Goal: Information Seeking & Learning: Check status

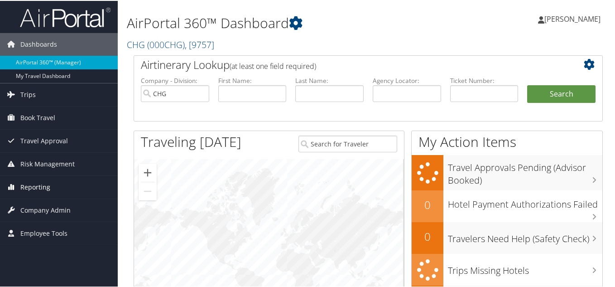
click at [38, 187] on span "Reporting" at bounding box center [35, 186] width 30 height 23
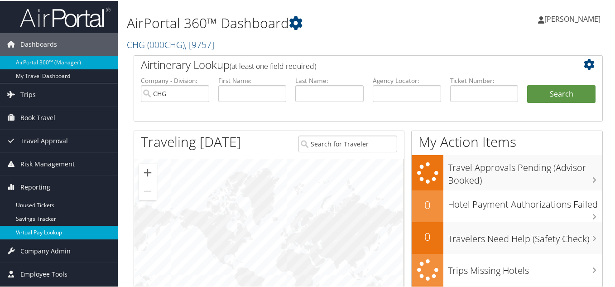
click at [36, 230] on link "Virtual Pay Lookup" at bounding box center [59, 232] width 118 height 14
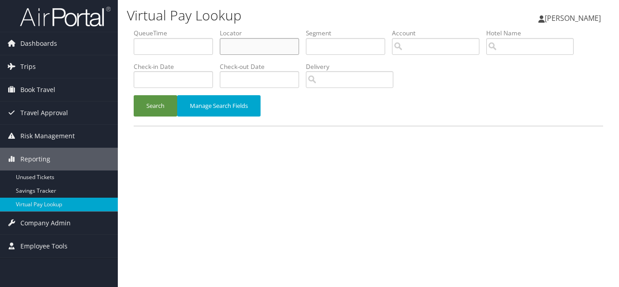
click at [247, 48] on input "text" at bounding box center [259, 46] width 79 height 17
paste input "LKTNLD"
click at [134, 95] on button "Search" at bounding box center [155, 105] width 43 height 21
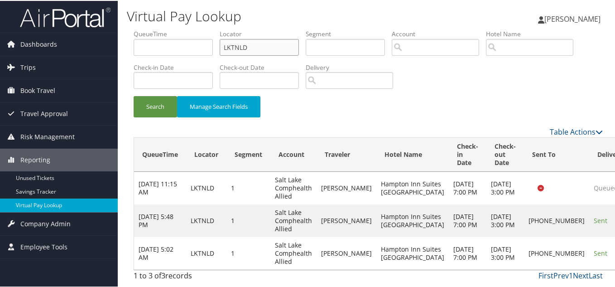
scroll to position [14, 0]
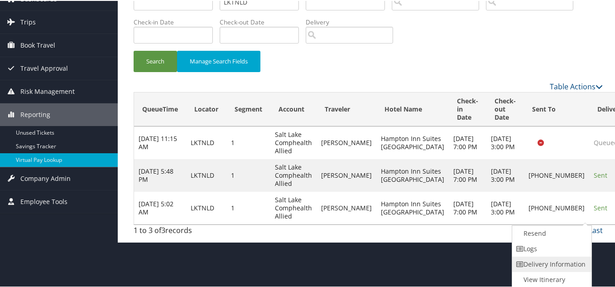
click at [535, 256] on link "Delivery Information" at bounding box center [550, 263] width 77 height 15
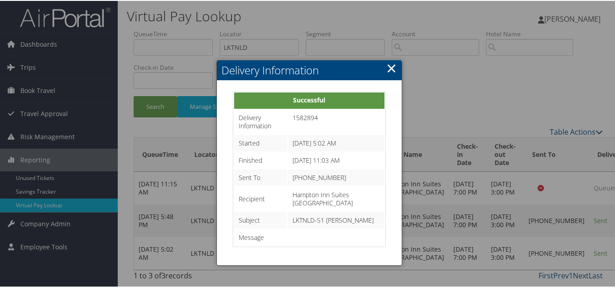
click at [392, 58] on link "×" at bounding box center [391, 67] width 10 height 18
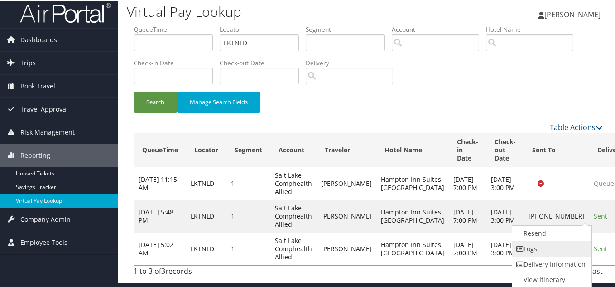
click at [541, 240] on link "Logs" at bounding box center [550, 247] width 77 height 15
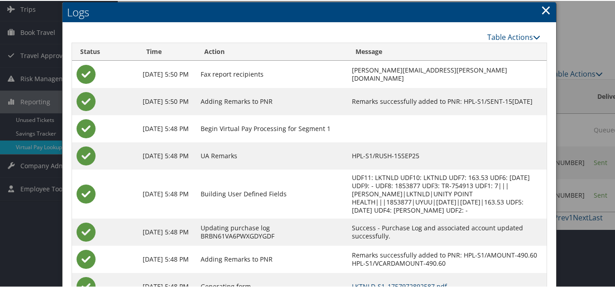
scroll to position [0, 0]
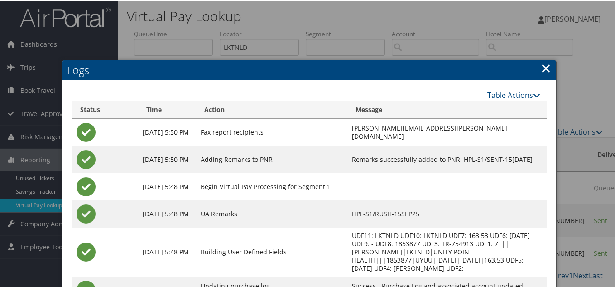
click at [541, 70] on link "×" at bounding box center [546, 67] width 10 height 18
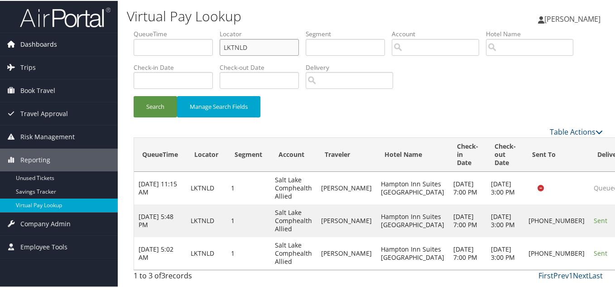
drag, startPoint x: 137, startPoint y: 46, endPoint x: 93, endPoint y: 46, distance: 44.4
click at [93, 46] on div "Dashboards AirPortal 360™ (Manager) My Travel Dashboard Trips Airtinerary® Look…" at bounding box center [309, 143] width 619 height 287
paste input "CLHLGC"
click at [134, 95] on button "Search" at bounding box center [155, 105] width 43 height 21
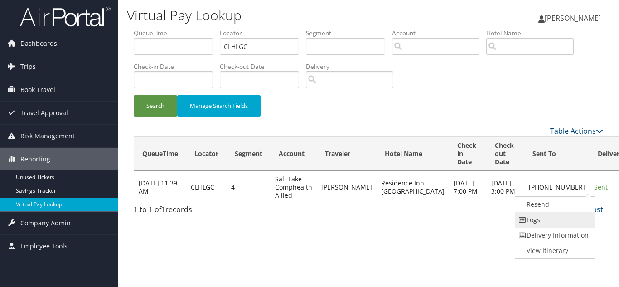
click at [560, 223] on link "Logs" at bounding box center [553, 219] width 77 height 15
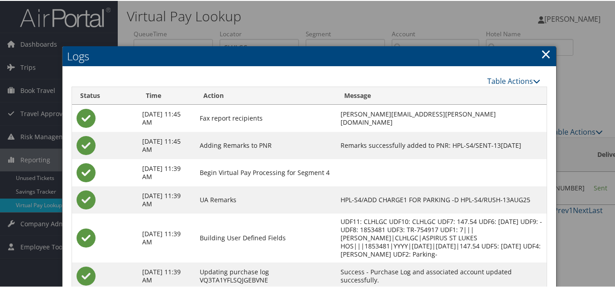
click at [542, 54] on link "×" at bounding box center [546, 53] width 10 height 18
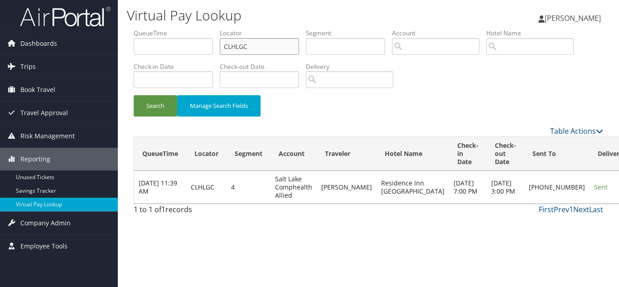
drag, startPoint x: 225, startPoint y: 46, endPoint x: 170, endPoint y: 46, distance: 54.8
click at [170, 29] on ul "QueueTime Locator CLHLGC Segment Account Traveler Hotel Name Check-in Date Chec…" at bounding box center [368, 29] width 469 height 0
paste input "SYDTTY"
click at [134, 95] on button "Search" at bounding box center [155, 105] width 43 height 21
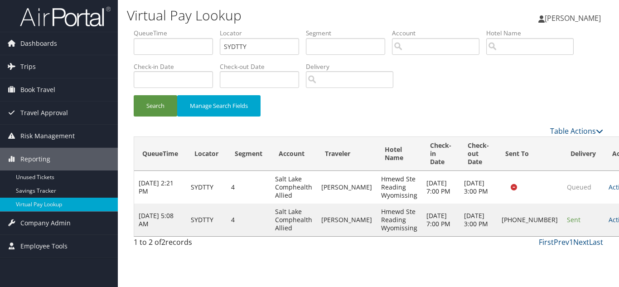
click at [604, 222] on td "Actions Resend Logs Delivery Information View Itinerary" at bounding box center [624, 219] width 40 height 33
click at [608, 224] on link "Actions" at bounding box center [622, 219] width 29 height 9
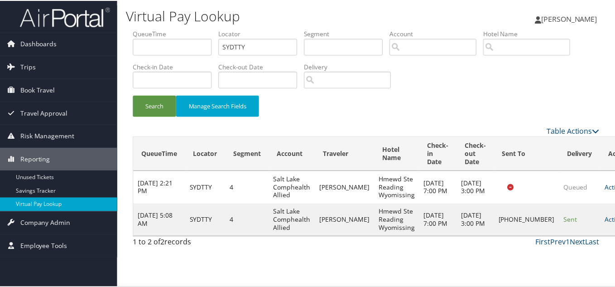
scroll to position [5, 0]
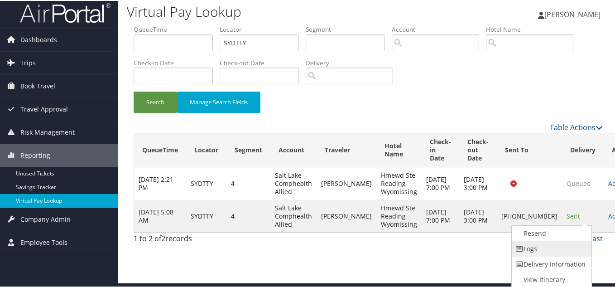
click at [562, 245] on link "Logs" at bounding box center [550, 247] width 77 height 15
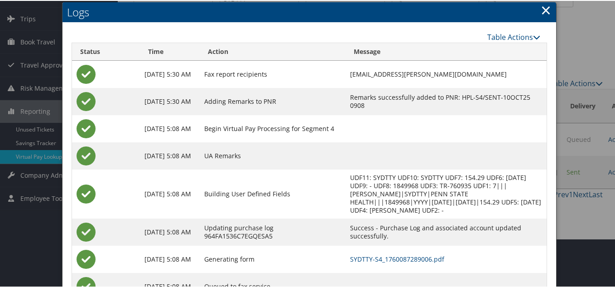
scroll to position [33, 0]
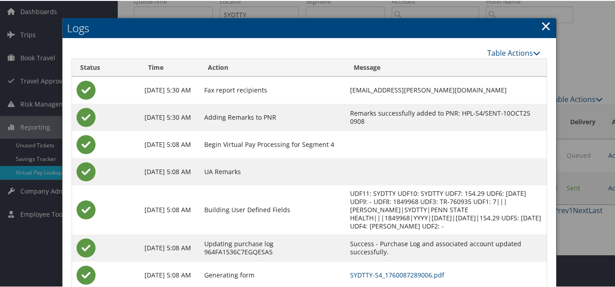
click at [541, 25] on link "×" at bounding box center [546, 25] width 10 height 18
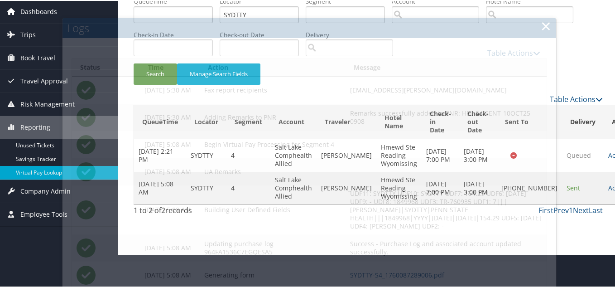
scroll to position [0, 0]
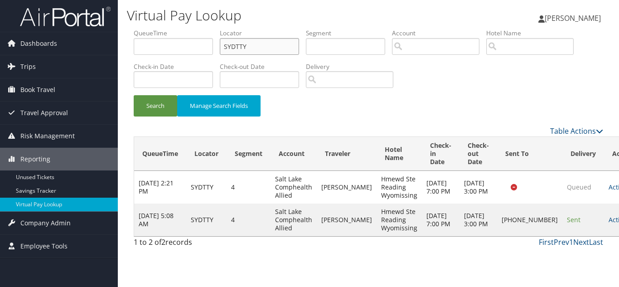
drag, startPoint x: 250, startPoint y: 52, endPoint x: 126, endPoint y: 57, distance: 123.3
click at [134, 56] on form "QueueTime Locator SYDTTY Segment Account Traveler Hotel Name Check-in Date Chec…" at bounding box center [368, 77] width 469 height 97
paste input "FVLZQZ"
click at [134, 95] on button "Search" at bounding box center [155, 105] width 43 height 21
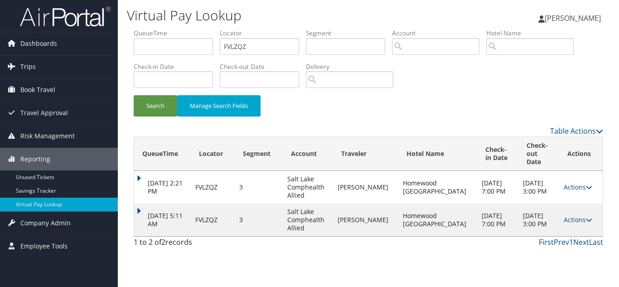
click at [573, 216] on td "Actions Resend Logs View Itinerary" at bounding box center [580, 219] width 43 height 33
click at [573, 215] on link "Actions" at bounding box center [578, 219] width 29 height 9
click at [564, 241] on link "Logs" at bounding box center [556, 239] width 57 height 15
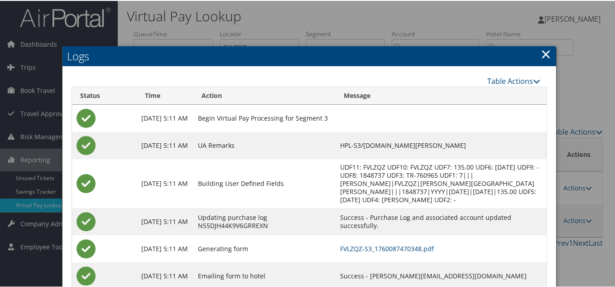
click at [543, 53] on link "×" at bounding box center [546, 53] width 10 height 18
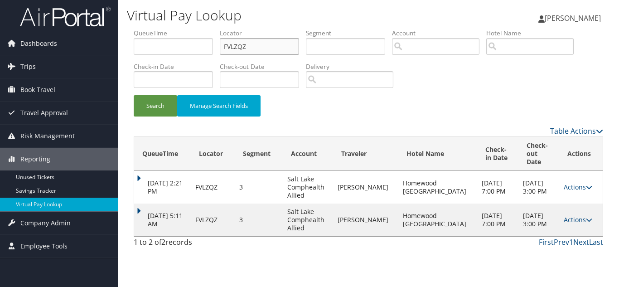
drag, startPoint x: 261, startPoint y: 51, endPoint x: 136, endPoint y: 38, distance: 125.3
click at [137, 29] on ul "QueueTime Locator FVLZQZ Segment Account Traveler Hotel Name Check-in Date Chec…" at bounding box center [368, 29] width 469 height 0
paste input "CHPASJ"
click at [134, 95] on button "Search" at bounding box center [155, 105] width 43 height 21
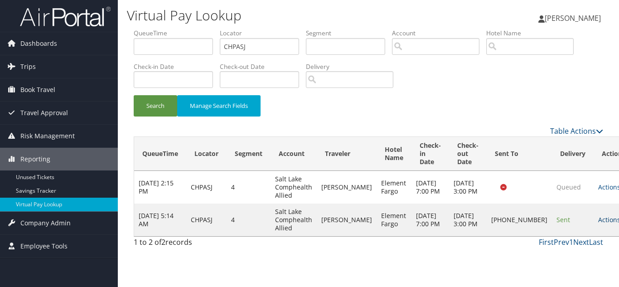
click at [598, 224] on link "Actions" at bounding box center [612, 219] width 29 height 9
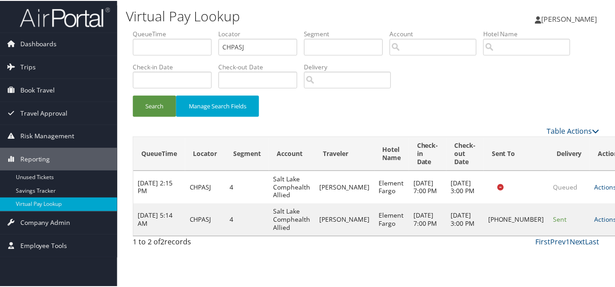
scroll to position [5, 0]
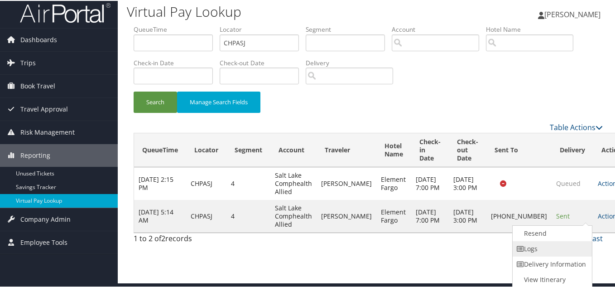
click at [548, 248] on link "Logs" at bounding box center [551, 247] width 77 height 15
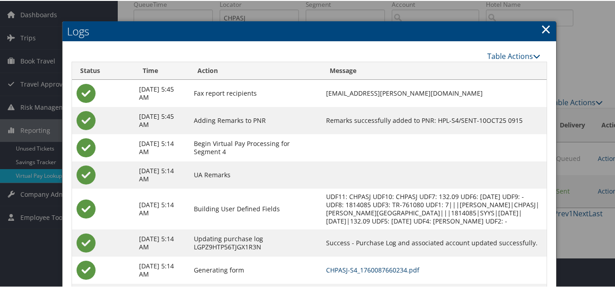
scroll to position [45, 0]
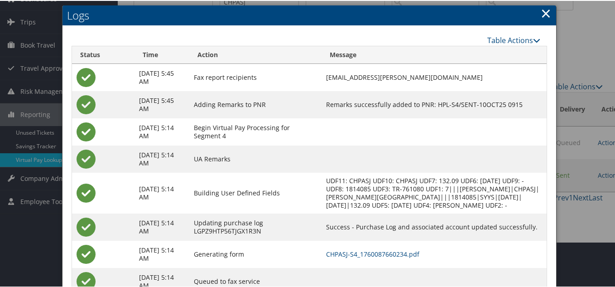
click at [545, 14] on link "×" at bounding box center [546, 12] width 10 height 18
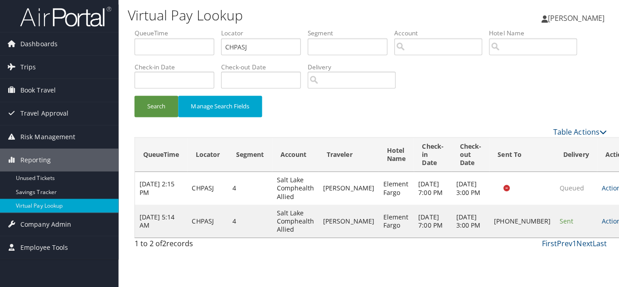
scroll to position [0, 0]
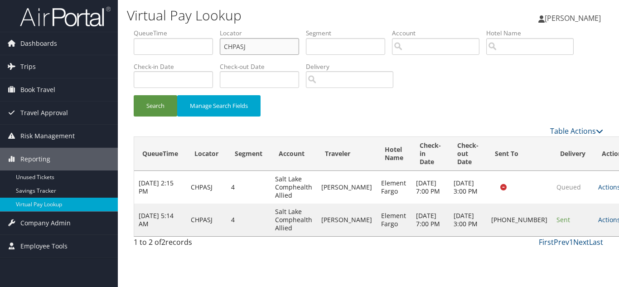
drag, startPoint x: 186, startPoint y: 43, endPoint x: 122, endPoint y: 46, distance: 63.5
click at [136, 29] on ul "QueueTime Locator CHPASJ Segment Account Traveler Hotel Name Check-in Date Chec…" at bounding box center [368, 29] width 469 height 0
paste input "NLXUHK"
click at [134, 95] on button "Search" at bounding box center [155, 105] width 43 height 21
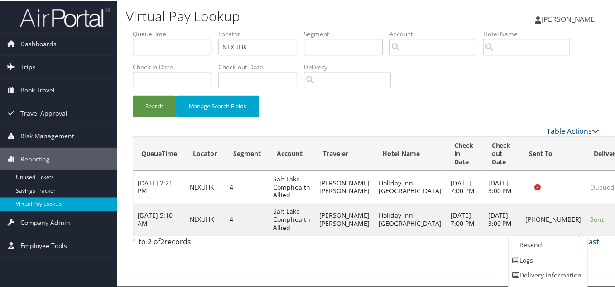
scroll to position [13, 0]
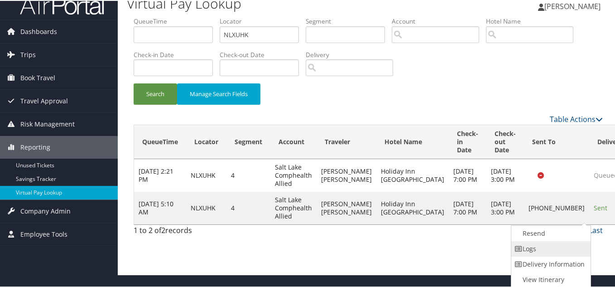
click at [554, 252] on link "Logs" at bounding box center [550, 247] width 77 height 15
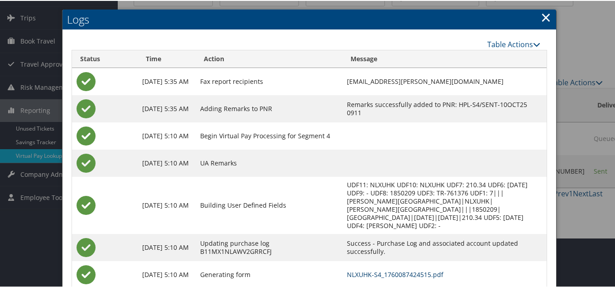
scroll to position [0, 0]
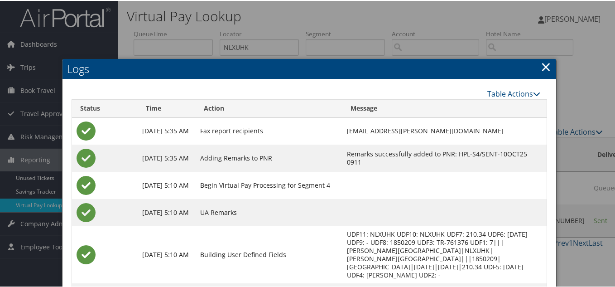
click at [545, 69] on link "×" at bounding box center [546, 66] width 10 height 18
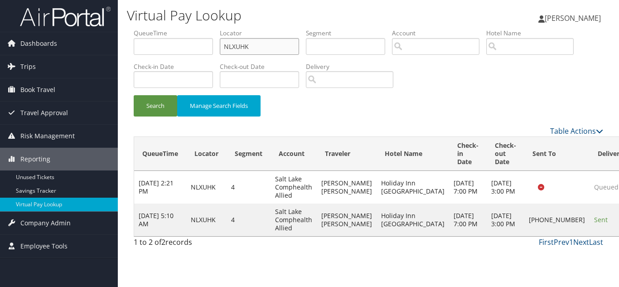
drag, startPoint x: 261, startPoint y: 50, endPoint x: 138, endPoint y: 55, distance: 123.3
click at [139, 29] on ul "QueueTime Locator NLXUHK Segment Account Traveler Hotel Name Check-in Date Chec…" at bounding box center [368, 29] width 469 height 0
paste input "LZAIAE"
click at [134, 95] on button "Search" at bounding box center [155, 105] width 43 height 21
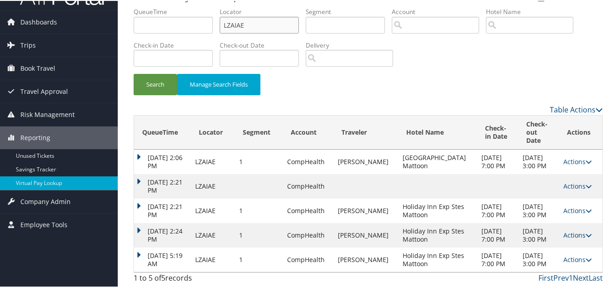
scroll to position [47, 0]
click at [565, 256] on link "Actions" at bounding box center [578, 258] width 29 height 9
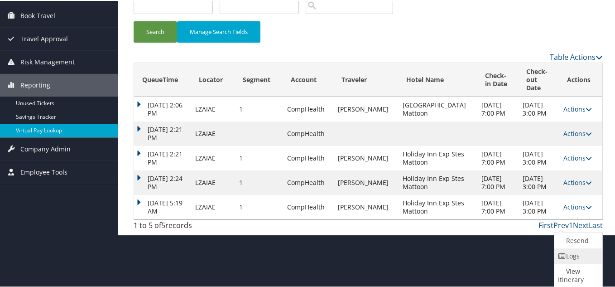
click at [577, 255] on link "Logs" at bounding box center [578, 254] width 46 height 15
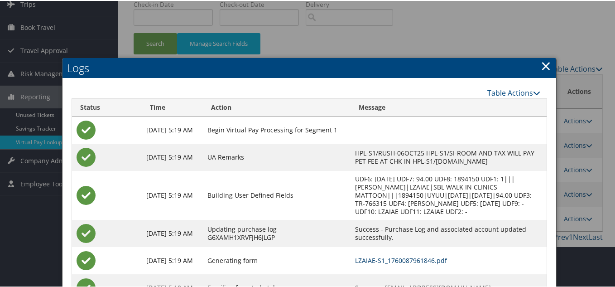
scroll to position [0, 0]
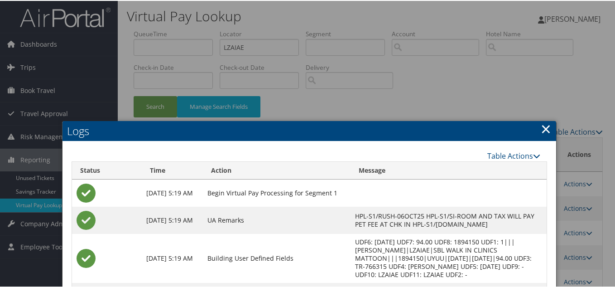
click at [544, 129] on link "×" at bounding box center [546, 128] width 10 height 18
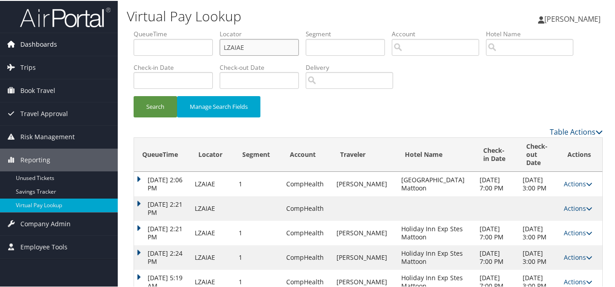
drag, startPoint x: 253, startPoint y: 48, endPoint x: 72, endPoint y: 48, distance: 181.2
click at [76, 48] on div "Dashboards AirPortal 360™ (Manager) My Travel Dashboard Trips Airtinerary® Look…" at bounding box center [309, 154] width 619 height 309
paste input "GEHQKW"
click at [134, 95] on button "Search" at bounding box center [155, 105] width 43 height 21
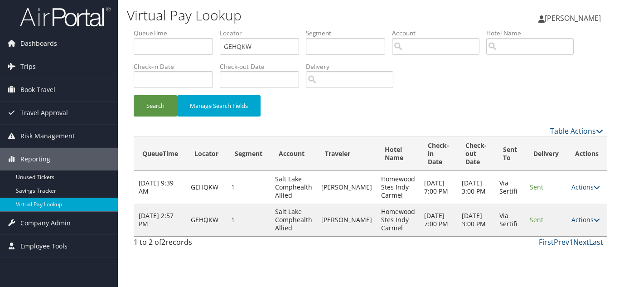
click at [571, 219] on link "Actions" at bounding box center [585, 219] width 29 height 9
click at [558, 242] on link "Logs" at bounding box center [565, 248] width 57 height 15
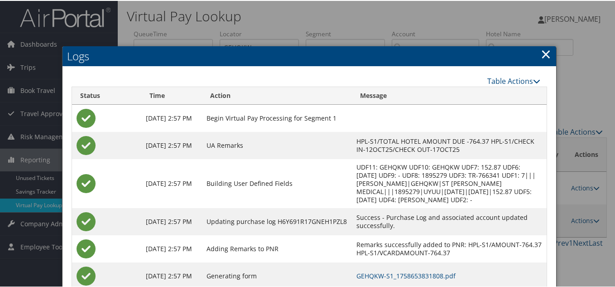
click at [546, 55] on link "×" at bounding box center [546, 53] width 10 height 18
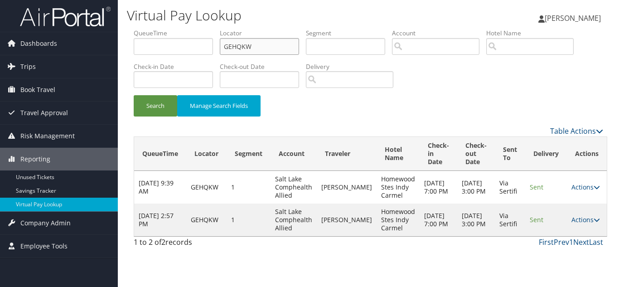
drag, startPoint x: 259, startPoint y: 49, endPoint x: 164, endPoint y: 52, distance: 94.7
click at [164, 29] on ul "QueueTime Locator GEHQKW Segment Account Traveler Hotel Name Check-in Date Chec…" at bounding box center [368, 29] width 469 height 0
paste input "EKYYFU"
click at [134, 95] on button "Search" at bounding box center [155, 105] width 43 height 21
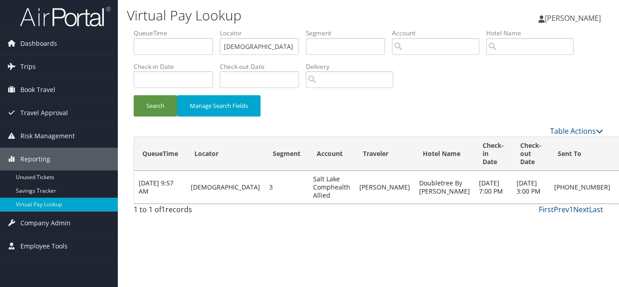
click at [560, 215] on link "Logs" at bounding box center [553, 219] width 77 height 15
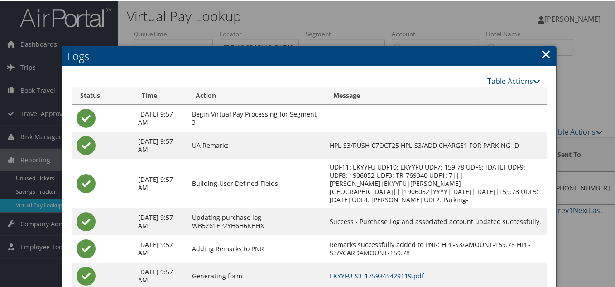
click at [546, 50] on link "×" at bounding box center [546, 53] width 10 height 18
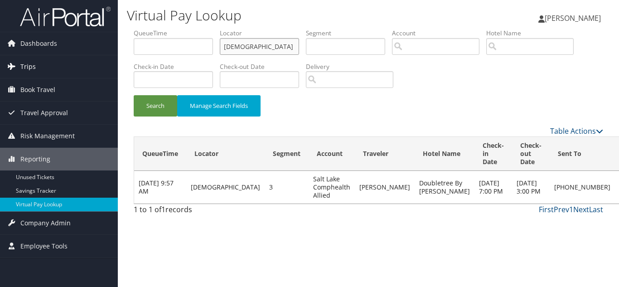
drag, startPoint x: 73, startPoint y: 57, endPoint x: 53, endPoint y: 58, distance: 19.5
click at [53, 58] on div "Dashboards AirPortal 360™ (Manager) My Travel Dashboard Trips Airtinerary® Look…" at bounding box center [309, 143] width 619 height 287
paste input "GLEXAK"
click at [134, 95] on button "Search" at bounding box center [155, 105] width 43 height 21
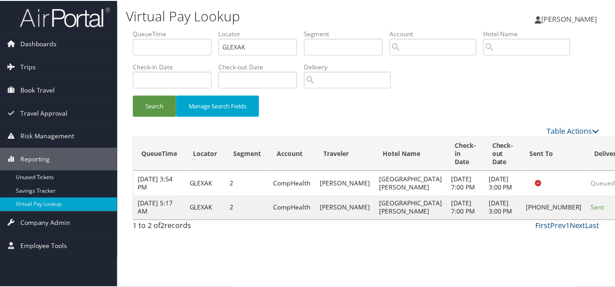
scroll to position [5, 0]
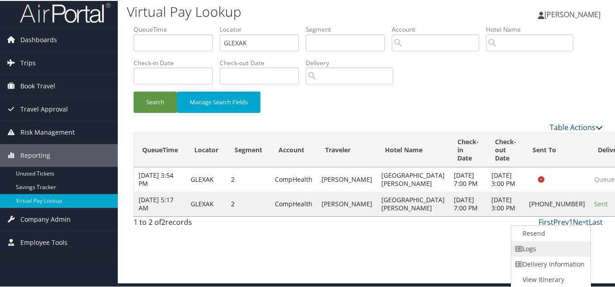
click at [547, 245] on link "Logs" at bounding box center [550, 247] width 77 height 15
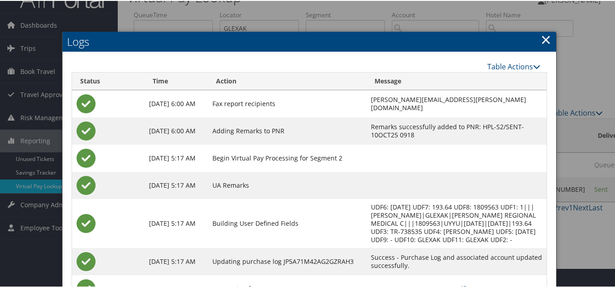
scroll to position [4, 0]
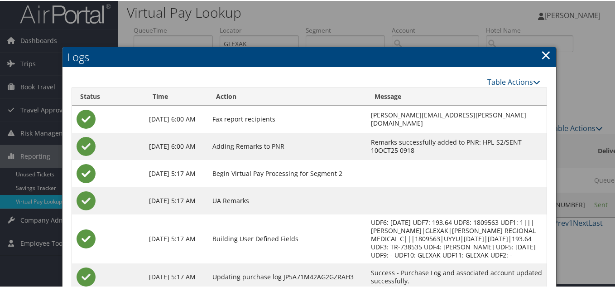
click at [542, 57] on link "×" at bounding box center [546, 54] width 10 height 18
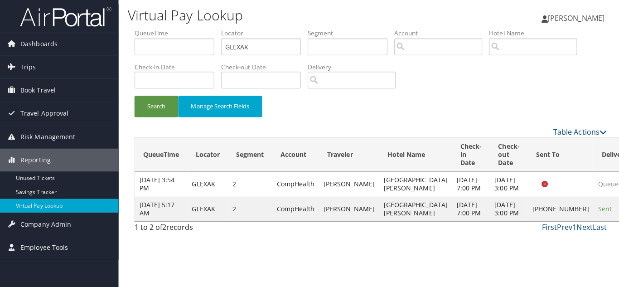
scroll to position [0, 0]
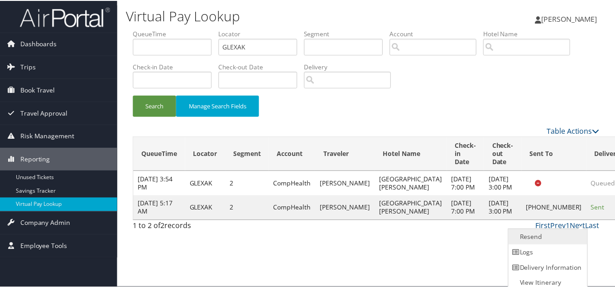
scroll to position [5, 0]
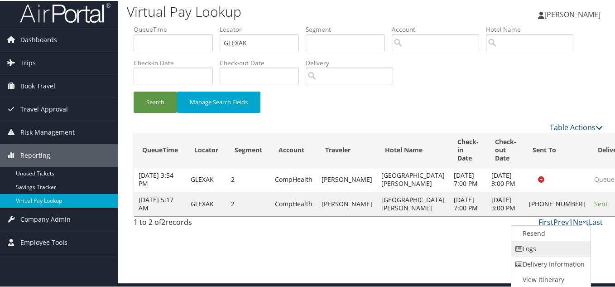
click at [542, 247] on link "Logs" at bounding box center [550, 247] width 77 height 15
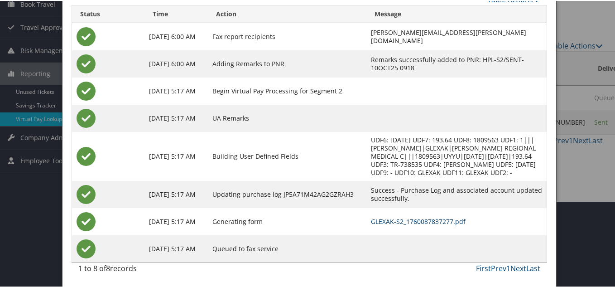
scroll to position [0, 0]
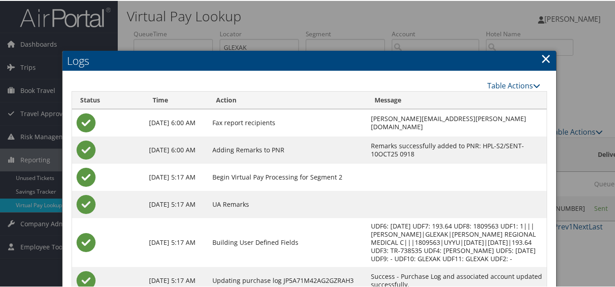
click at [546, 59] on link "×" at bounding box center [546, 57] width 10 height 18
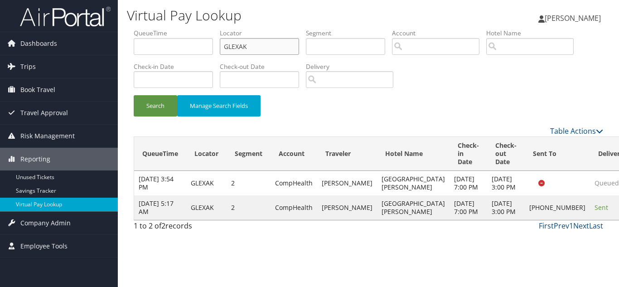
drag, startPoint x: 253, startPoint y: 48, endPoint x: 169, endPoint y: 45, distance: 83.9
click at [170, 29] on ul "QueueTime Locator GLEXAK Segment Account Traveler Hotel Name Check-in Date Chec…" at bounding box center [368, 29] width 469 height 0
paste input "SWBUDW"
click at [134, 95] on button "Search" at bounding box center [155, 105] width 43 height 21
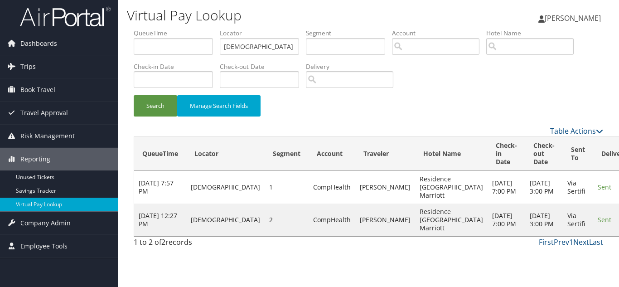
click at [569, 257] on link "Logs" at bounding box center [564, 260] width 57 height 15
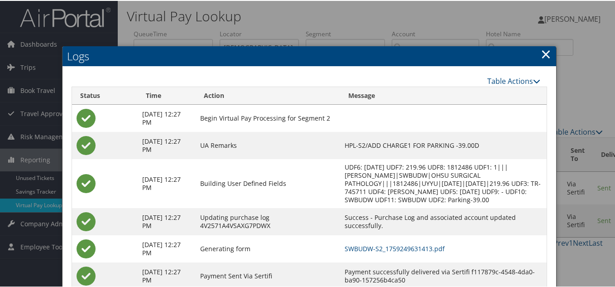
click at [545, 53] on link "×" at bounding box center [546, 53] width 10 height 18
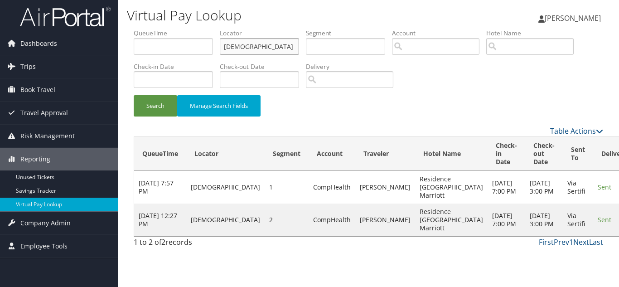
drag, startPoint x: 211, startPoint y: 46, endPoint x: 181, endPoint y: 48, distance: 30.0
click at [196, 29] on ul "QueueTime Locator SWBUDW Segment Account Traveler Hotel Name Check-in Date Chec…" at bounding box center [368, 29] width 469 height 0
paste input "YSUVJ"
click at [134, 95] on button "Search" at bounding box center [155, 105] width 43 height 21
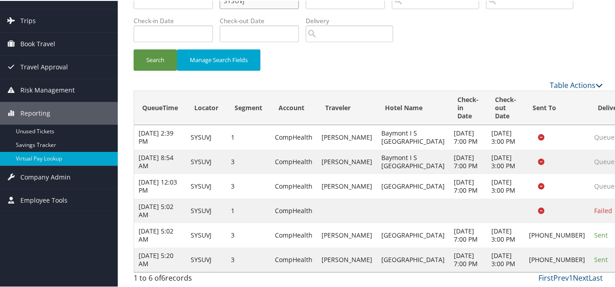
scroll to position [136, 0]
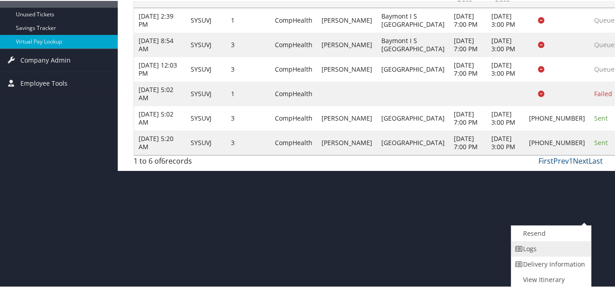
click at [547, 251] on link "Logs" at bounding box center [550, 247] width 77 height 15
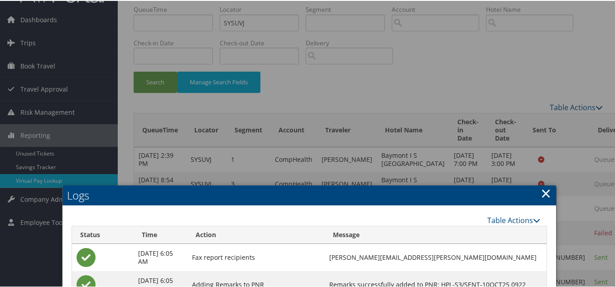
scroll to position [19, 0]
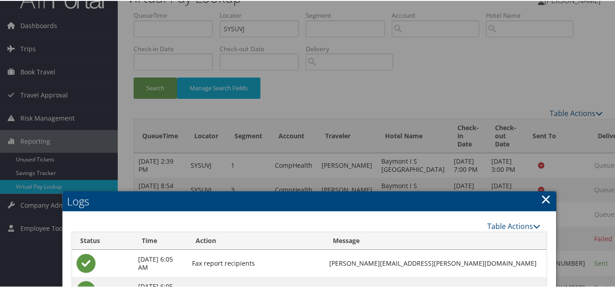
click at [542, 191] on link "×" at bounding box center [546, 198] width 10 height 18
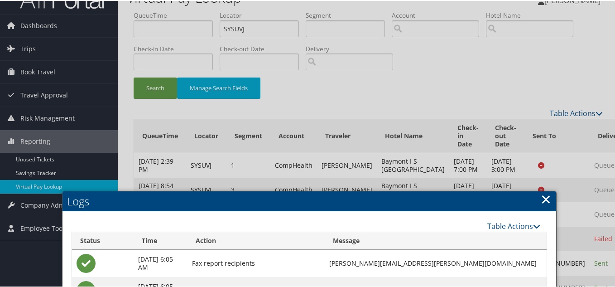
click at [542, 198] on link "×" at bounding box center [546, 198] width 10 height 18
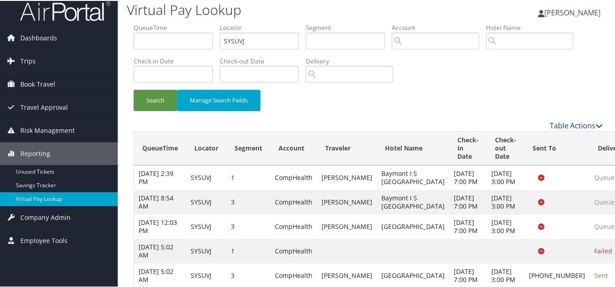
scroll to position [0, 0]
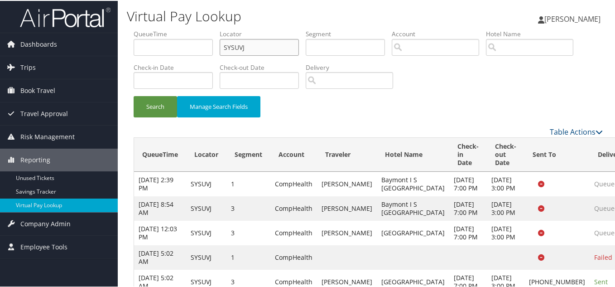
drag, startPoint x: 172, startPoint y: 58, endPoint x: 135, endPoint y: 64, distance: 37.2
click at [137, 29] on ul "QueueTime Locator SYSUVJ Segment Account Traveler Hotel Name Check-in Date Chec…" at bounding box center [368, 29] width 469 height 0
paste input "CTUDZM"
click at [134, 95] on button "Search" at bounding box center [155, 105] width 43 height 21
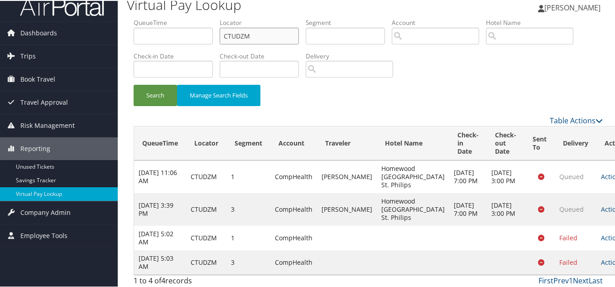
scroll to position [14, 0]
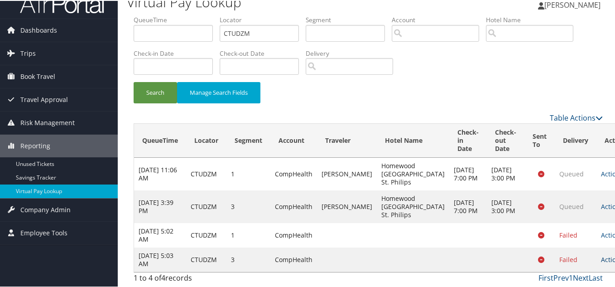
click at [601, 255] on link "Actions" at bounding box center [615, 258] width 29 height 9
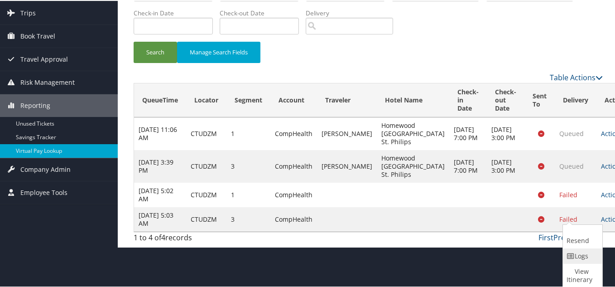
click at [583, 259] on link "Logs" at bounding box center [581, 254] width 37 height 15
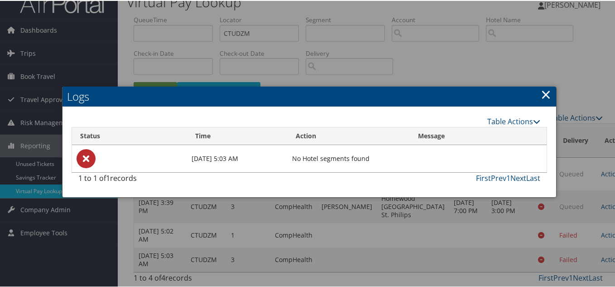
click at [546, 96] on link "×" at bounding box center [546, 93] width 10 height 18
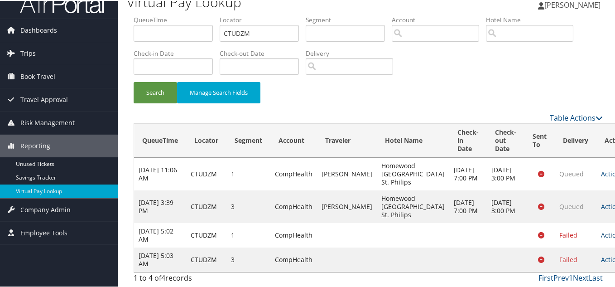
click at [601, 235] on link "Actions" at bounding box center [615, 234] width 29 height 9
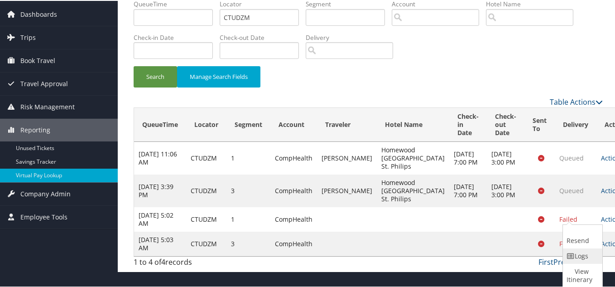
click at [583, 254] on link "Logs" at bounding box center [581, 254] width 37 height 15
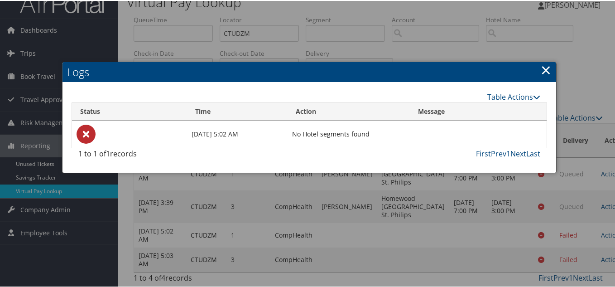
click at [546, 67] on link "×" at bounding box center [546, 69] width 10 height 18
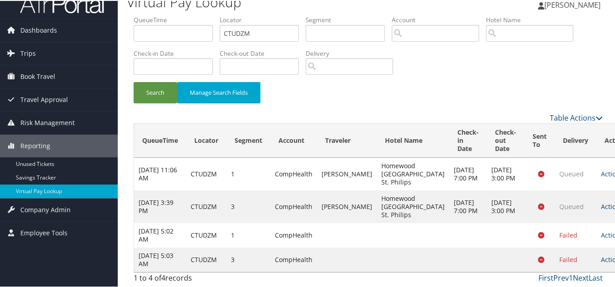
click at [601, 206] on link "Actions" at bounding box center [615, 205] width 29 height 9
click at [572, 242] on icon at bounding box center [571, 242] width 8 height 6
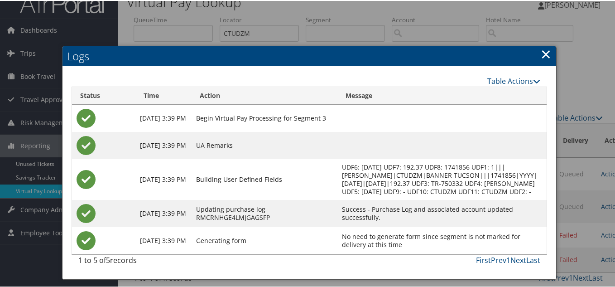
click at [543, 58] on link "×" at bounding box center [546, 53] width 10 height 18
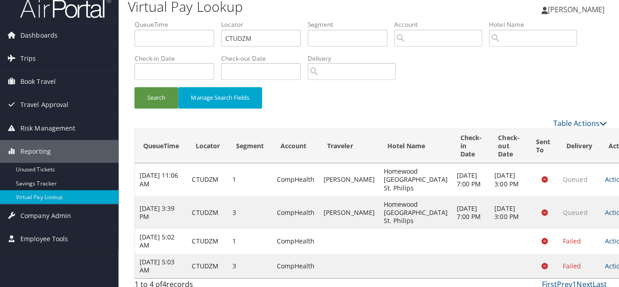
scroll to position [0, 0]
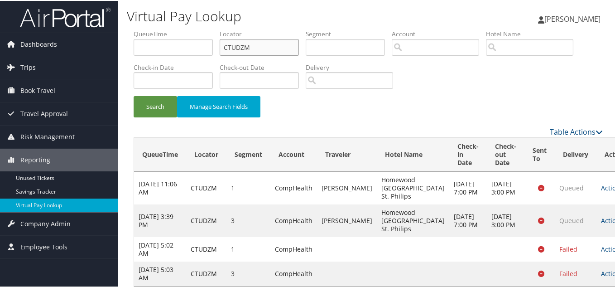
drag, startPoint x: 257, startPoint y: 45, endPoint x: 220, endPoint y: 46, distance: 36.7
click at [228, 45] on input "CTUDZM" at bounding box center [259, 46] width 79 height 17
paste input "GATJMK"
drag, startPoint x: 276, startPoint y: 50, endPoint x: 182, endPoint y: 54, distance: 94.8
click at [183, 29] on ul "QueueTime Locator CGATJMK Segment Account Traveler Hotel Name Check-in Date Che…" at bounding box center [368, 29] width 469 height 0
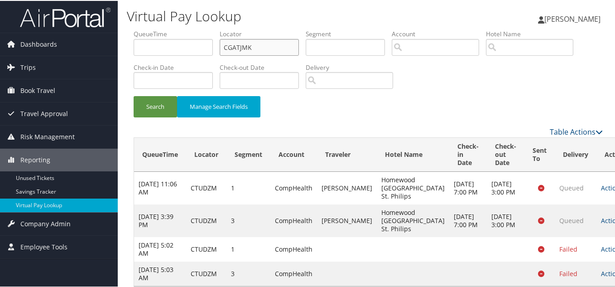
paste input "text"
click at [134, 95] on button "Search" at bounding box center [155, 105] width 43 height 21
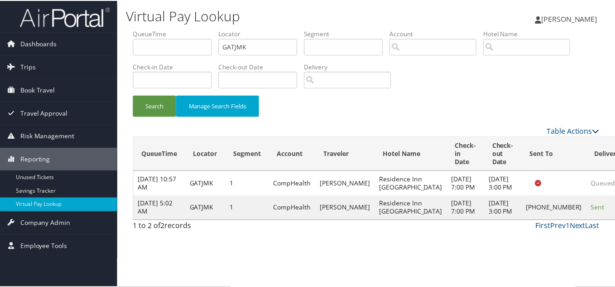
scroll to position [13, 0]
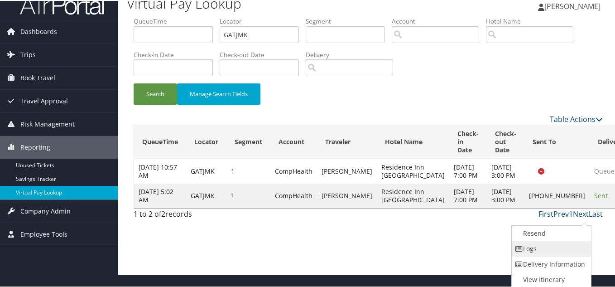
click at [573, 242] on link "Logs" at bounding box center [550, 247] width 77 height 15
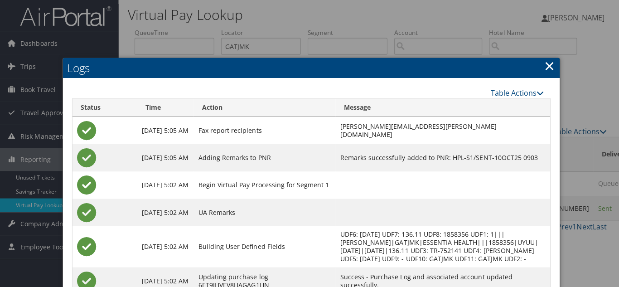
scroll to position [0, 0]
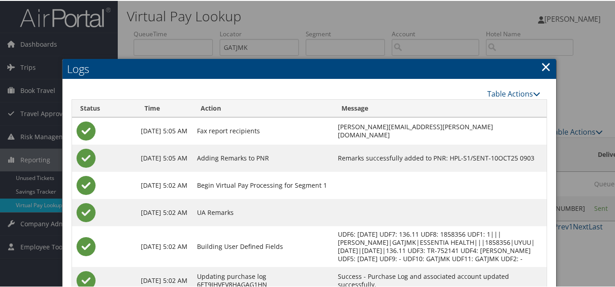
drag, startPoint x: 540, startPoint y: 68, endPoint x: 542, endPoint y: 74, distance: 6.6
click at [541, 68] on link "×" at bounding box center [546, 66] width 10 height 18
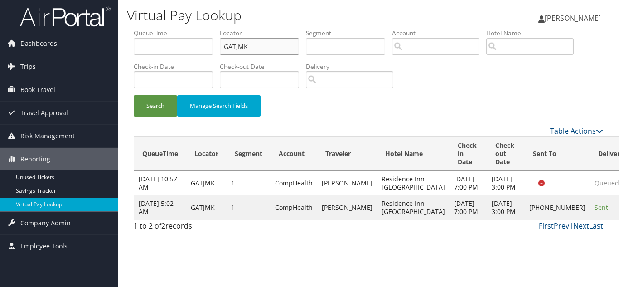
drag, startPoint x: 159, startPoint y: 39, endPoint x: 147, endPoint y: 43, distance: 12.3
click at [153, 29] on ul "QueueTime Locator GATJMK Segment Account Traveler Hotel Name Check-in Date Chec…" at bounding box center [368, 29] width 469 height 0
paste input "FKLROO"
click at [134, 95] on button "Search" at bounding box center [155, 105] width 43 height 21
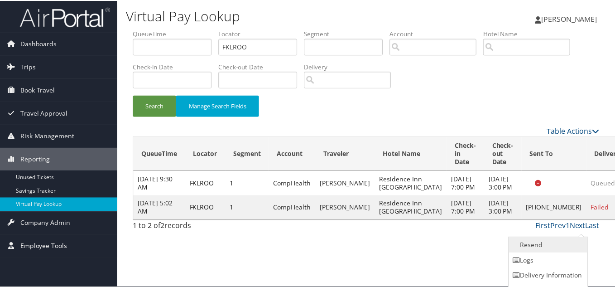
scroll to position [13, 0]
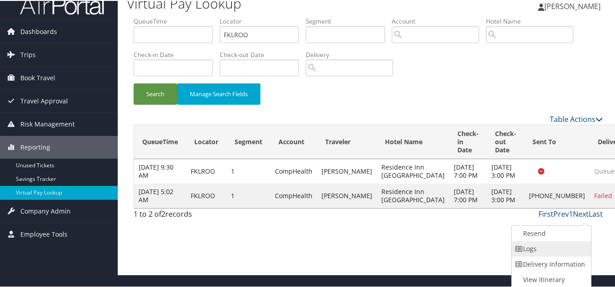
click at [552, 246] on link "Logs" at bounding box center [550, 247] width 77 height 15
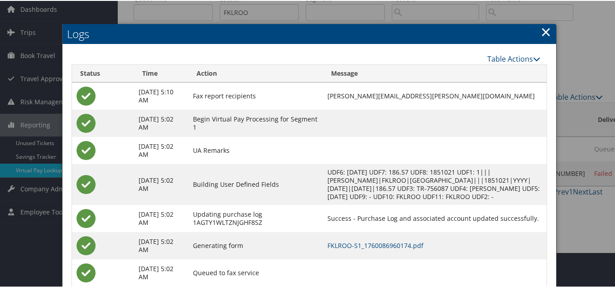
scroll to position [67, 0]
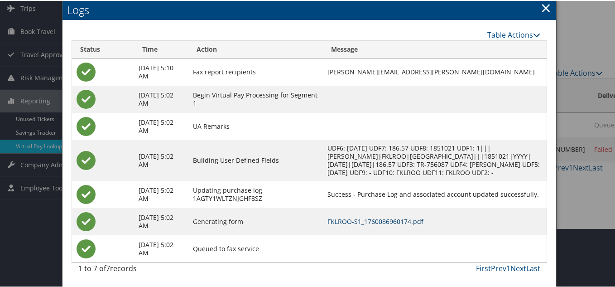
drag, startPoint x: 395, startPoint y: 222, endPoint x: 373, endPoint y: 208, distance: 25.5
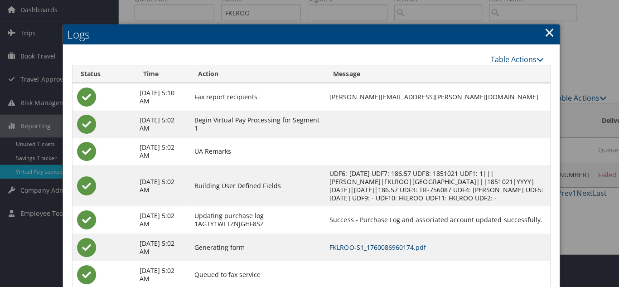
scroll to position [0, 0]
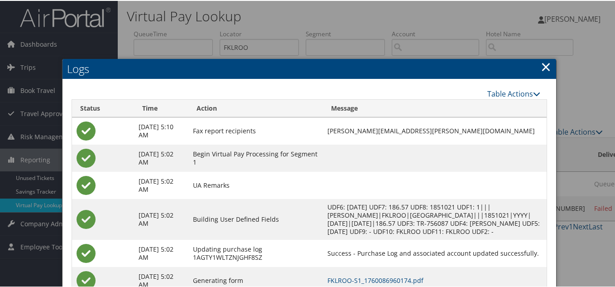
click at [545, 63] on link "×" at bounding box center [546, 66] width 10 height 18
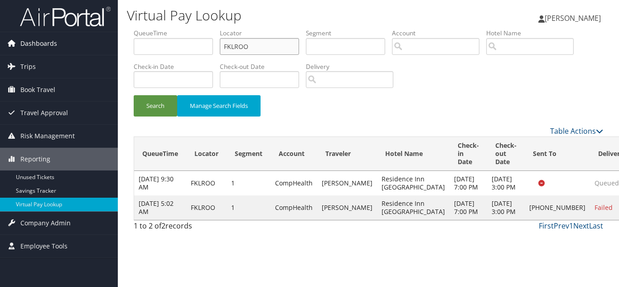
drag, startPoint x: 268, startPoint y: 49, endPoint x: 70, endPoint y: 44, distance: 198.0
click at [71, 44] on div "Dashboards AirPortal 360™ (Manager) My Travel Dashboard Trips Airtinerary® Look…" at bounding box center [309, 143] width 619 height 287
paste input "NTIOUI"
click at [134, 95] on button "Search" at bounding box center [155, 105] width 43 height 21
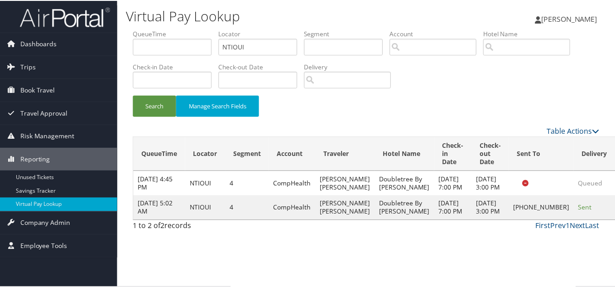
scroll to position [5, 0]
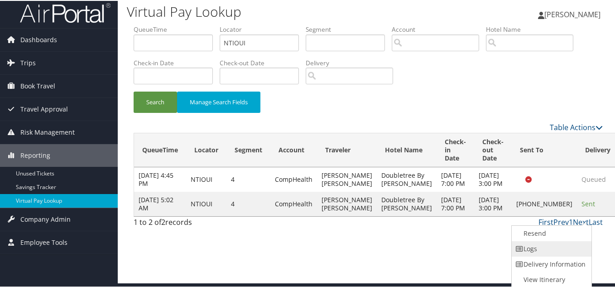
click at [551, 246] on link "Logs" at bounding box center [550, 247] width 77 height 15
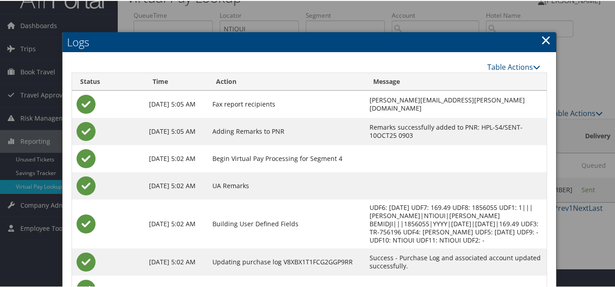
scroll to position [0, 0]
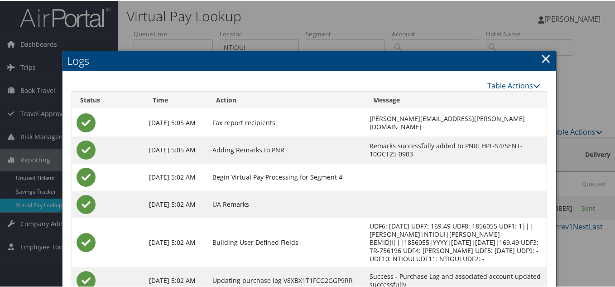
click at [544, 58] on link "×" at bounding box center [546, 57] width 10 height 18
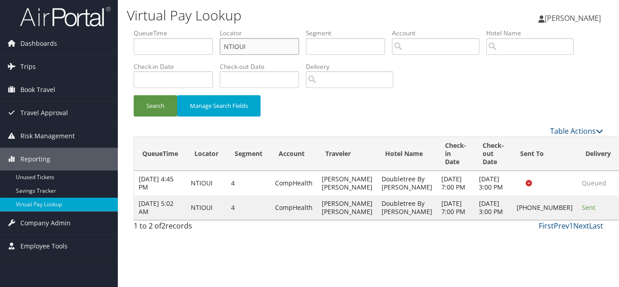
drag, startPoint x: 196, startPoint y: 49, endPoint x: 118, endPoint y: 48, distance: 78.4
click at [118, 48] on div "Virtual Pay Lookup Luke Perry Luke Perry My Settings Travel Agency Contacts Vie…" at bounding box center [368, 143] width 501 height 287
paste input "WERFVA"
click at [134, 95] on button "Search" at bounding box center [155, 105] width 43 height 21
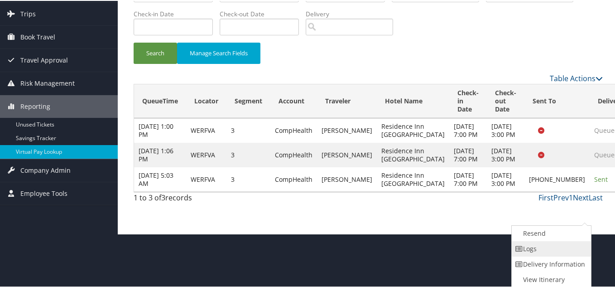
click at [531, 248] on link "Logs" at bounding box center [550, 247] width 77 height 15
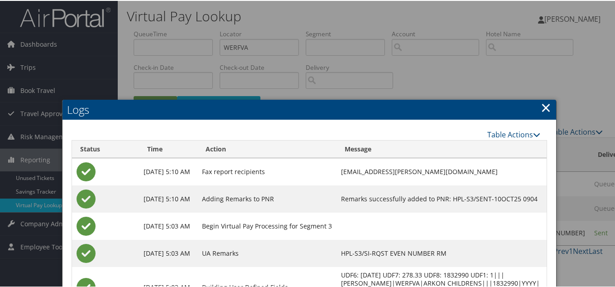
click at [543, 105] on link "×" at bounding box center [546, 106] width 10 height 18
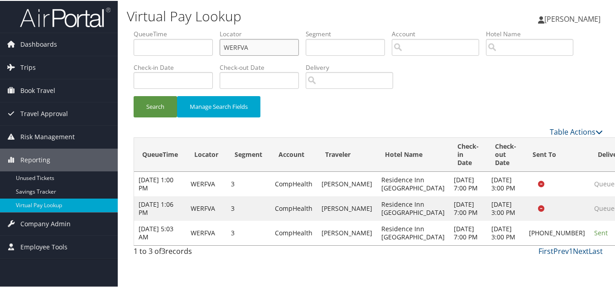
drag, startPoint x: 260, startPoint y: 48, endPoint x: 139, endPoint y: 48, distance: 120.5
click at [140, 29] on ul "QueueTime Locator WERFVA Segment Account Traveler Hotel Name Check-in Date Chec…" at bounding box center [368, 29] width 469 height 0
paste input "TR-756205"
click at [256, 54] on input "WERFVA" at bounding box center [259, 46] width 79 height 17
drag, startPoint x: 228, startPoint y: 50, endPoint x: 143, endPoint y: 50, distance: 85.2
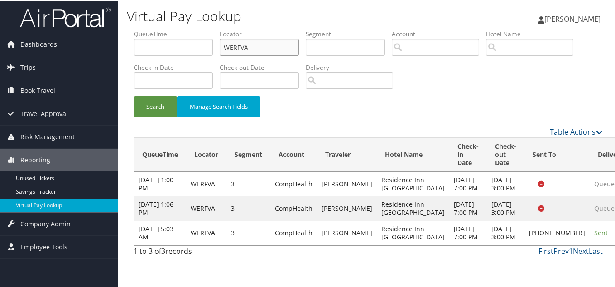
click at [144, 29] on ul "QueueTime Locator WERFVA Segment Account Traveler Hotel Name Check-in Date Chec…" at bounding box center [368, 29] width 469 height 0
paste input "CYWXB"
click at [134, 95] on button "Search" at bounding box center [155, 105] width 43 height 21
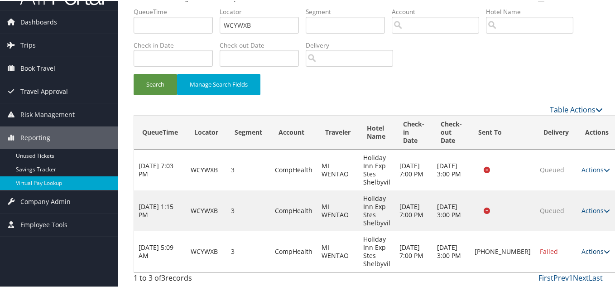
click at [582, 251] on link "Actions" at bounding box center [596, 250] width 29 height 9
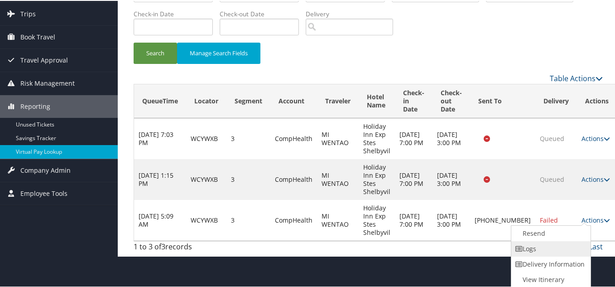
click at [540, 249] on link "Logs" at bounding box center [550, 247] width 77 height 15
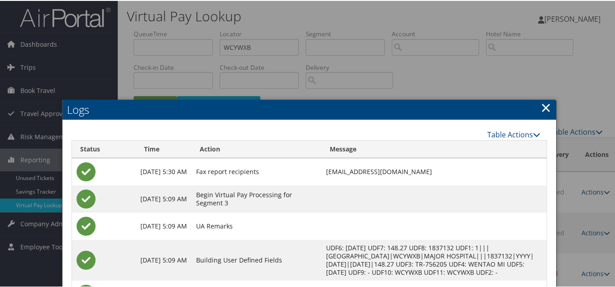
drag, startPoint x: 541, startPoint y: 107, endPoint x: 453, endPoint y: 127, distance: 91.1
click at [542, 107] on link "×" at bounding box center [546, 106] width 10 height 18
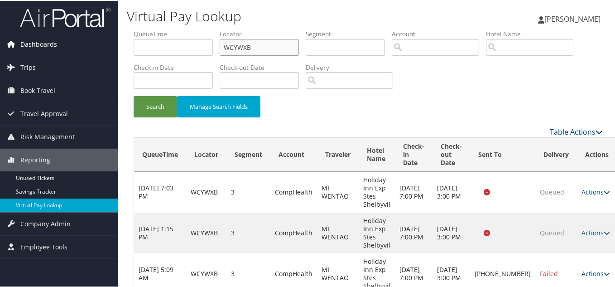
drag, startPoint x: 150, startPoint y: 48, endPoint x: 103, endPoint y: 47, distance: 46.7
click at [104, 47] on div "Dashboards AirPortal 360™ (Manager) My Travel Dashboard Trips Airtinerary® Look…" at bounding box center [309, 154] width 619 height 309
paste input "JTYQXC"
click at [134, 95] on button "Search" at bounding box center [155, 105] width 43 height 21
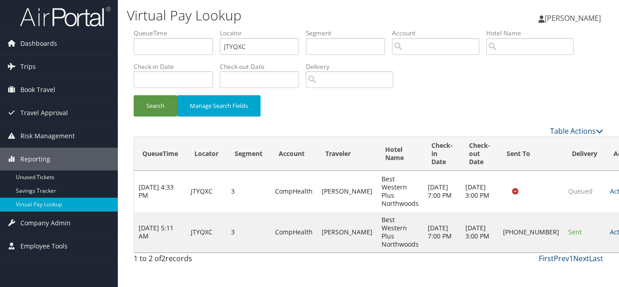
click at [610, 231] on link "Actions" at bounding box center [624, 231] width 29 height 9
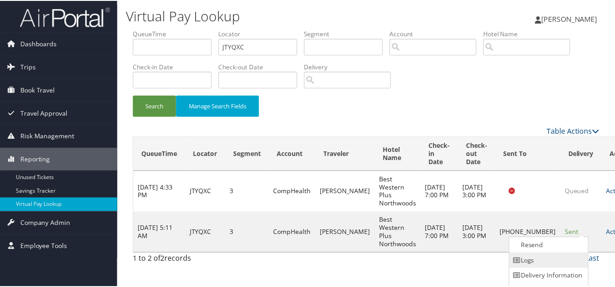
scroll to position [13, 0]
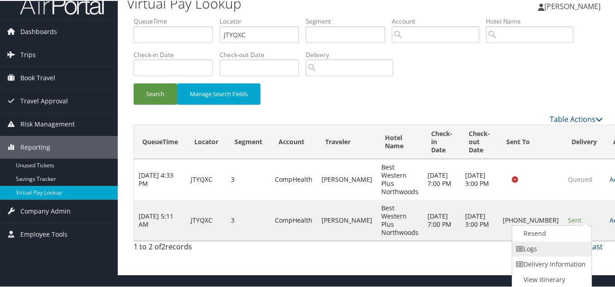
click at [563, 251] on link "Logs" at bounding box center [550, 247] width 77 height 15
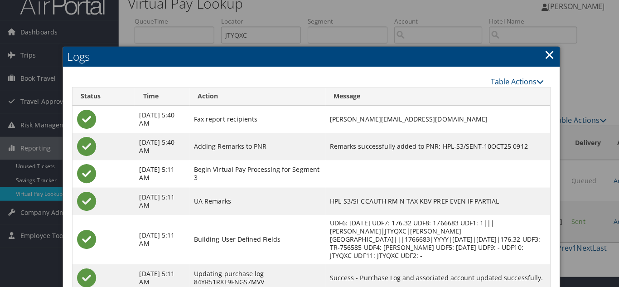
scroll to position [0, 0]
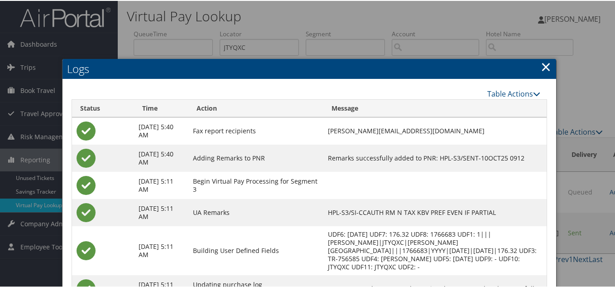
drag, startPoint x: 541, startPoint y: 64, endPoint x: 532, endPoint y: 71, distance: 11.4
click at [542, 64] on link "×" at bounding box center [546, 66] width 10 height 18
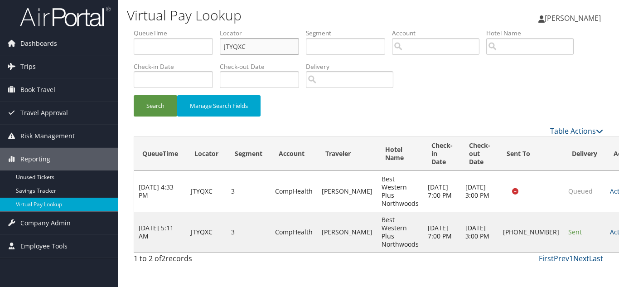
click at [140, 29] on ul "QueueTime Locator JTYQXC Segment Account Traveler Hotel Name Check-in Date Chec…" at bounding box center [368, 29] width 469 height 0
paste input "USBRCA"
click at [134, 95] on button "Search" at bounding box center [155, 105] width 43 height 21
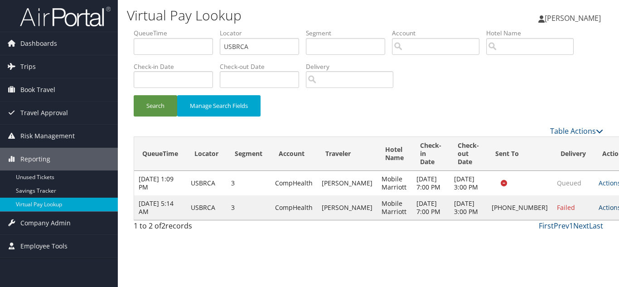
click at [599, 212] on link "Actions" at bounding box center [613, 207] width 29 height 9
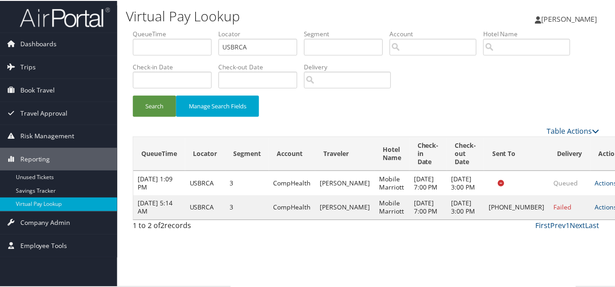
scroll to position [5, 0]
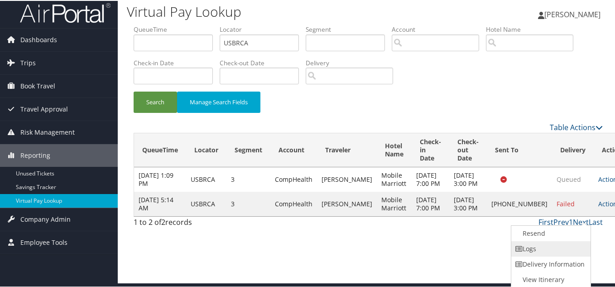
click at [553, 245] on link "Logs" at bounding box center [550, 247] width 77 height 15
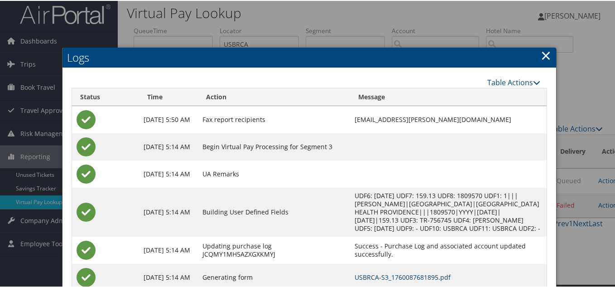
scroll to position [0, 0]
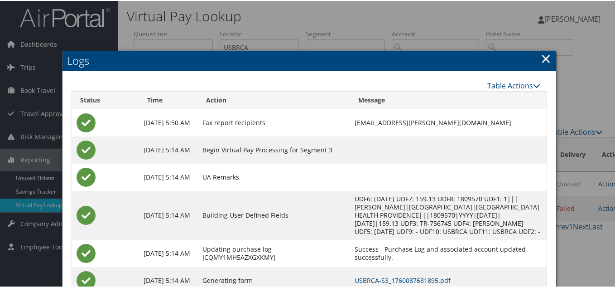
drag, startPoint x: 544, startPoint y: 60, endPoint x: 170, endPoint y: 17, distance: 375.8
click at [542, 60] on link "×" at bounding box center [546, 57] width 10 height 18
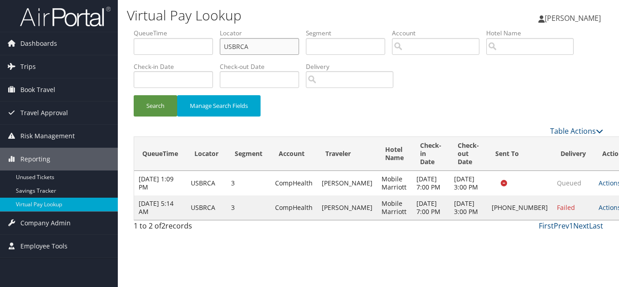
drag, startPoint x: 257, startPoint y: 44, endPoint x: 175, endPoint y: 50, distance: 82.6
click at [177, 29] on ul "QueueTime Locator USBRCA Segment Account Traveler Hotel Name Check-in Date Chec…" at bounding box center [368, 29] width 469 height 0
paste input "WZYAJJ"
click at [134, 95] on button "Search" at bounding box center [155, 105] width 43 height 21
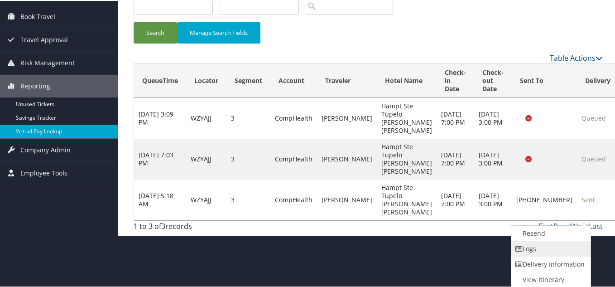
click at [546, 251] on link "Logs" at bounding box center [550, 247] width 77 height 15
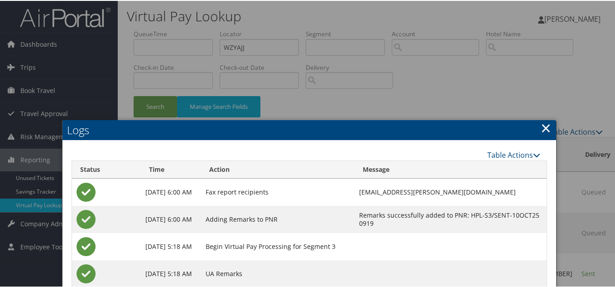
click at [548, 127] on link "×" at bounding box center [546, 127] width 10 height 18
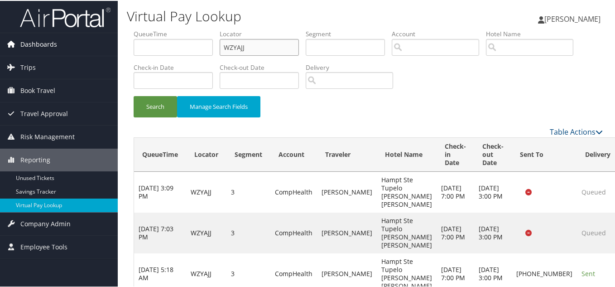
drag, startPoint x: 253, startPoint y: 50, endPoint x: 90, endPoint y: 53, distance: 163.1
click at [94, 52] on div "Dashboards AirPortal 360™ (Manager) My Travel Dashboard Trips Airtinerary® Look…" at bounding box center [309, 154] width 619 height 309
paste input "FUEGAP"
click at [134, 95] on button "Search" at bounding box center [155, 105] width 43 height 21
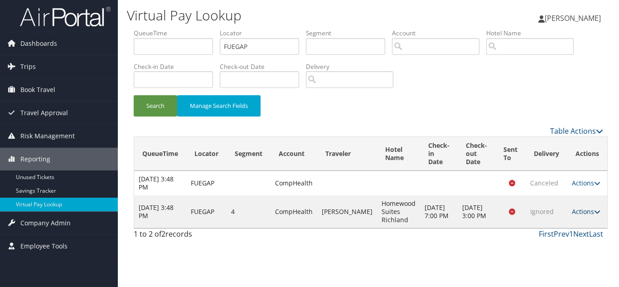
click at [575, 211] on link "Actions" at bounding box center [586, 211] width 29 height 9
click at [569, 235] on link "Logs" at bounding box center [564, 239] width 57 height 15
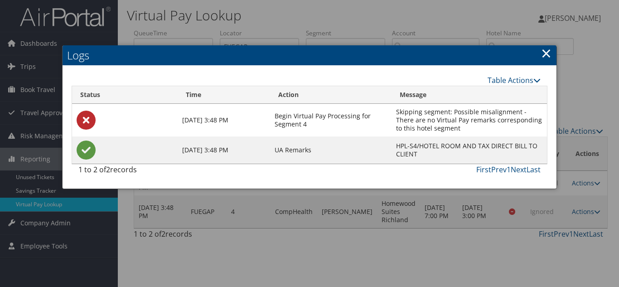
click at [545, 56] on link "×" at bounding box center [546, 53] width 10 height 18
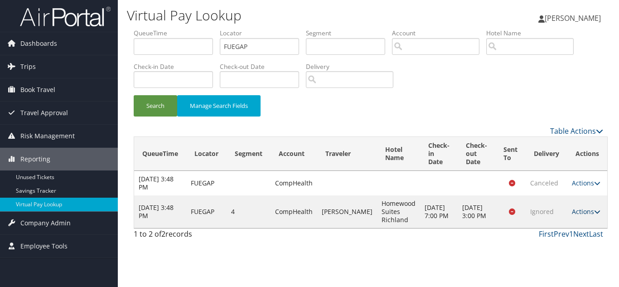
click at [575, 213] on link "Actions" at bounding box center [586, 211] width 29 height 9
click at [554, 239] on link "Logs" at bounding box center [564, 239] width 57 height 15
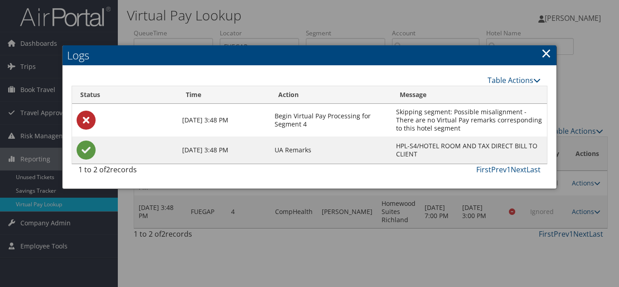
click at [549, 47] on link "×" at bounding box center [546, 53] width 10 height 18
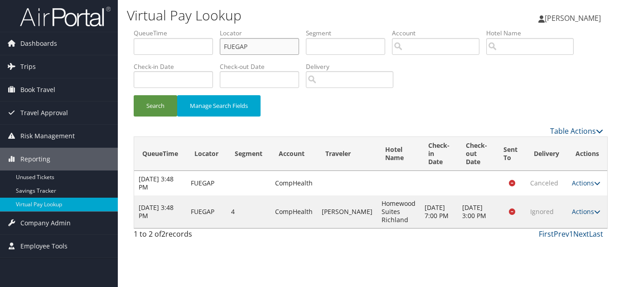
drag, startPoint x: 217, startPoint y: 44, endPoint x: 185, endPoint y: 42, distance: 31.8
click at [186, 29] on ul "QueueTime Locator FUEGAP Segment Account Traveler Hotel Name Check-in Date Chec…" at bounding box center [368, 29] width 469 height 0
paste input "SFZWIX"
click at [134, 95] on button "Search" at bounding box center [155, 105] width 43 height 21
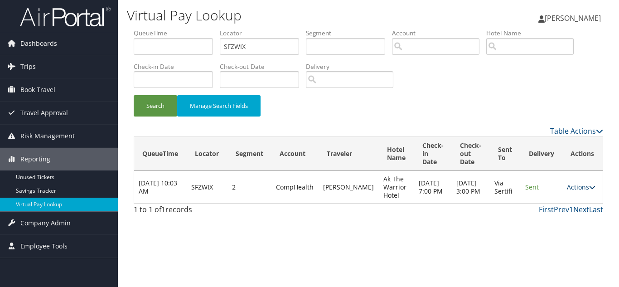
click at [572, 187] on link "Actions" at bounding box center [581, 187] width 29 height 9
click at [561, 216] on link "Logs" at bounding box center [563, 215] width 57 height 15
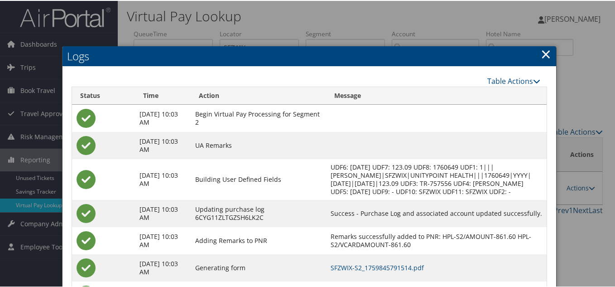
click at [545, 55] on link "×" at bounding box center [546, 53] width 10 height 18
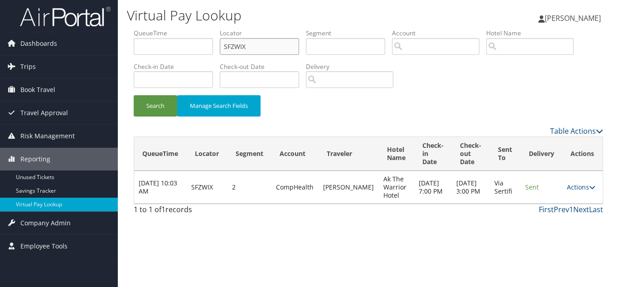
drag, startPoint x: 219, startPoint y: 45, endPoint x: 163, endPoint y: 45, distance: 56.6
click at [170, 29] on ul "QueueTime Locator SFZWIX Segment Account Traveler Hotel Name Check-in Date Chec…" at bounding box center [368, 29] width 469 height 0
paste input "MZWUTJ"
click at [134, 95] on button "Search" at bounding box center [155, 105] width 43 height 21
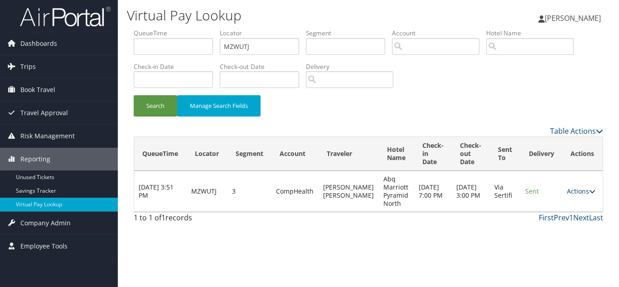
click at [573, 190] on link "Actions" at bounding box center [581, 191] width 29 height 9
click at [563, 222] on link "Logs" at bounding box center [563, 219] width 57 height 15
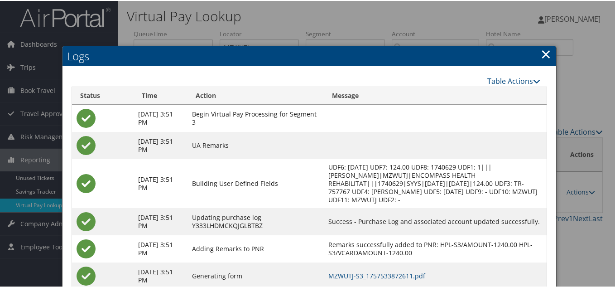
click at [544, 52] on link "×" at bounding box center [546, 53] width 10 height 18
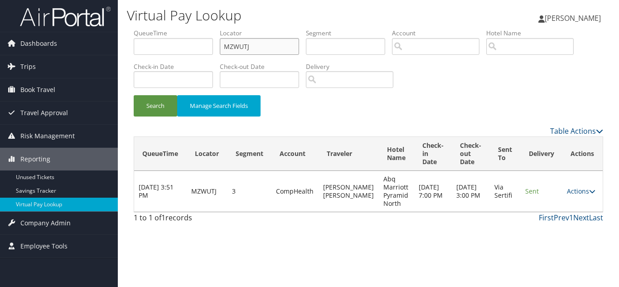
drag, startPoint x: 198, startPoint y: 50, endPoint x: 169, endPoint y: 51, distance: 29.0
click at [171, 29] on ul "QueueTime Locator MZWUTJ Segment Account Traveler Hotel Name Check-in Date Chec…" at bounding box center [368, 29] width 469 height 0
paste input "OTACKK"
click at [280, 51] on input "OTACKKTJ" at bounding box center [259, 46] width 79 height 17
drag, startPoint x: 126, startPoint y: 51, endPoint x: 110, endPoint y: 52, distance: 15.4
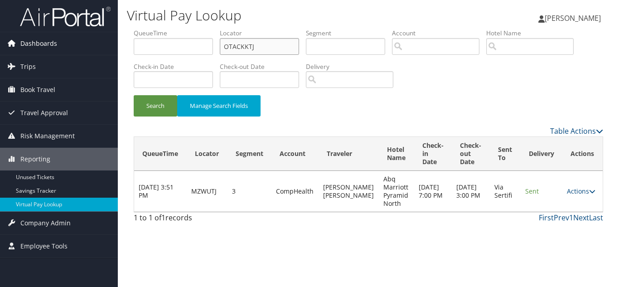
click at [111, 51] on div "Dashboards AirPortal 360™ (Manager) My Travel Dashboard Trips Airtinerary® Look…" at bounding box center [309, 143] width 619 height 287
paste input "text"
click at [134, 95] on button "Search" at bounding box center [155, 105] width 43 height 21
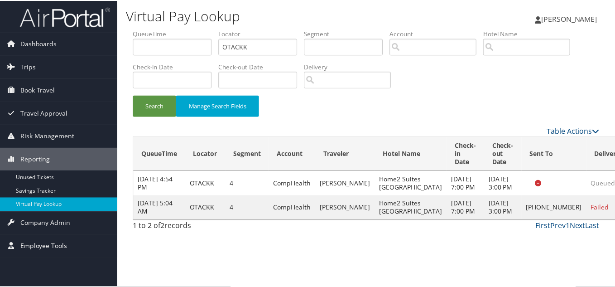
scroll to position [5, 0]
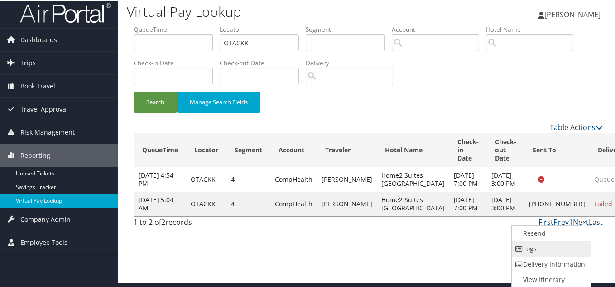
click at [550, 245] on link "Logs" at bounding box center [550, 247] width 77 height 15
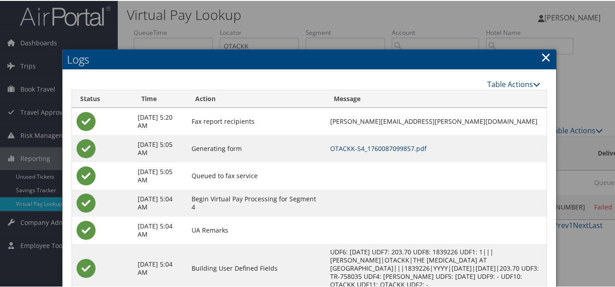
scroll to position [0, 0]
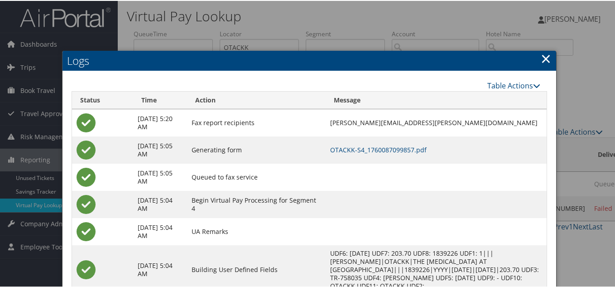
drag, startPoint x: 543, startPoint y: 53, endPoint x: 154, endPoint y: 2, distance: 392.5
click at [543, 53] on link "×" at bounding box center [546, 57] width 10 height 18
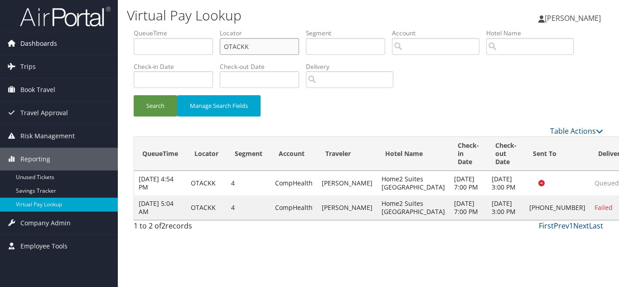
drag, startPoint x: 263, startPoint y: 50, endPoint x: 101, endPoint y: 54, distance: 162.2
click at [101, 53] on div "Dashboards AirPortal 360™ (Manager) My Travel Dashboard Trips Airtinerary® Look…" at bounding box center [309, 143] width 619 height 287
paste input "YUNAPE"
click at [134, 95] on button "Search" at bounding box center [155, 105] width 43 height 21
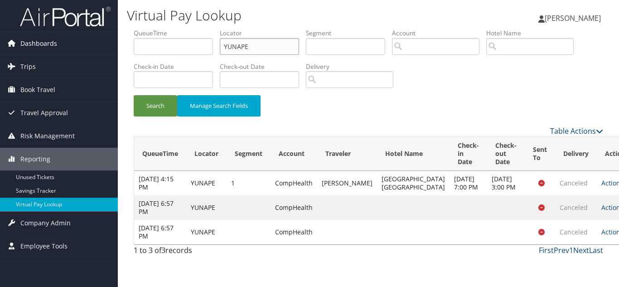
drag, startPoint x: 248, startPoint y: 49, endPoint x: 108, endPoint y: 51, distance: 139.6
click at [117, 49] on div "Dashboards AirPortal 360™ (Manager) My Travel Dashboard Trips Airtinerary® Look…" at bounding box center [309, 143] width 619 height 287
paste input "QWGTOT"
click at [134, 95] on button "Search" at bounding box center [155, 105] width 43 height 21
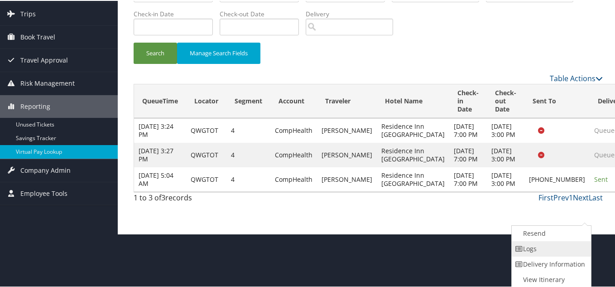
click at [543, 250] on link "Logs" at bounding box center [550, 247] width 77 height 15
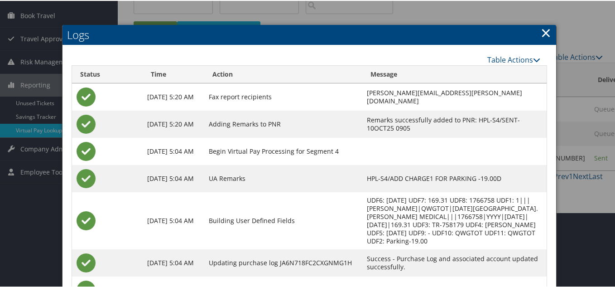
scroll to position [135, 0]
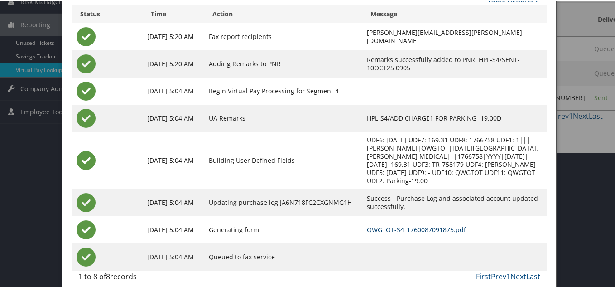
drag, startPoint x: 399, startPoint y: 222, endPoint x: 381, endPoint y: 209, distance: 22.2
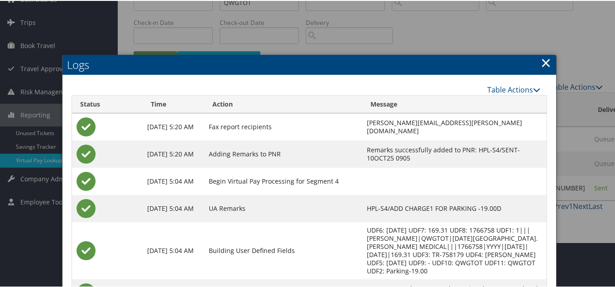
scroll to position [44, 0]
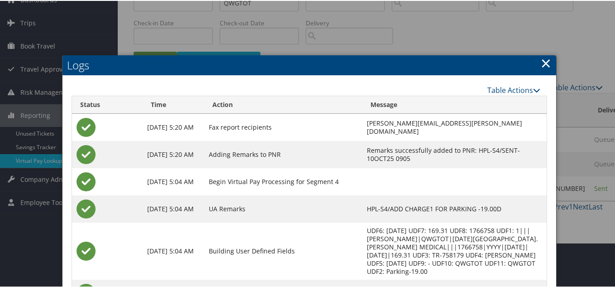
click at [542, 61] on link "×" at bounding box center [546, 62] width 10 height 18
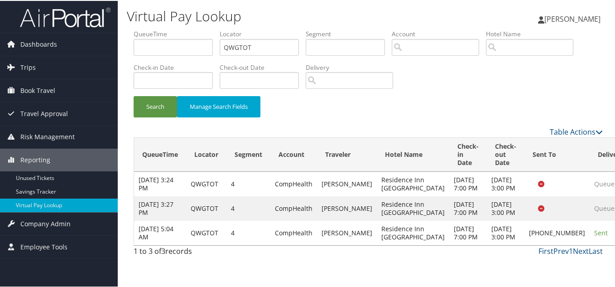
scroll to position [0, 0]
drag, startPoint x: 261, startPoint y: 45, endPoint x: 156, endPoint y: 48, distance: 105.2
click at [158, 29] on ul "QueueTime Locator QWGTOT Segment Account Traveler Hotel Name Check-in Date Chec…" at bounding box center [368, 29] width 469 height 0
paste input "FEUQFR"
type input "FEUQFR"
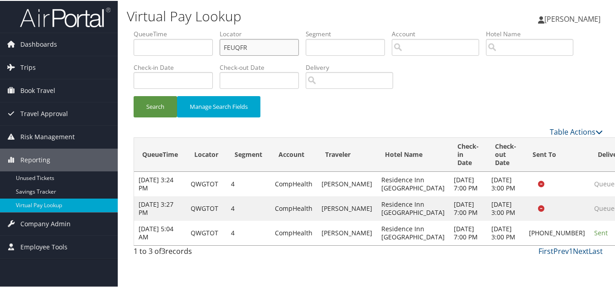
click at [134, 95] on button "Search" at bounding box center [155, 105] width 43 height 21
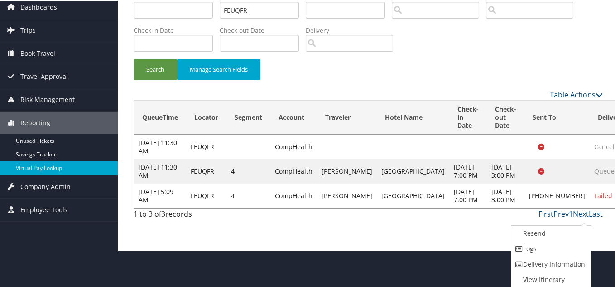
click at [542, 251] on link "Logs" at bounding box center [550, 247] width 77 height 15
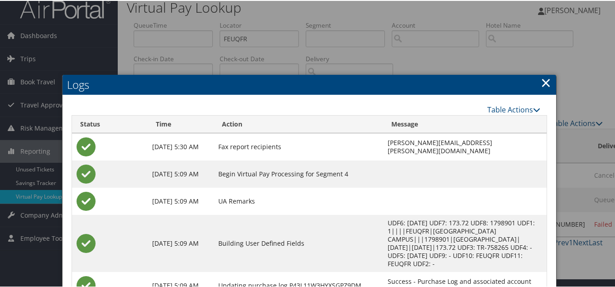
scroll to position [83, 0]
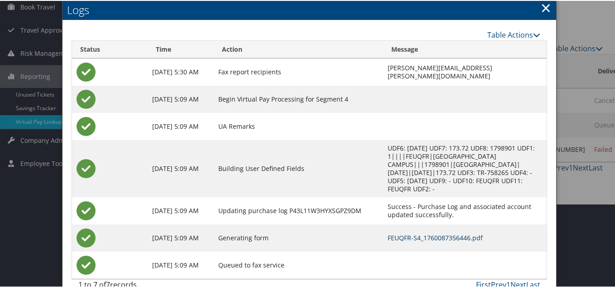
click at [399, 232] on link "FEUQFR-S4_1760087356446.pdf" at bounding box center [435, 236] width 95 height 9
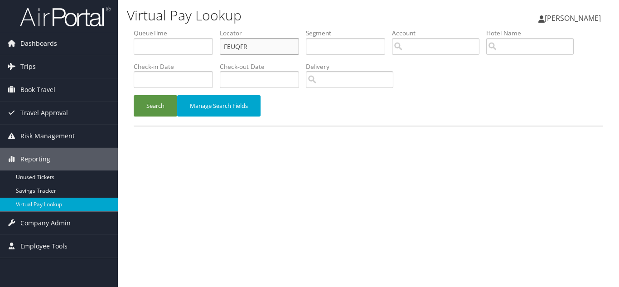
click at [250, 46] on input "FEUQFR" at bounding box center [259, 46] width 79 height 17
click at [134, 95] on button "Search" at bounding box center [155, 105] width 43 height 21
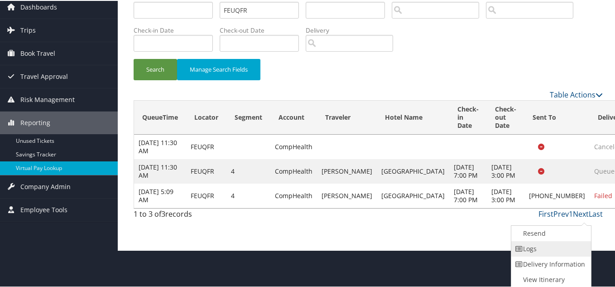
click at [531, 248] on link "Logs" at bounding box center [550, 247] width 77 height 15
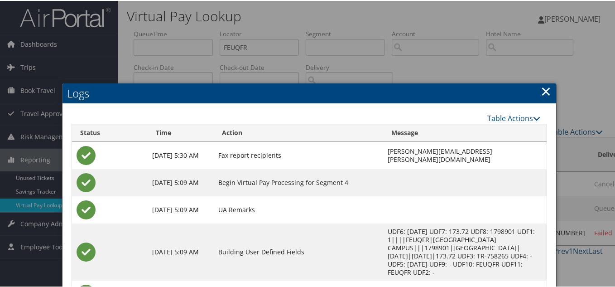
click at [543, 88] on link "×" at bounding box center [546, 90] width 10 height 18
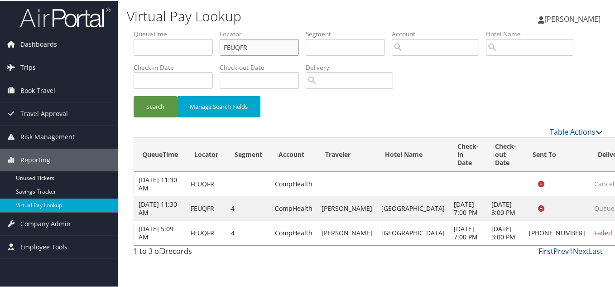
drag, startPoint x: 259, startPoint y: 45, endPoint x: 177, endPoint y: 47, distance: 82.0
click at [179, 29] on ul "QueueTime Locator FEUQFR Segment Account Traveler Hotel Name Check-in Date Chec…" at bounding box center [368, 29] width 469 height 0
paste input "DZIGXI"
click at [134, 95] on button "Search" at bounding box center [155, 105] width 43 height 21
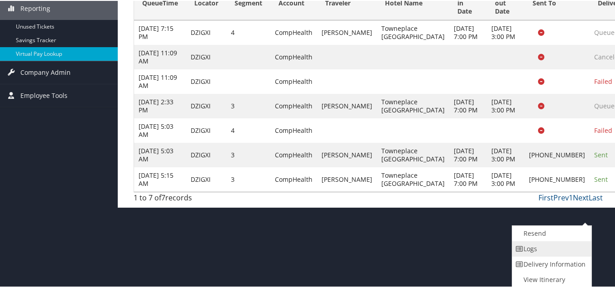
click at [547, 250] on link "Logs" at bounding box center [550, 247] width 77 height 15
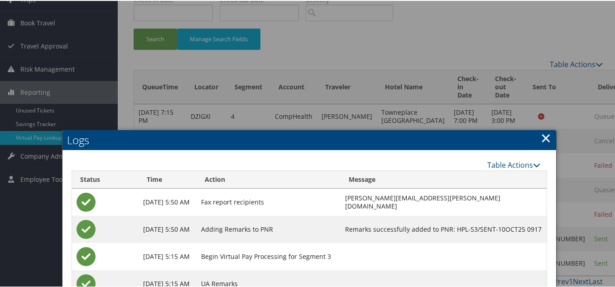
scroll to position [52, 0]
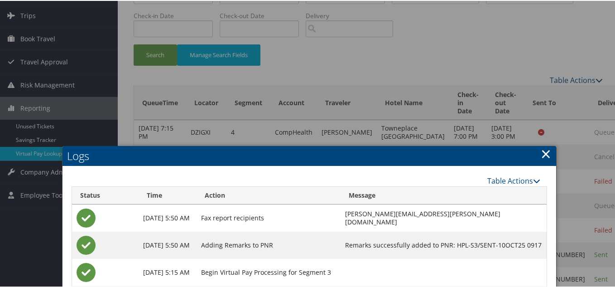
click at [548, 153] on link "×" at bounding box center [546, 153] width 10 height 18
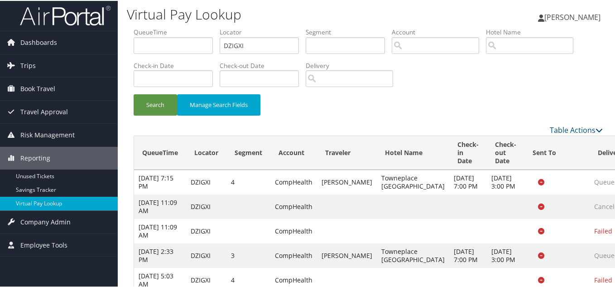
scroll to position [0, 0]
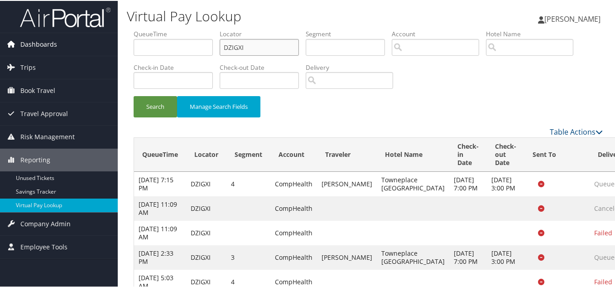
drag, startPoint x: 254, startPoint y: 49, endPoint x: 60, endPoint y: 54, distance: 194.4
click at [95, 48] on div "Dashboards AirPortal 360™ (Manager) My Travel Dashboard Trips Airtinerary® Look…" at bounding box center [309, 179] width 619 height 358
paste input "IYGPVE"
click at [134, 95] on button "Search" at bounding box center [155, 105] width 43 height 21
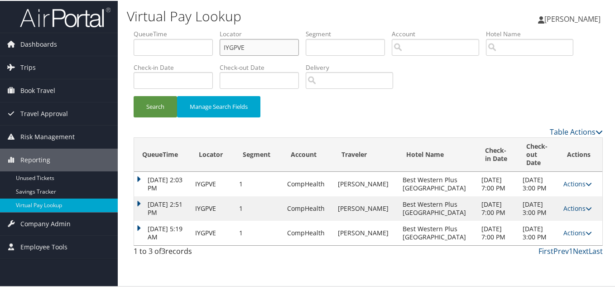
scroll to position [39, 0]
drag, startPoint x: 563, startPoint y: 246, endPoint x: 569, endPoint y: 248, distance: 5.7
click at [564, 236] on link "Actions" at bounding box center [578, 231] width 29 height 9
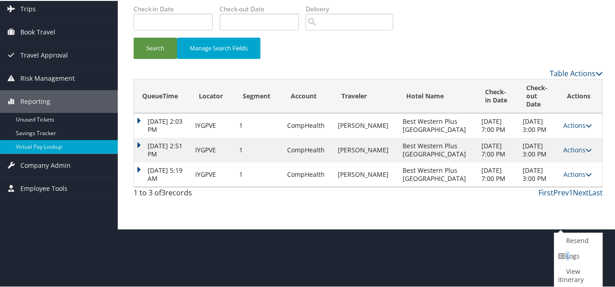
drag, startPoint x: 567, startPoint y: 254, endPoint x: 574, endPoint y: 254, distance: 7.2
click at [567, 254] on link "Logs" at bounding box center [578, 254] width 46 height 15
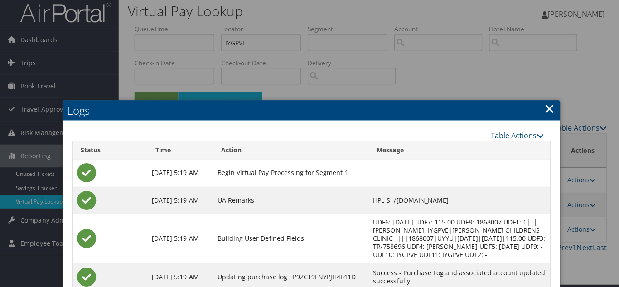
scroll to position [0, 0]
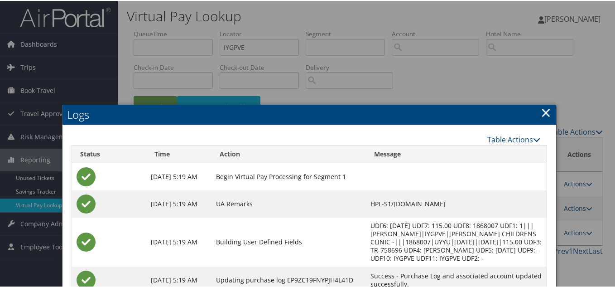
click at [544, 111] on link "×" at bounding box center [546, 111] width 10 height 18
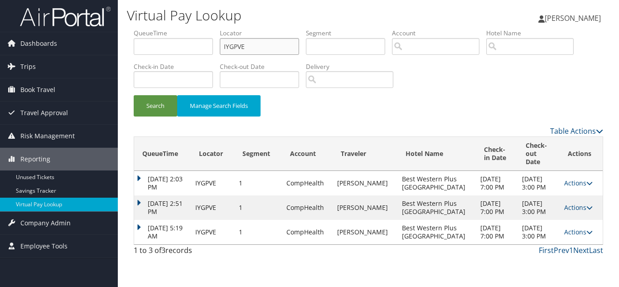
drag, startPoint x: 159, startPoint y: 39, endPoint x: 148, endPoint y: 42, distance: 11.2
click at [148, 29] on ul "QueueTime Locator IYGPVE Segment Account Traveler Hotel Name Check-in Date Chec…" at bounding box center [368, 29] width 469 height 0
paste input "JHDEXA"
click at [134, 95] on button "Search" at bounding box center [155, 105] width 43 height 21
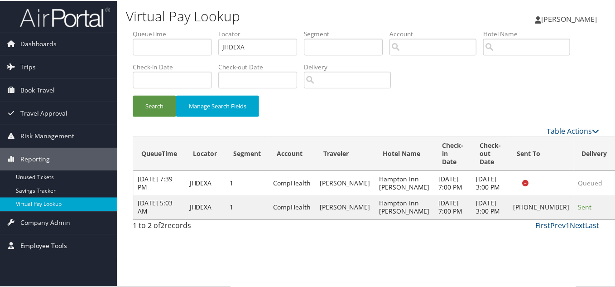
scroll to position [5, 0]
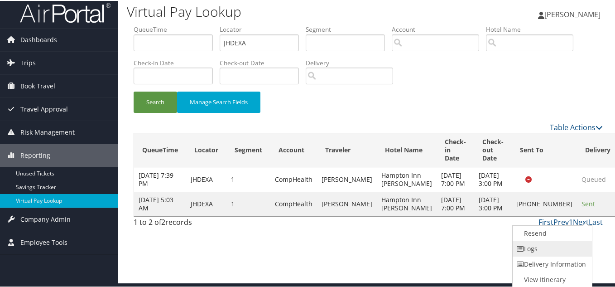
click at [555, 244] on link "Logs" at bounding box center [551, 247] width 77 height 15
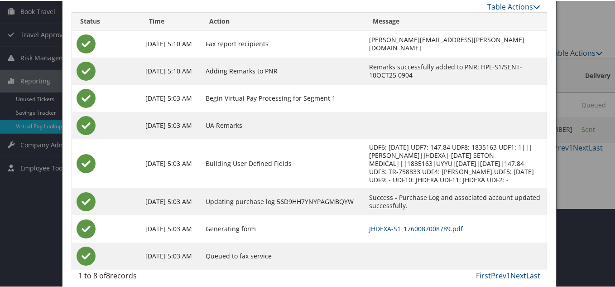
scroll to position [86, 0]
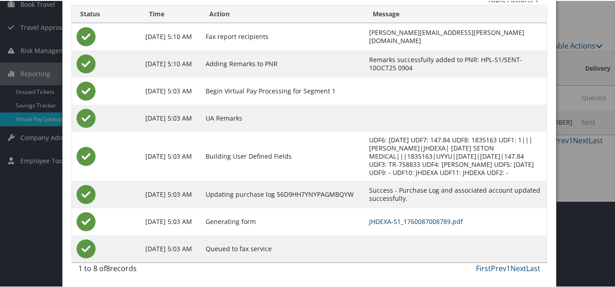
drag, startPoint x: 397, startPoint y: 223, endPoint x: 392, endPoint y: 222, distance: 5.3
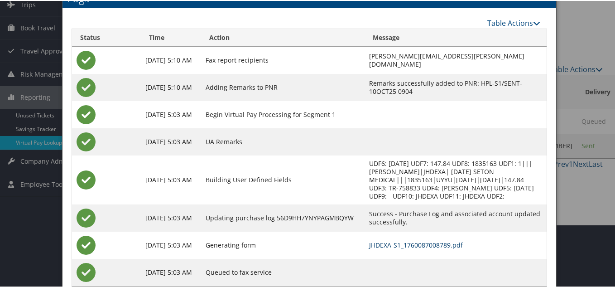
scroll to position [0, 0]
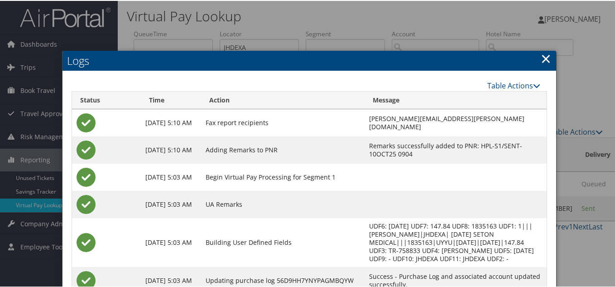
click at [543, 58] on link "×" at bounding box center [546, 57] width 10 height 18
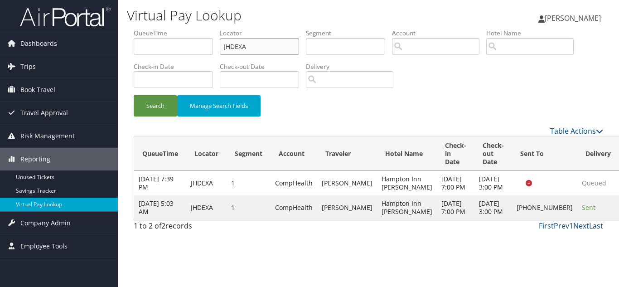
drag, startPoint x: 245, startPoint y: 47, endPoint x: 186, endPoint y: 50, distance: 59.4
click at [190, 29] on ul "QueueTime Locator JHDEXA Segment Account Traveler Hotel Name Check-in Date Chec…" at bounding box center [368, 29] width 469 height 0
paste input "DZBBWI"
type input "DZBBWI"
click at [134, 95] on button "Search" at bounding box center [155, 105] width 43 height 21
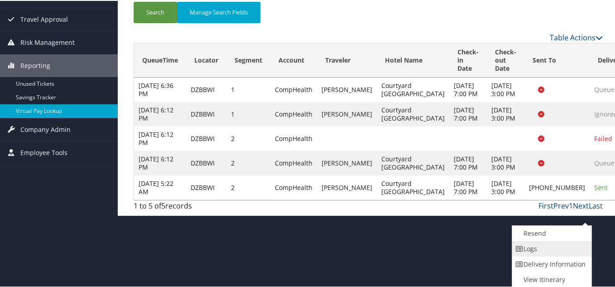
click at [543, 252] on link "Logs" at bounding box center [550, 247] width 77 height 15
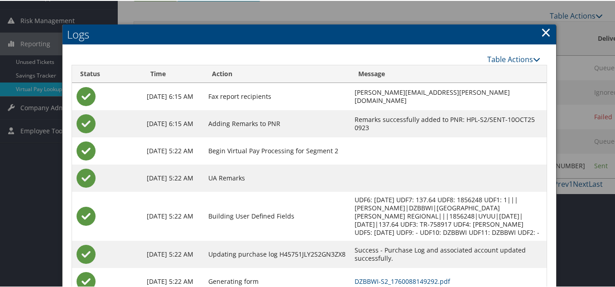
scroll to position [176, 0]
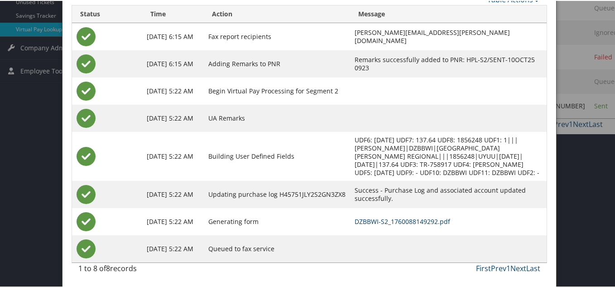
drag, startPoint x: 383, startPoint y: 220, endPoint x: 270, endPoint y: 127, distance: 146.1
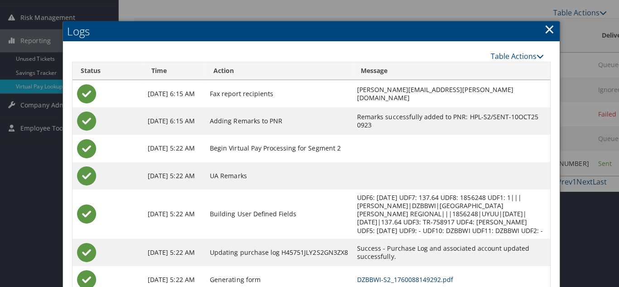
scroll to position [0, 0]
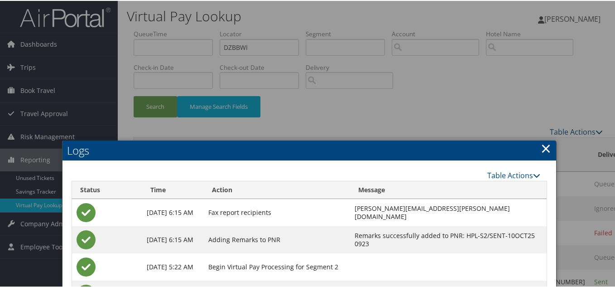
click at [544, 146] on link "×" at bounding box center [546, 147] width 10 height 18
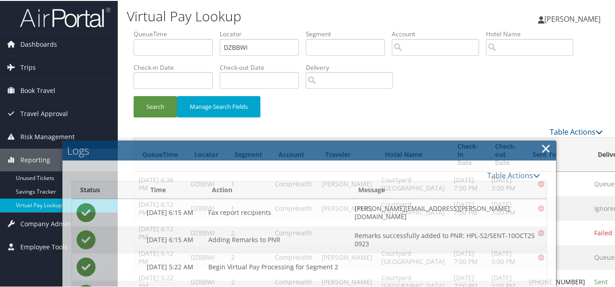
drag, startPoint x: 514, startPoint y: 88, endPoint x: 505, endPoint y: 87, distance: 8.6
click at [514, 87] on div "Search Manage Search Fields" at bounding box center [368, 77] width 483 height 97
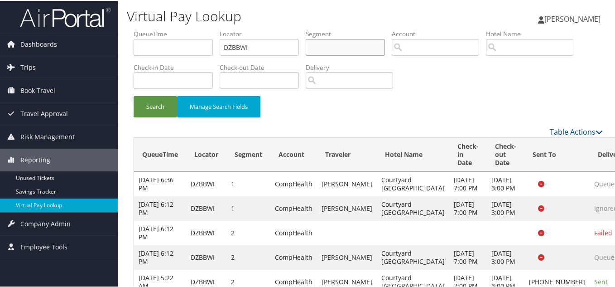
click at [338, 49] on input "text" at bounding box center [345, 46] width 79 height 17
click at [433, 51] on input "search" at bounding box center [435, 46] width 87 height 17
paste input "TR-758921"
type input "TR-758921"
click at [400, 45] on input "TR-758921" at bounding box center [435, 46] width 87 height 17
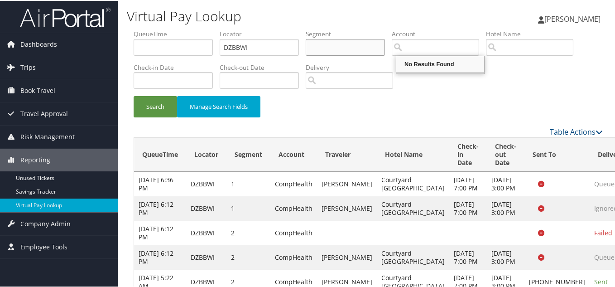
click at [339, 44] on input "text" at bounding box center [345, 46] width 79 height 17
paste input "TR-758921"
type input "TR-758921"
drag, startPoint x: 265, startPoint y: 48, endPoint x: 87, endPoint y: 54, distance: 178.2
click at [88, 54] on div "Dashboards AirPortal 360™ (Manager) My Travel Dashboard Trips Airtinerary® Look…" at bounding box center [309, 154] width 619 height 309
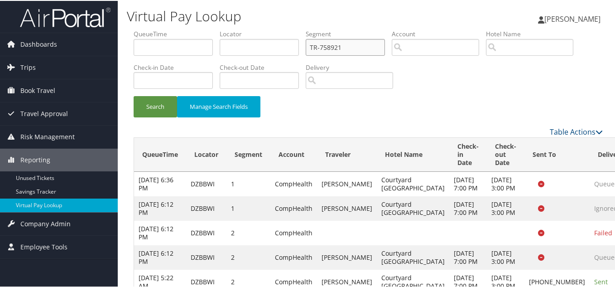
click at [343, 52] on input "TR-758921" at bounding box center [345, 46] width 79 height 17
click at [134, 95] on button "Search" at bounding box center [155, 105] width 43 height 21
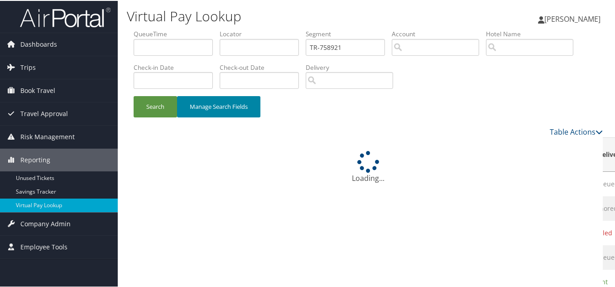
click at [234, 108] on button "Manage Search Fields" at bounding box center [218, 105] width 83 height 21
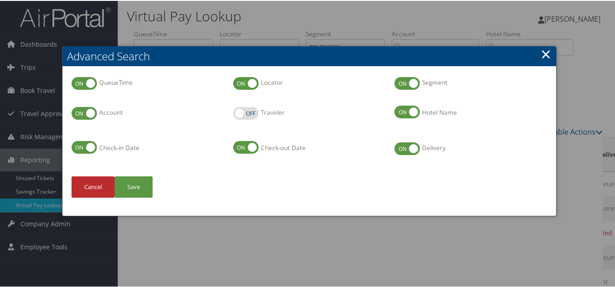
click at [251, 113] on label "Traveler" at bounding box center [245, 112] width 25 height 13
click at [244, 113] on input "Traveler" at bounding box center [241, 112] width 6 height 6
checkbox input "true"
click at [138, 188] on button "Save" at bounding box center [134, 185] width 38 height 21
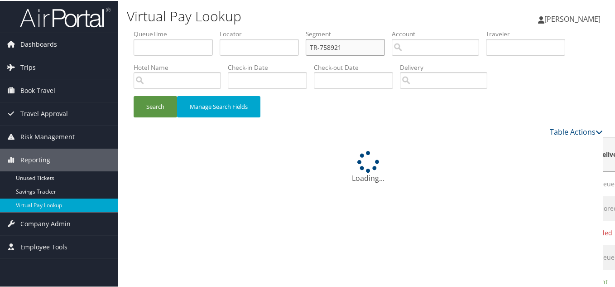
drag, startPoint x: 350, startPoint y: 47, endPoint x: 257, endPoint y: 48, distance: 92.9
click at [257, 29] on ul "QueueTime Locator Segment TR-758921 Account Traveler Hotel Name Check-in Date C…" at bounding box center [368, 29] width 469 height 0
click at [521, 45] on input "text" at bounding box center [525, 46] width 79 height 17
paste input "TR-758921"
type input "TR-758921"
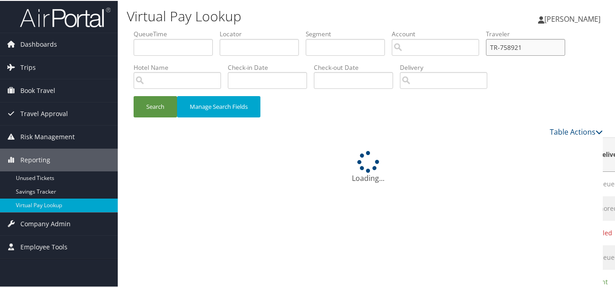
click at [134, 95] on button "Search" at bounding box center [155, 105] width 43 height 21
click at [147, 108] on button "Search" at bounding box center [155, 105] width 43 height 21
click at [566, 126] on link "Table Actions" at bounding box center [576, 131] width 53 height 10
click at [592, 132] on div at bounding box center [309, 143] width 619 height 287
click at [596, 131] on icon at bounding box center [599, 130] width 7 height 7
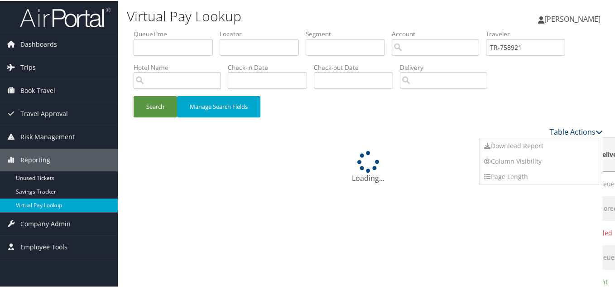
click at [594, 131] on div at bounding box center [309, 143] width 619 height 287
click at [584, 104] on div "Search Manage Search Fields" at bounding box center [368, 110] width 483 height 30
click at [166, 48] on input "text" at bounding box center [173, 46] width 79 height 17
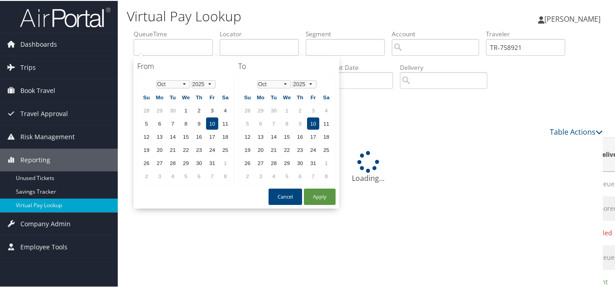
click at [432, 128] on div "Table Actions" at bounding box center [429, 131] width 349 height 11
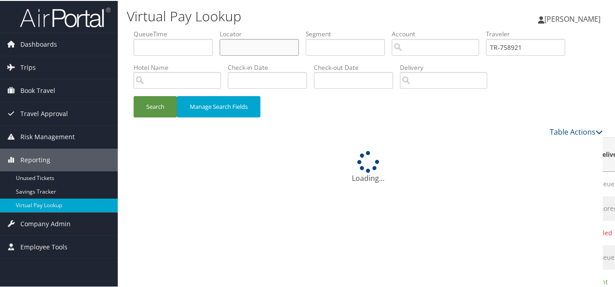
click at [272, 46] on input "text" at bounding box center [259, 46] width 79 height 17
paste input "EHNKBI"
type input "EHNKBI"
drag, startPoint x: 407, startPoint y: 48, endPoint x: 398, endPoint y: 48, distance: 9.1
click at [398, 29] on ul "QueueTime Locator EHNKBI Segment Account Traveler TR-758921 Hotel Name Check-in…" at bounding box center [368, 29] width 469 height 0
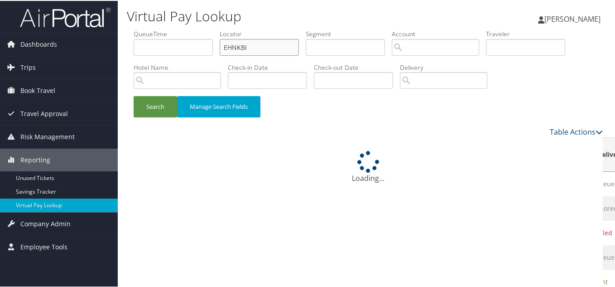
click at [249, 48] on input "EHNKBI" at bounding box center [259, 46] width 79 height 17
click at [134, 95] on button "Search" at bounding box center [155, 105] width 43 height 21
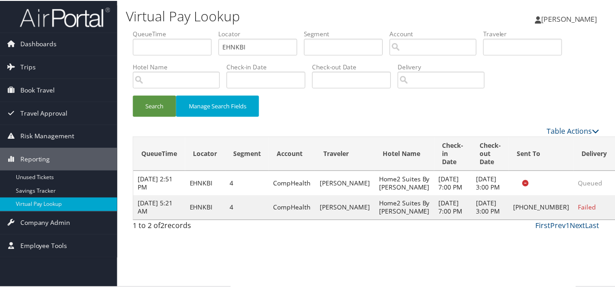
scroll to position [13, 0]
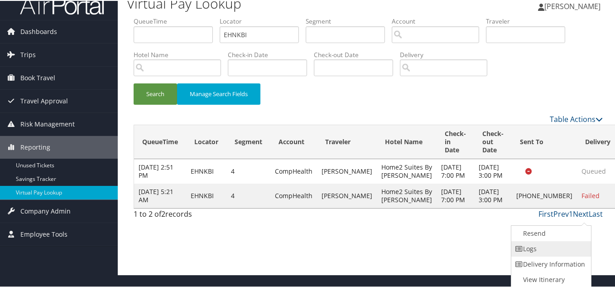
click at [550, 248] on link "Logs" at bounding box center [550, 247] width 77 height 15
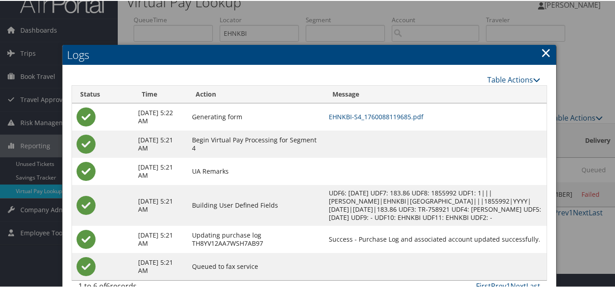
scroll to position [0, 0]
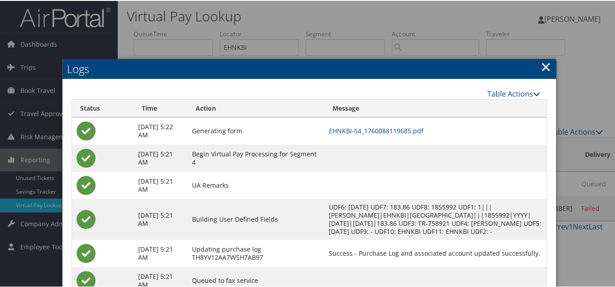
click at [544, 66] on link "×" at bounding box center [546, 66] width 10 height 18
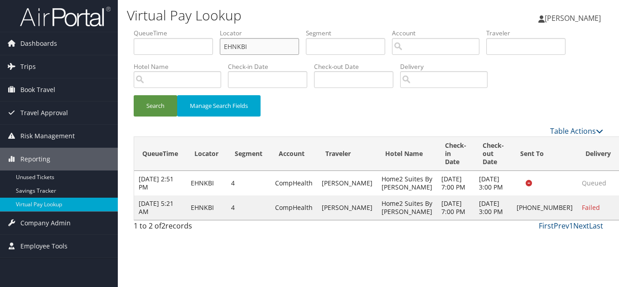
drag, startPoint x: 260, startPoint y: 38, endPoint x: 154, endPoint y: 39, distance: 105.1
click at [154, 29] on ul "QueueTime Locator EHNKBI Segment Account Traveler Hotel Name Check-in Date Chec…" at bounding box center [368, 29] width 469 height 0
paste input "OHPWJG"
click at [134, 95] on button "Search" at bounding box center [155, 105] width 43 height 21
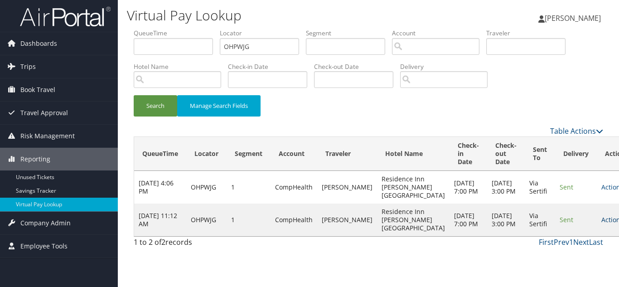
click at [601, 218] on link "Actions" at bounding box center [615, 219] width 29 height 9
click at [562, 245] on link "Logs" at bounding box center [564, 248] width 57 height 15
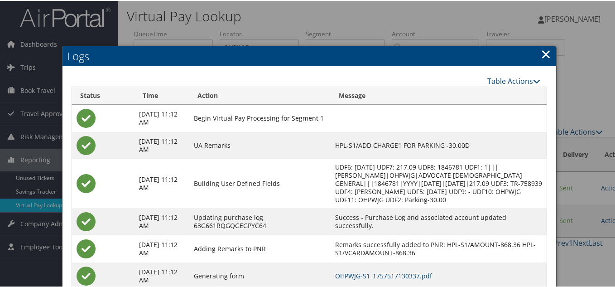
click at [541, 54] on link "×" at bounding box center [546, 53] width 10 height 18
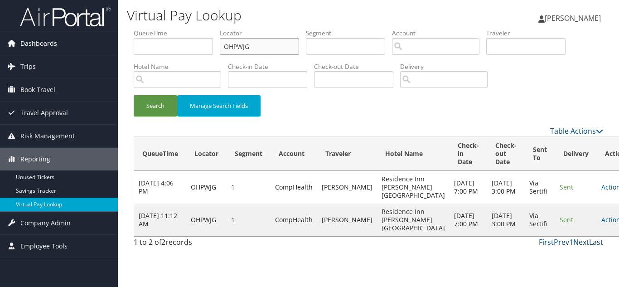
drag, startPoint x: 142, startPoint y: 47, endPoint x: 77, endPoint y: 46, distance: 65.2
click at [82, 46] on div "Dashboards AirPortal 360™ (Manager) My Travel Dashboard Trips Airtinerary® Look…" at bounding box center [309, 143] width 619 height 287
paste input "TR-758943"
type input "TR-758943"
click at [134, 95] on button "Search" at bounding box center [155, 105] width 43 height 21
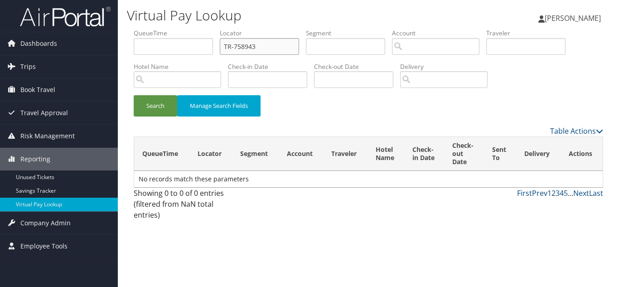
drag, startPoint x: 262, startPoint y: 50, endPoint x: 146, endPoint y: 48, distance: 116.0
click at [147, 29] on ul "QueueTime Locator TR-758943 Segment Account Traveler Hotel Name Check-in Date C…" at bounding box center [368, 29] width 469 height 0
click at [239, 46] on input "text" at bounding box center [259, 46] width 79 height 17
paste input "SMAZIS"
type input "SMAZIS"
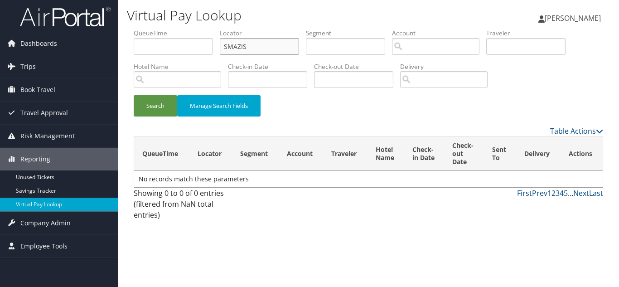
click at [134, 95] on button "Search" at bounding box center [155, 105] width 43 height 21
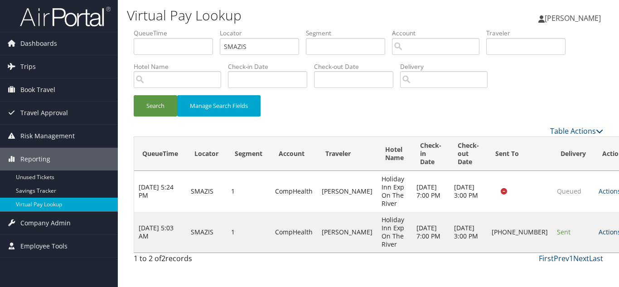
click at [599, 232] on link "Actions" at bounding box center [613, 231] width 29 height 9
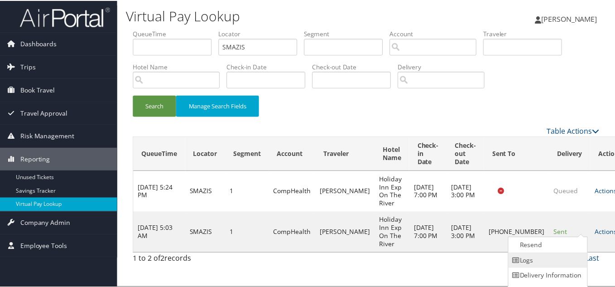
scroll to position [13, 0]
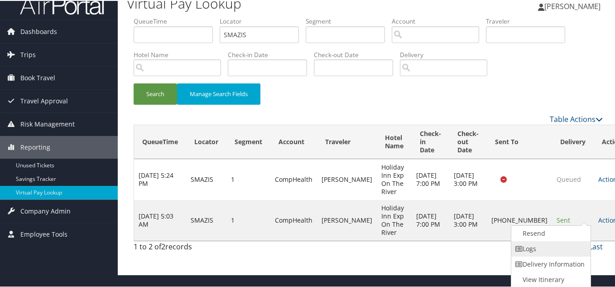
click at [565, 242] on link "Logs" at bounding box center [550, 247] width 77 height 15
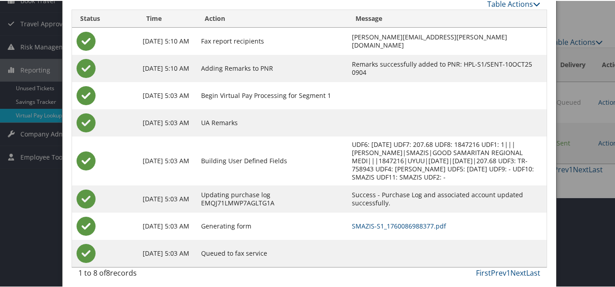
scroll to position [94, 0]
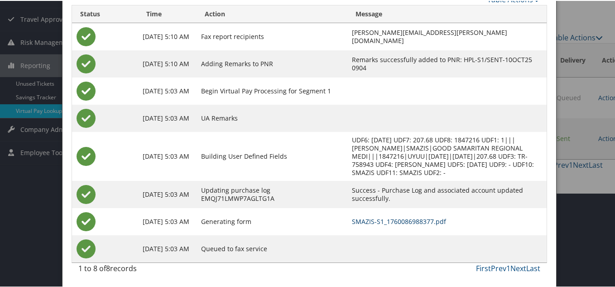
click at [402, 218] on link "SMAZIS-S1_1760086988377.pdf" at bounding box center [399, 220] width 94 height 9
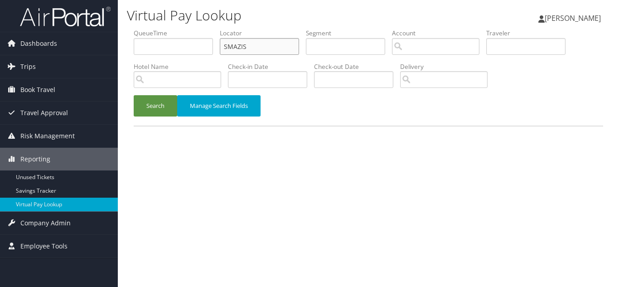
click at [243, 47] on input "SMAZIS" at bounding box center [259, 46] width 79 height 17
click at [252, 46] on input "SMAZIS" at bounding box center [259, 46] width 79 height 17
click at [134, 95] on button "Search" at bounding box center [155, 105] width 43 height 21
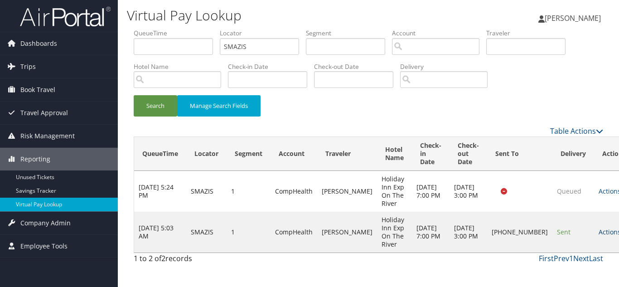
click at [599, 234] on link "Actions" at bounding box center [613, 231] width 29 height 9
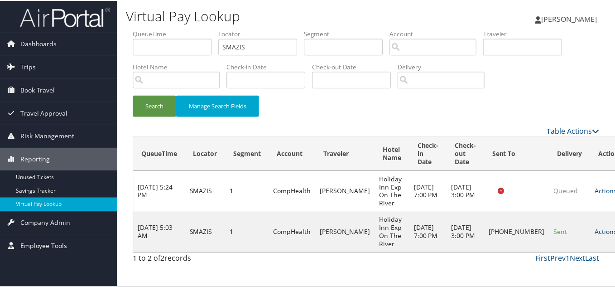
scroll to position [13, 0]
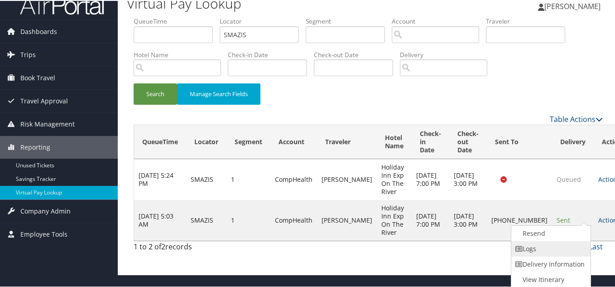
click at [536, 246] on link "Logs" at bounding box center [550, 247] width 77 height 15
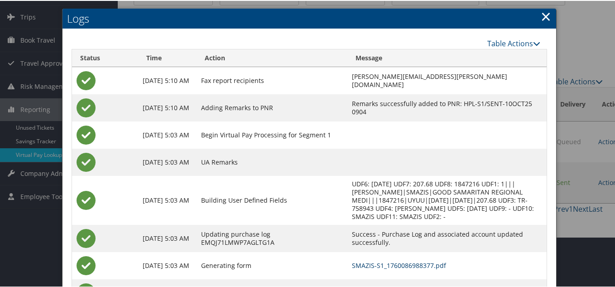
scroll to position [0, 0]
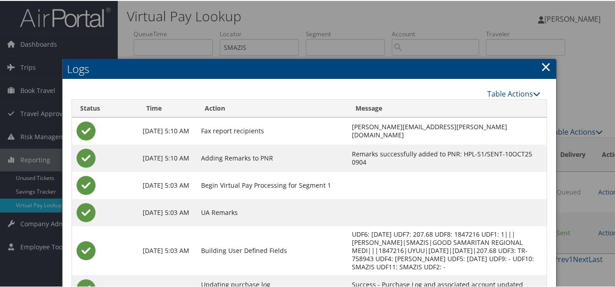
drag, startPoint x: 543, startPoint y: 67, endPoint x: 388, endPoint y: 68, distance: 155.0
click at [542, 67] on link "×" at bounding box center [546, 66] width 10 height 18
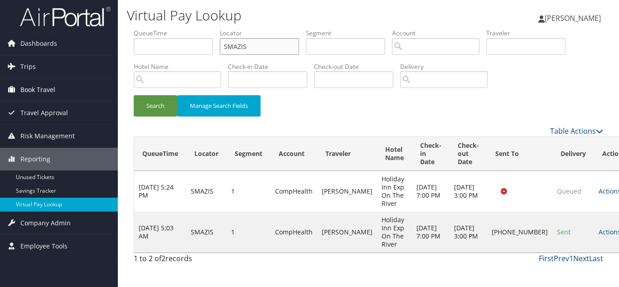
drag, startPoint x: 176, startPoint y: 60, endPoint x: 80, endPoint y: 79, distance: 97.8
click at [86, 76] on div "Dashboards AirPortal 360™ (Manager) My Travel Dashboard Trips Airtinerary® Look…" at bounding box center [309, 143] width 619 height 287
paste input "YPTMMW"
click at [134, 95] on button "Search" at bounding box center [155, 105] width 43 height 21
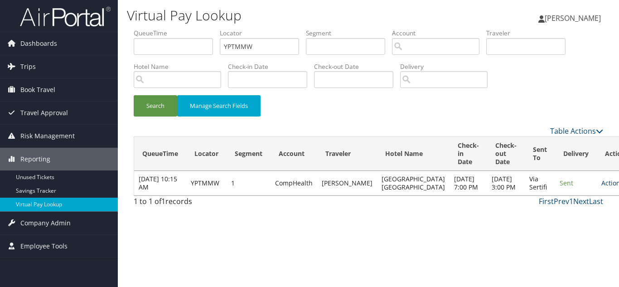
click at [601, 187] on link "Actions" at bounding box center [615, 183] width 29 height 9
click at [557, 224] on link "Logs" at bounding box center [563, 223] width 57 height 15
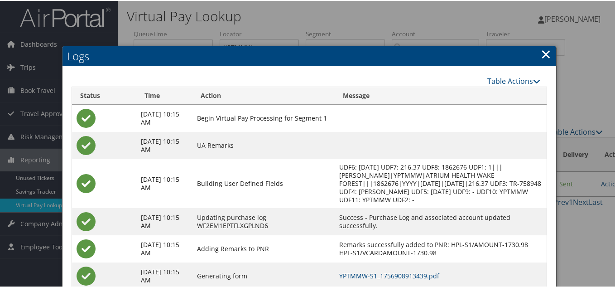
click at [543, 55] on link "×" at bounding box center [546, 53] width 10 height 18
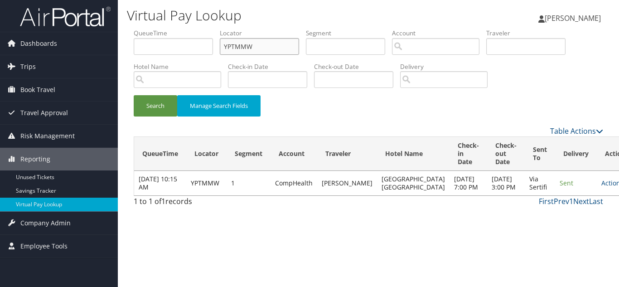
drag, startPoint x: 270, startPoint y: 51, endPoint x: 160, endPoint y: 53, distance: 110.1
click at [164, 29] on ul "QueueTime Locator YPTMMW Segment Account Traveler Hotel Name Check-in Date Chec…" at bounding box center [368, 29] width 469 height 0
paste input "FQCLYI"
click at [134, 95] on button "Search" at bounding box center [155, 105] width 43 height 21
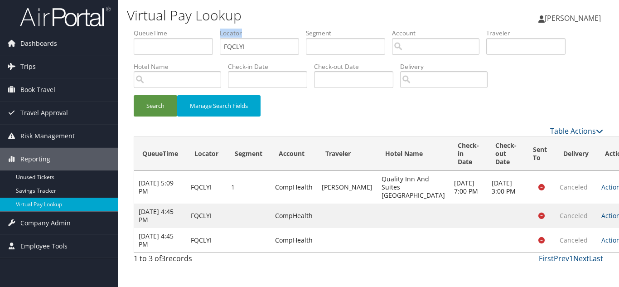
drag, startPoint x: 248, startPoint y: 54, endPoint x: 215, endPoint y: 53, distance: 33.1
click at [216, 29] on ul "QueueTime Locator FQCLYI Segment Account Traveler Hotel Name Check-in Date Chec…" at bounding box center [368, 29] width 469 height 0
click at [268, 52] on input "FQCLYI" at bounding box center [259, 46] width 79 height 17
drag, startPoint x: 270, startPoint y: 47, endPoint x: 109, endPoint y: 45, distance: 160.9
click at [109, 45] on div "Dashboards AirPortal 360™ (Manager) My Travel Dashboard Trips Airtinerary® Look…" at bounding box center [309, 143] width 619 height 287
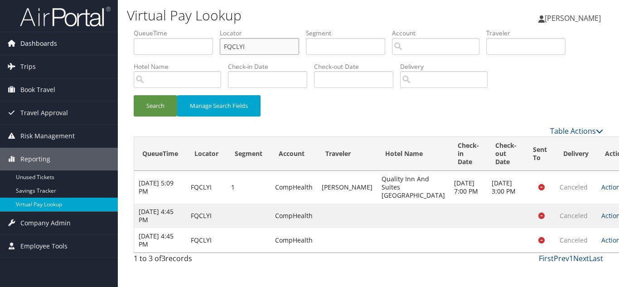
paste input "DKUPCZ"
click at [134, 95] on button "Search" at bounding box center [155, 105] width 43 height 21
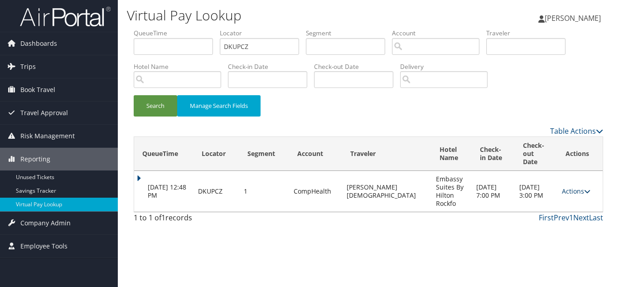
click at [571, 187] on link "Actions" at bounding box center [576, 191] width 29 height 9
click at [547, 215] on link "Logs" at bounding box center [555, 211] width 57 height 15
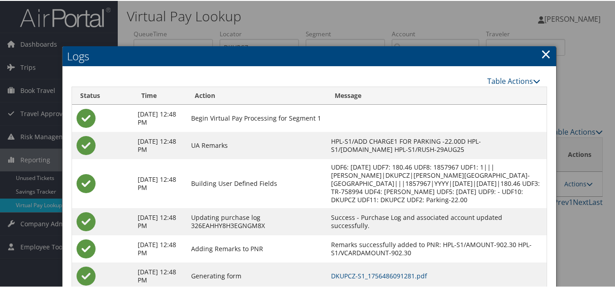
click at [541, 53] on link "×" at bounding box center [546, 53] width 10 height 18
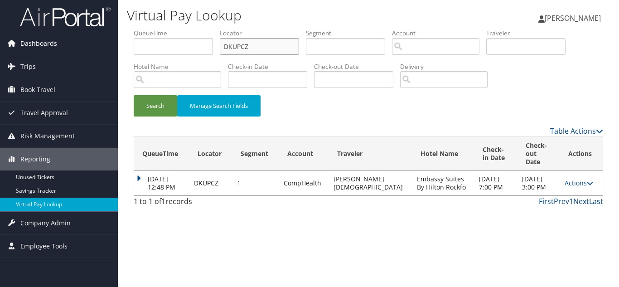
drag, startPoint x: 266, startPoint y: 48, endPoint x: 68, endPoint y: 42, distance: 198.1
click at [70, 41] on div "Dashboards AirPortal 360™ (Manager) My Travel Dashboard Trips Airtinerary® Look…" at bounding box center [309, 143] width 619 height 287
paste input "TR-759001"
click at [134, 95] on button "Search" at bounding box center [155, 105] width 43 height 21
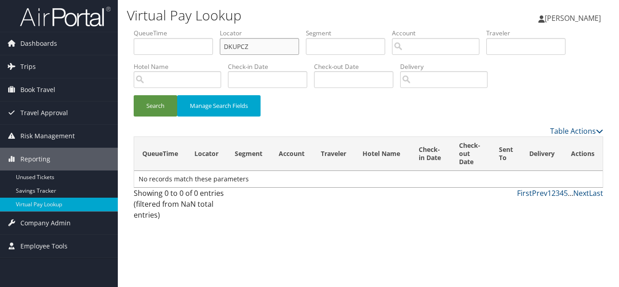
type input "DKUPCZ"
paste input "NGKRVU"
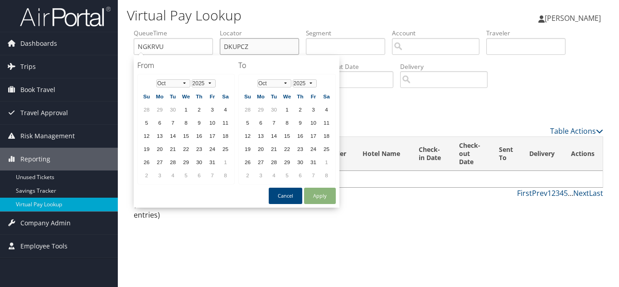
click at [266, 43] on input "DKUPCZ" at bounding box center [259, 46] width 79 height 17
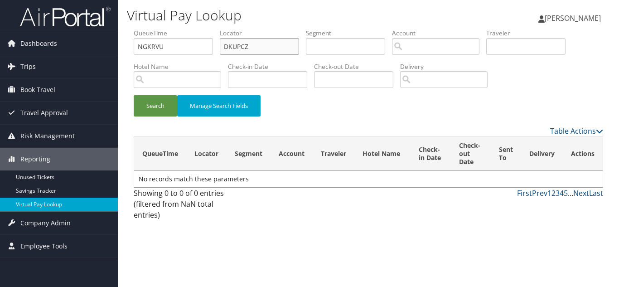
click at [266, 43] on input "DKUPCZ" at bounding box center [259, 46] width 79 height 17
type input "DKUPCZ"
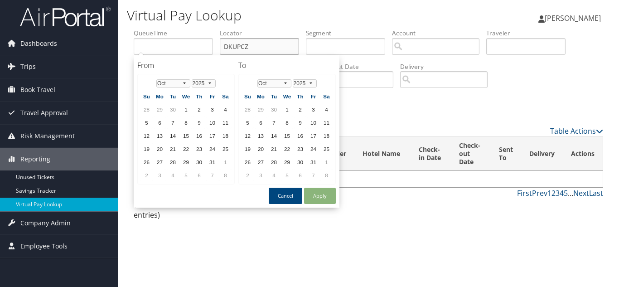
click at [270, 47] on input "DKUPCZ" at bounding box center [259, 46] width 79 height 17
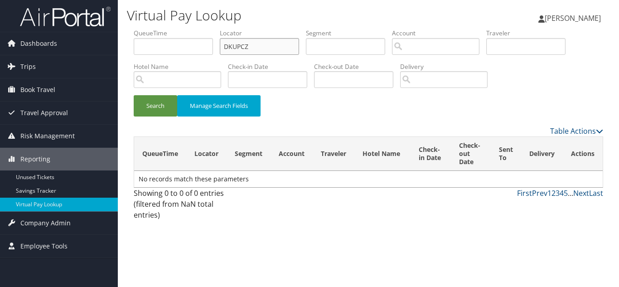
click at [270, 46] on input "DKUPCZ" at bounding box center [259, 46] width 79 height 17
paste input "NGKRVU"
click at [134, 95] on button "Search" at bounding box center [155, 105] width 43 height 21
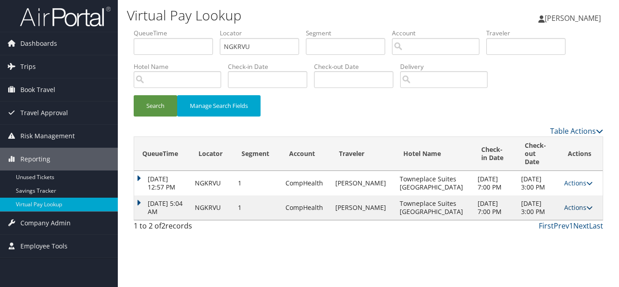
click at [581, 203] on link "Actions" at bounding box center [578, 207] width 29 height 9
click at [565, 226] on link "Logs" at bounding box center [559, 227] width 57 height 15
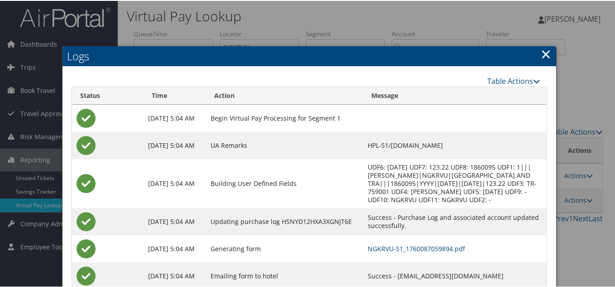
drag, startPoint x: 543, startPoint y: 53, endPoint x: 604, endPoint y: 77, distance: 66.0
click at [542, 53] on link "×" at bounding box center [546, 53] width 10 height 18
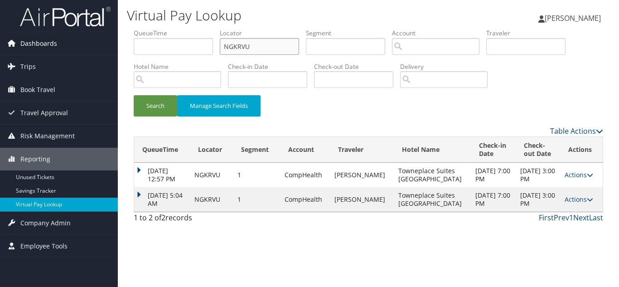
drag, startPoint x: 258, startPoint y: 46, endPoint x: 81, endPoint y: 46, distance: 177.6
click at [83, 46] on div "Dashboards AirPortal 360™ (Manager) My Travel Dashboard Trips Airtinerary® Look…" at bounding box center [309, 143] width 619 height 287
paste input "AFYIRB"
click at [134, 95] on button "Search" at bounding box center [155, 105] width 43 height 21
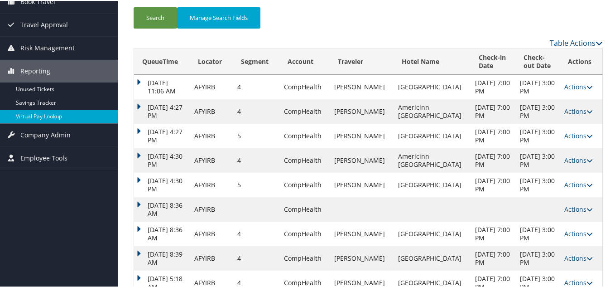
scroll to position [112, 0]
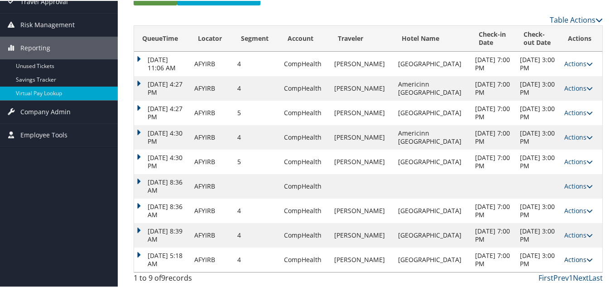
click at [566, 259] on link "Actions" at bounding box center [579, 258] width 29 height 9
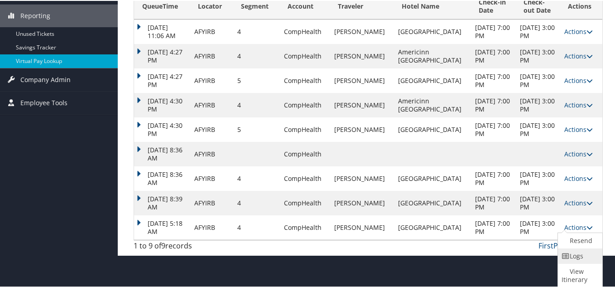
click at [585, 257] on link "Logs" at bounding box center [579, 254] width 42 height 15
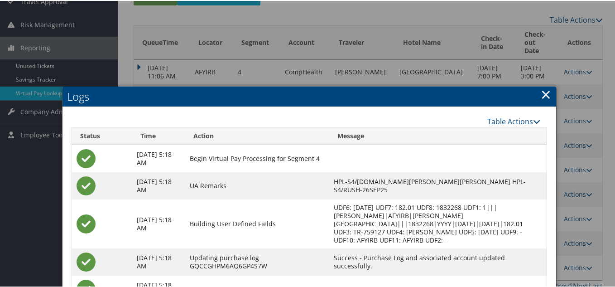
click at [546, 92] on link "×" at bounding box center [546, 93] width 10 height 18
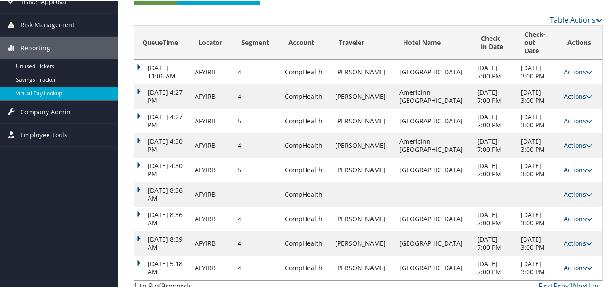
click at [577, 262] on link "Actions" at bounding box center [578, 266] width 29 height 9
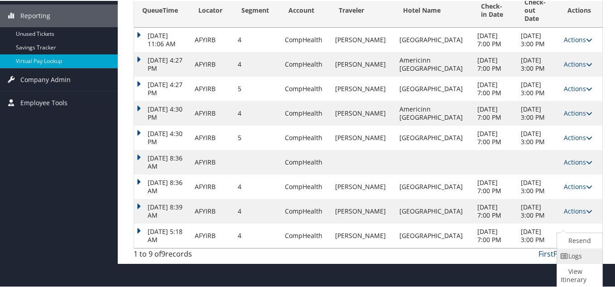
click at [578, 253] on link "Logs" at bounding box center [578, 254] width 43 height 15
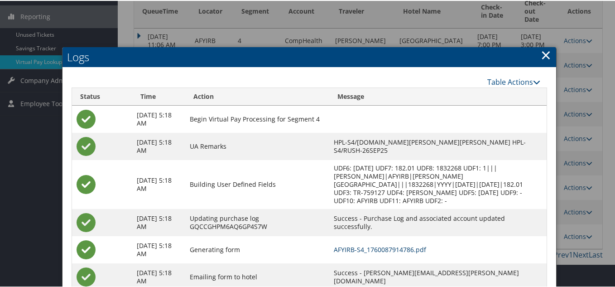
scroll to position [9, 0]
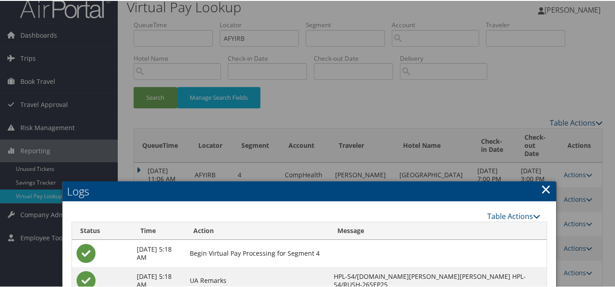
click at [545, 191] on link "×" at bounding box center [546, 188] width 10 height 18
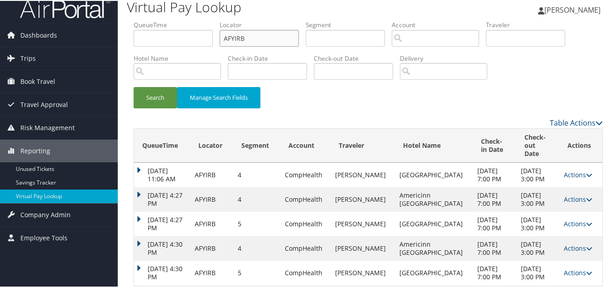
drag, startPoint x: 249, startPoint y: 36, endPoint x: 159, endPoint y: 38, distance: 90.6
click at [161, 19] on ul "QueueTime Locator AFYIRB Segment Account Traveler Hotel Name Check-in Date Chec…" at bounding box center [368, 19] width 469 height 0
paste input "FKNFUO"
click at [134, 86] on button "Search" at bounding box center [155, 96] width 43 height 21
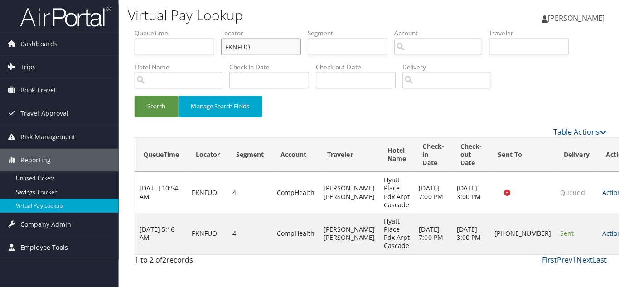
scroll to position [0, 0]
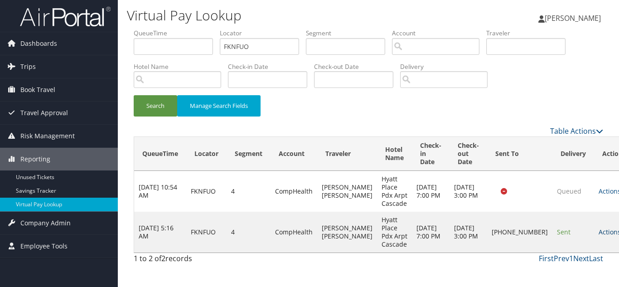
click at [599, 227] on link "Actions" at bounding box center [613, 231] width 29 height 9
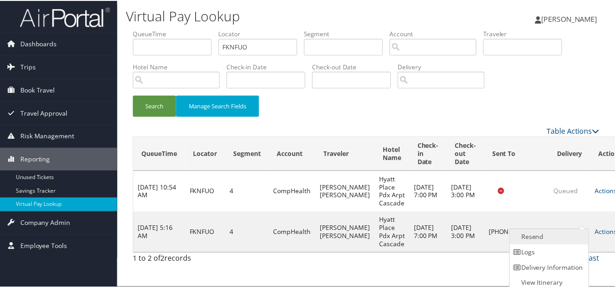
scroll to position [5, 0]
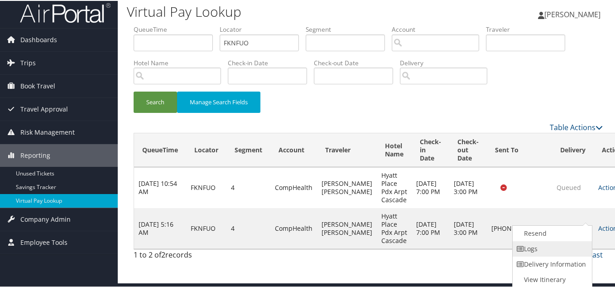
click at [557, 245] on link "Logs" at bounding box center [551, 247] width 77 height 15
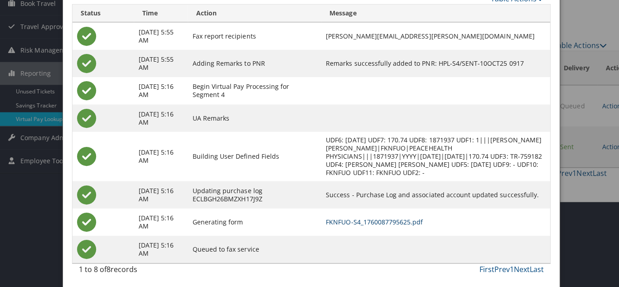
scroll to position [0, 0]
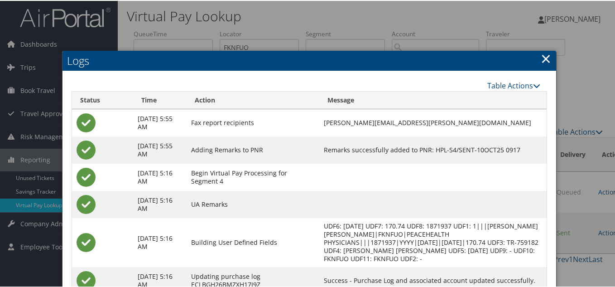
click at [541, 58] on link "×" at bounding box center [546, 57] width 10 height 18
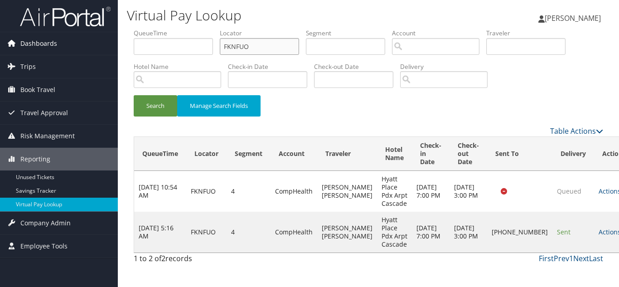
drag, startPoint x: 261, startPoint y: 46, endPoint x: 106, endPoint y: 53, distance: 155.6
click at [107, 53] on div "Dashboards AirPortal 360™ (Manager) My Travel Dashboard Trips Airtinerary® Look…" at bounding box center [309, 143] width 619 height 287
paste input "NDPQXA"
click at [134, 95] on button "Search" at bounding box center [155, 105] width 43 height 21
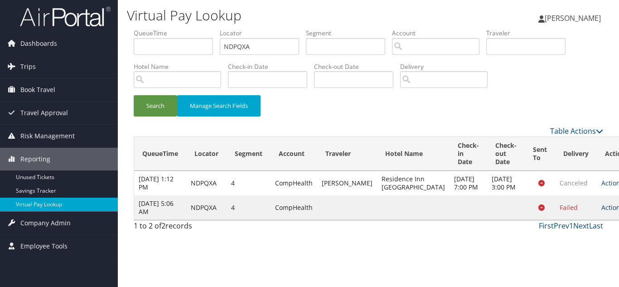
click at [601, 212] on link "Actions" at bounding box center [615, 207] width 29 height 9
click at [565, 251] on link "Logs" at bounding box center [564, 252] width 57 height 15
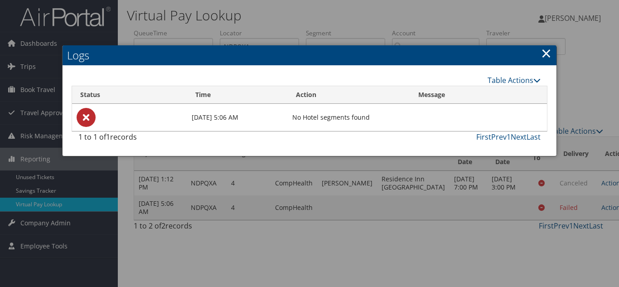
click at [547, 54] on link "×" at bounding box center [546, 53] width 10 height 18
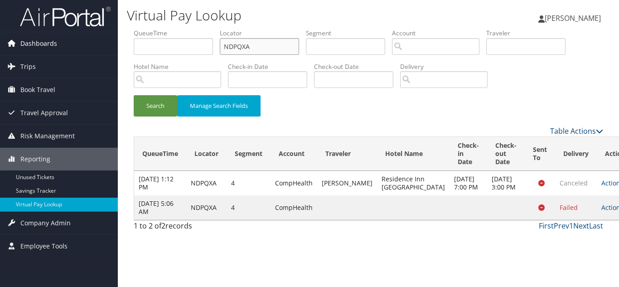
drag, startPoint x: 269, startPoint y: 41, endPoint x: 87, endPoint y: 39, distance: 181.7
click at [96, 38] on div "Dashboards AirPortal 360™ (Manager) My Travel Dashboard Trips Airtinerary® Look…" at bounding box center [309, 143] width 619 height 287
paste input "YTJCLJ"
click at [134, 95] on button "Search" at bounding box center [155, 105] width 43 height 21
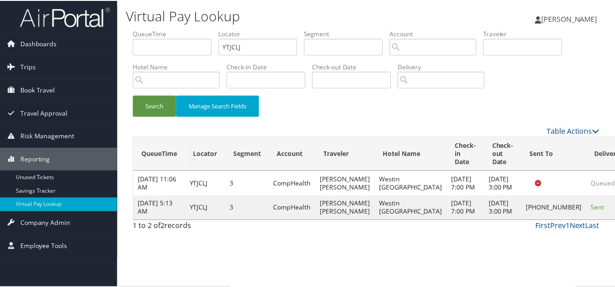
scroll to position [5, 0]
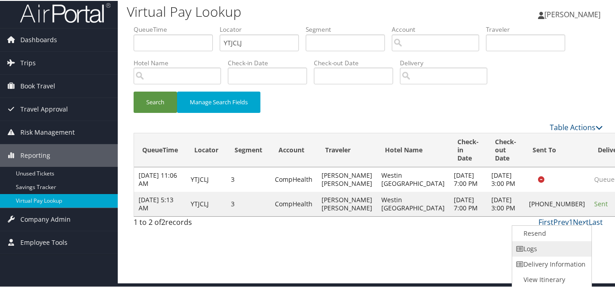
click at [542, 251] on link "Logs" at bounding box center [550, 247] width 77 height 15
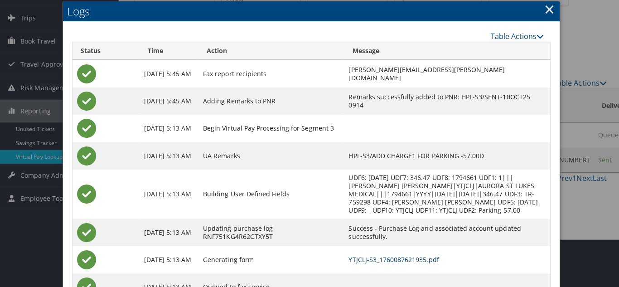
scroll to position [0, 0]
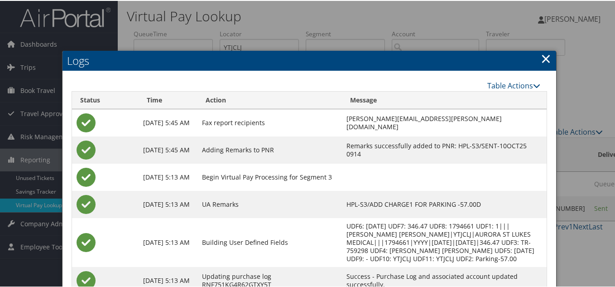
click at [544, 55] on link "×" at bounding box center [546, 57] width 10 height 18
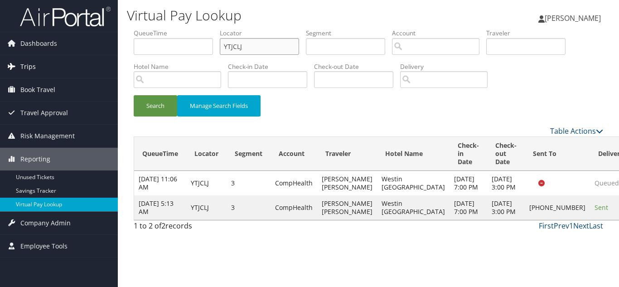
drag, startPoint x: 234, startPoint y: 53, endPoint x: 107, endPoint y: 55, distance: 126.4
click at [109, 54] on div "Dashboards AirPortal 360™ (Manager) My Travel Dashboard Trips Airtinerary® Look…" at bounding box center [309, 143] width 619 height 287
paste input "LGTEPX"
click at [134, 95] on button "Search" at bounding box center [155, 105] width 43 height 21
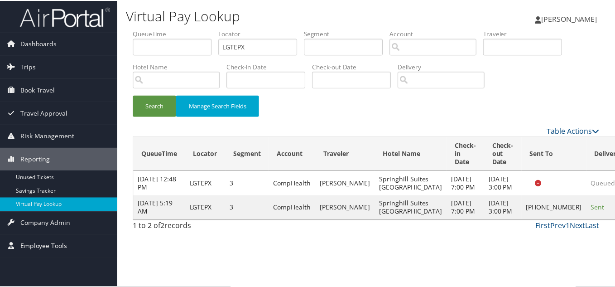
scroll to position [5, 0]
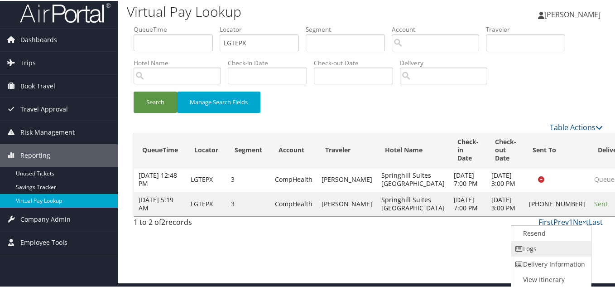
click at [560, 248] on link "Logs" at bounding box center [550, 247] width 77 height 15
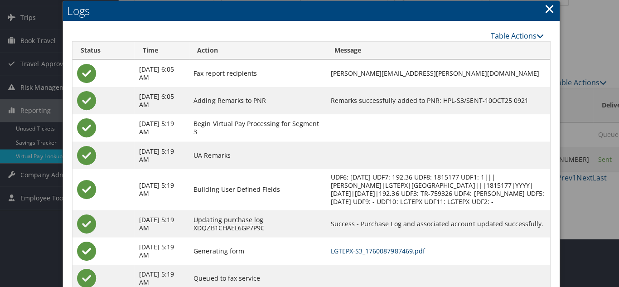
scroll to position [0, 0]
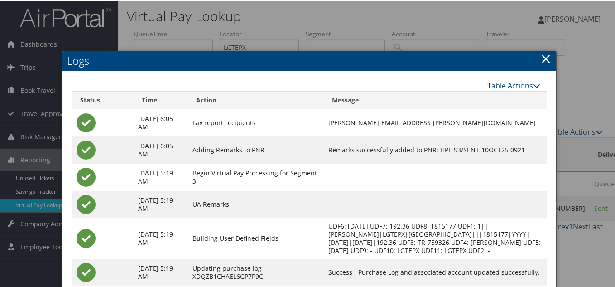
drag, startPoint x: 541, startPoint y: 57, endPoint x: 537, endPoint y: 68, distance: 11.6
click at [541, 57] on link "×" at bounding box center [546, 57] width 10 height 18
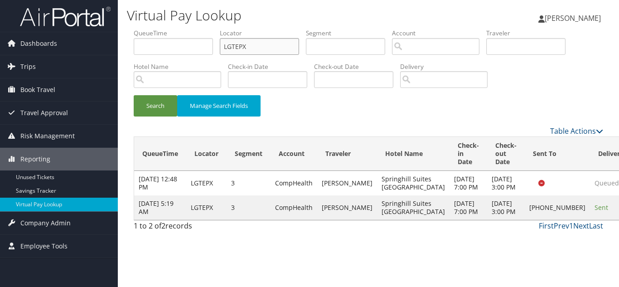
drag, startPoint x: 217, startPoint y: 45, endPoint x: 181, endPoint y: 29, distance: 38.6
click at [212, 29] on ul "QueueTime Locator LGTEPX Segment Account Traveler Hotel Name Check-in Date Chec…" at bounding box center [368, 29] width 469 height 0
click at [262, 50] on input "LGTEPX" at bounding box center [259, 46] width 79 height 17
drag, startPoint x: 255, startPoint y: 49, endPoint x: 127, endPoint y: 54, distance: 127.9
click at [142, 29] on ul "QueueTime Locator LGTEPX Segment Account Traveler Hotel Name Check-in Date Chec…" at bounding box center [368, 29] width 469 height 0
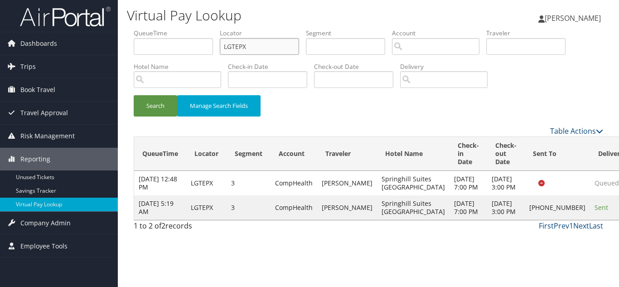
paste input "QWSAEP"
click at [134, 95] on button "Search" at bounding box center [155, 105] width 43 height 21
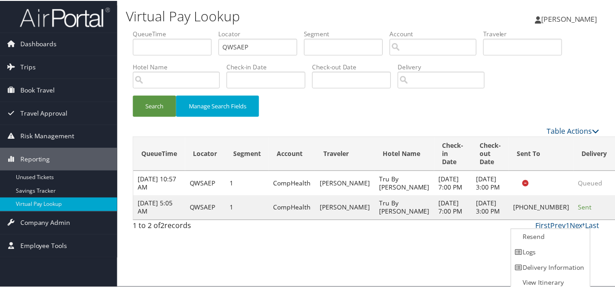
scroll to position [5, 0]
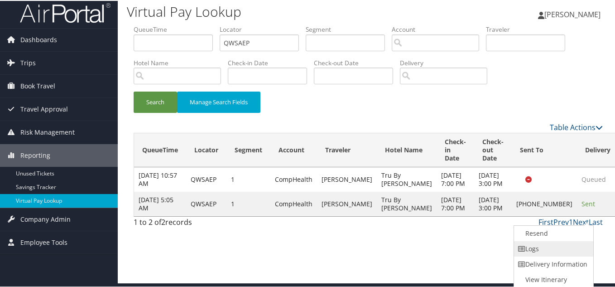
click at [552, 246] on link "Logs" at bounding box center [552, 247] width 77 height 15
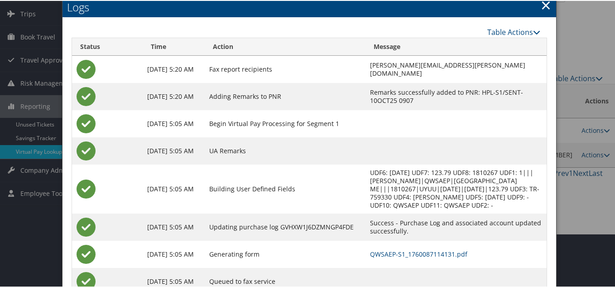
scroll to position [86, 0]
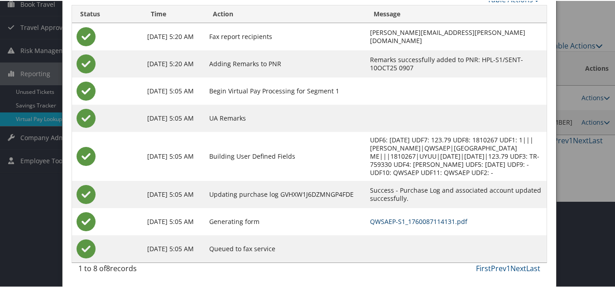
drag, startPoint x: 395, startPoint y: 219, endPoint x: 371, endPoint y: 189, distance: 39.0
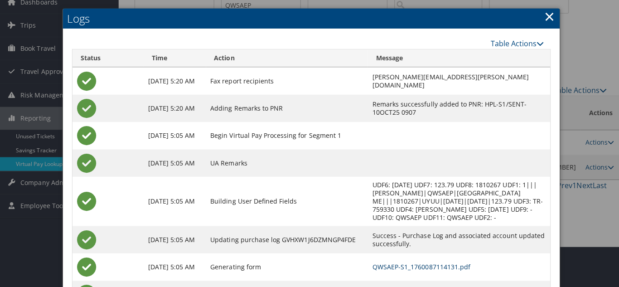
scroll to position [0, 0]
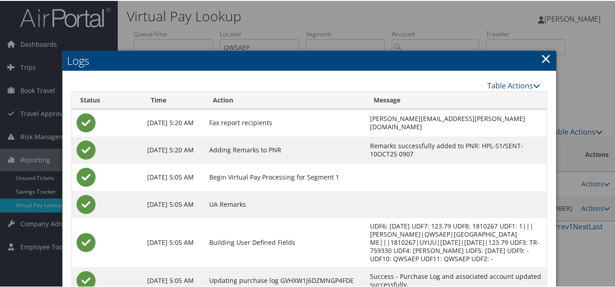
click at [545, 58] on link "×" at bounding box center [546, 57] width 10 height 18
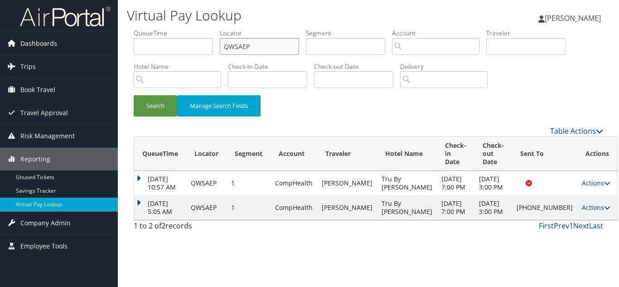
drag, startPoint x: 260, startPoint y: 47, endPoint x: 81, endPoint y: 49, distance: 179.0
click at [82, 49] on div "Dashboards AirPortal 360™ (Manager) My Travel Dashboard Trips Airtinerary® Look…" at bounding box center [309, 143] width 619 height 287
paste input "TR-759360"
click at [134, 95] on button "Search" at bounding box center [155, 105] width 43 height 21
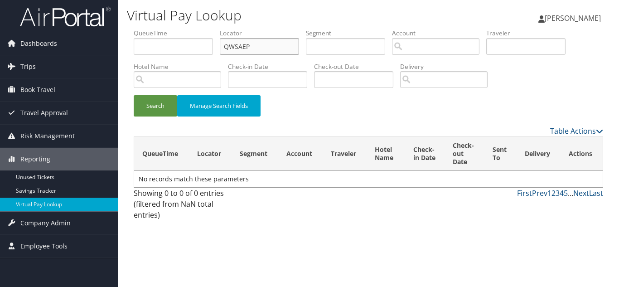
click at [266, 45] on input "QWSAEP" at bounding box center [259, 46] width 79 height 17
paste input "LFUTKO"
click at [134, 95] on button "Search" at bounding box center [155, 105] width 43 height 21
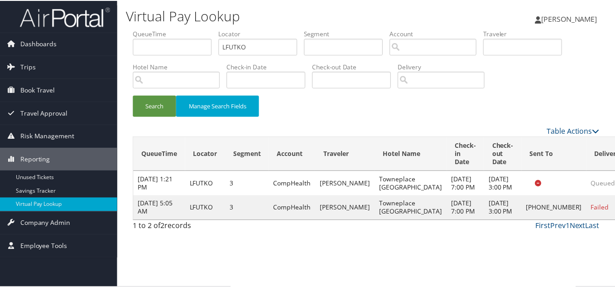
scroll to position [5, 0]
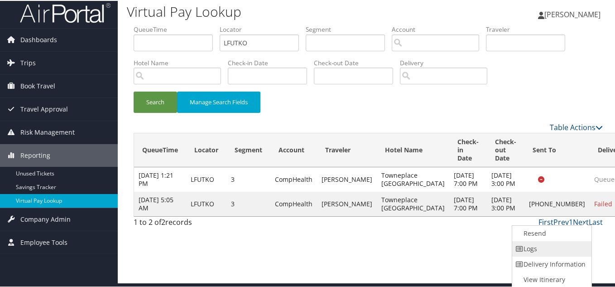
click at [553, 245] on link "Logs" at bounding box center [550, 247] width 77 height 15
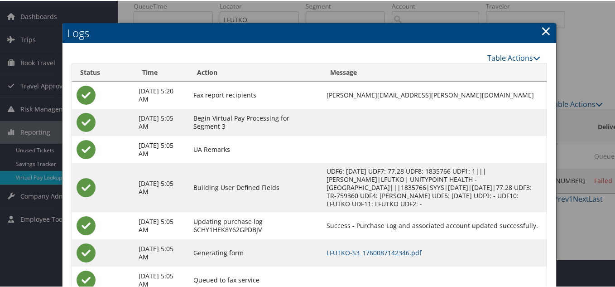
scroll to position [59, 0]
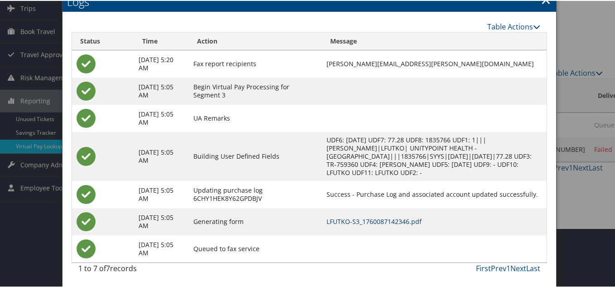
drag, startPoint x: 393, startPoint y: 221, endPoint x: 365, endPoint y: 196, distance: 37.6
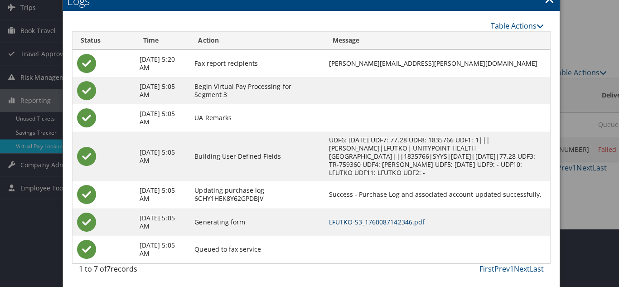
scroll to position [0, 0]
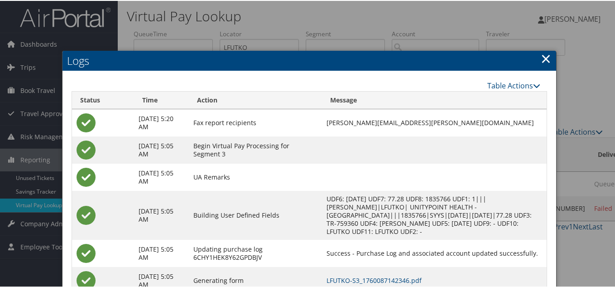
click at [545, 58] on link "×" at bounding box center [546, 57] width 10 height 18
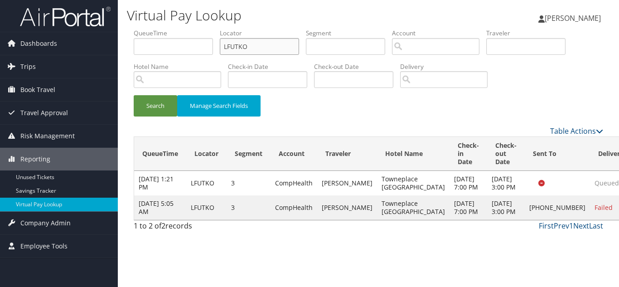
drag, startPoint x: 235, startPoint y: 48, endPoint x: 145, endPoint y: 49, distance: 89.3
click at [148, 29] on ul "QueueTime Locator LFUTKO Segment Account Traveler Hotel Name Check-in Date Chec…" at bounding box center [368, 29] width 469 height 0
paste input "QXNRIF"
click at [134, 95] on button "Search" at bounding box center [155, 105] width 43 height 21
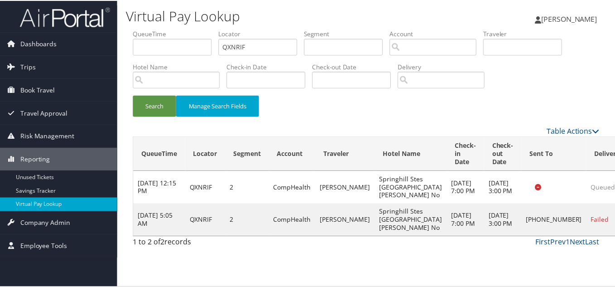
scroll to position [13, 0]
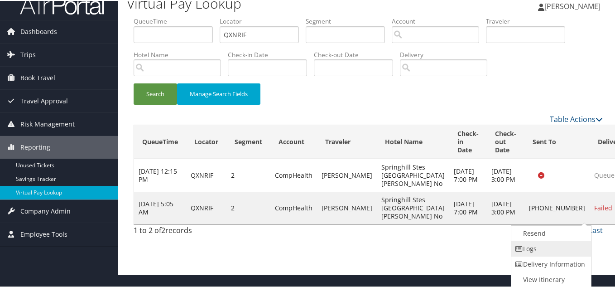
click at [551, 251] on link "Logs" at bounding box center [550, 247] width 77 height 15
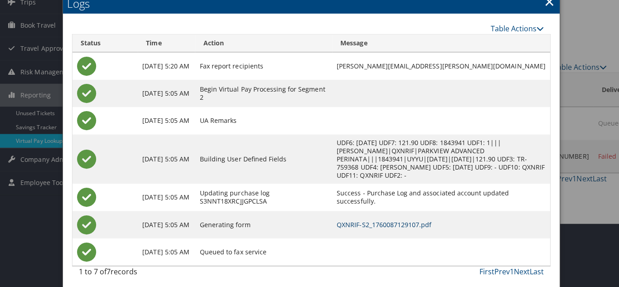
scroll to position [0, 0]
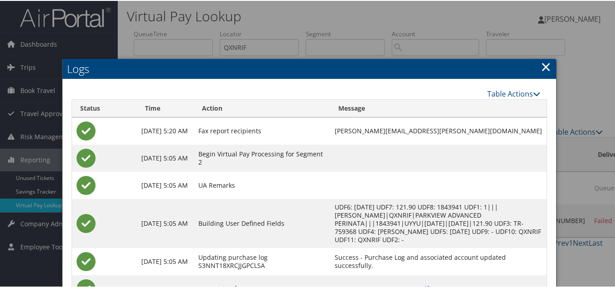
click at [541, 67] on link "×" at bounding box center [546, 66] width 10 height 18
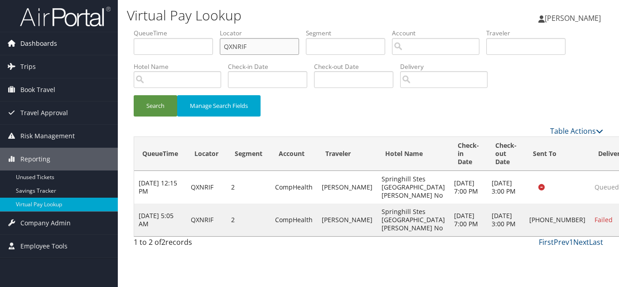
drag, startPoint x: 264, startPoint y: 50, endPoint x: 87, endPoint y: 50, distance: 176.7
click at [87, 50] on div "Dashboards AirPortal 360™ (Manager) My Travel Dashboard Trips Airtinerary® Look…" at bounding box center [309, 143] width 619 height 287
paste input "TR-759376"
click at [134, 95] on button "Search" at bounding box center [155, 105] width 43 height 21
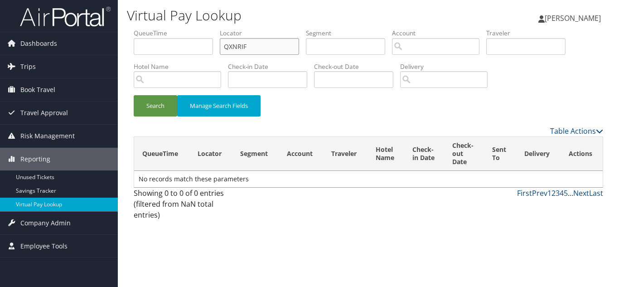
click at [258, 47] on input "QXNRIF" at bounding box center [259, 46] width 79 height 17
paste input "JQKLIO"
click at [134, 95] on button "Search" at bounding box center [155, 105] width 43 height 21
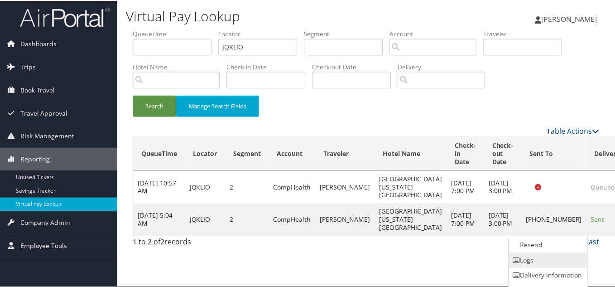
scroll to position [13, 0]
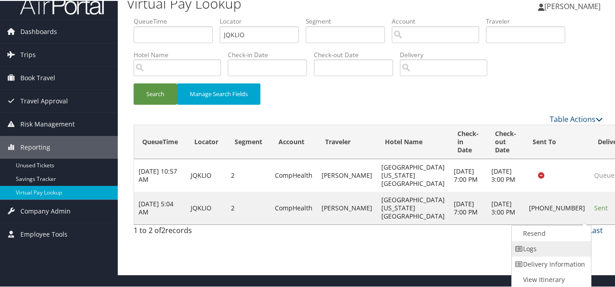
click at [546, 249] on link "Logs" at bounding box center [550, 247] width 77 height 15
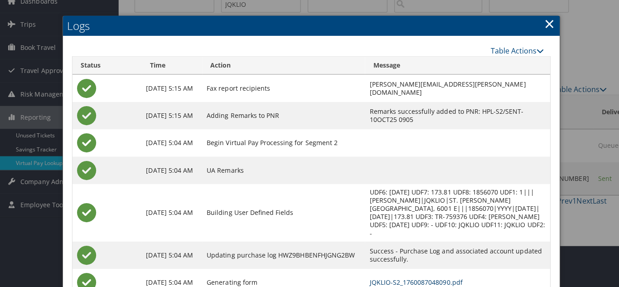
scroll to position [0, 0]
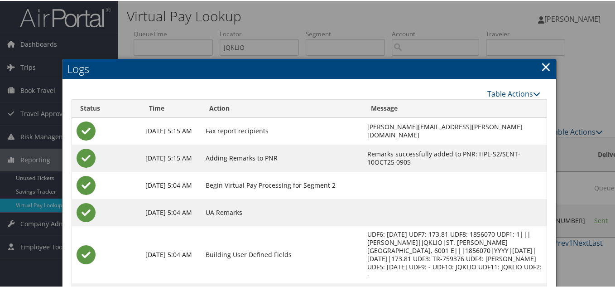
click at [541, 66] on link "×" at bounding box center [546, 66] width 10 height 18
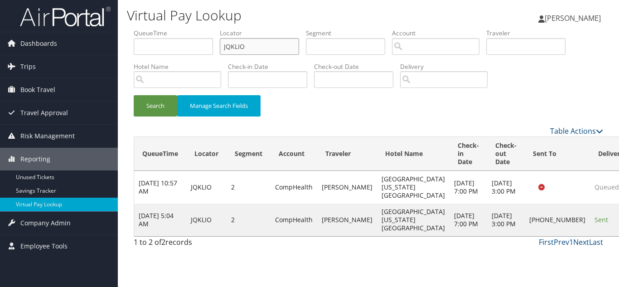
drag, startPoint x: 129, startPoint y: 48, endPoint x: 120, endPoint y: 48, distance: 9.1
click at [121, 48] on div "Virtual Pay Lookup [PERSON_NAME] [PERSON_NAME] My Settings Travel Agency Contac…" at bounding box center [368, 143] width 501 height 287
paste input "FFVPXK"
click at [134, 95] on button "Search" at bounding box center [155, 105] width 43 height 21
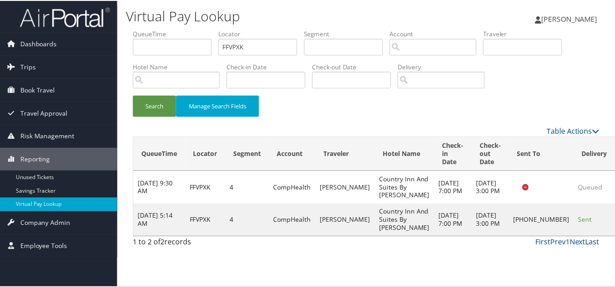
scroll to position [13, 0]
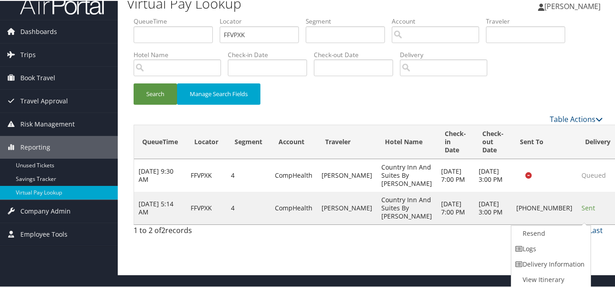
click at [554, 247] on link "Logs" at bounding box center [550, 247] width 77 height 15
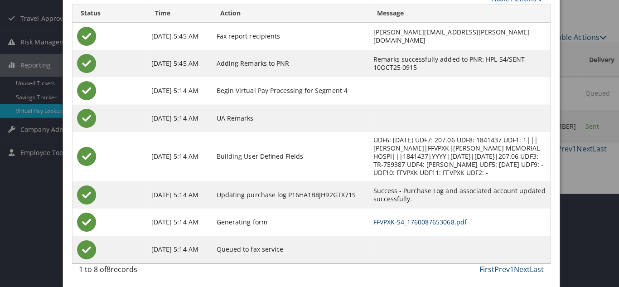
scroll to position [0, 0]
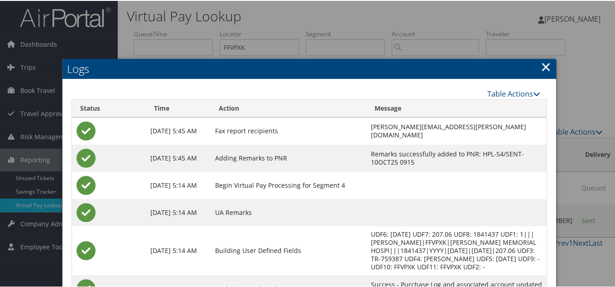
click at [541, 68] on link "×" at bounding box center [546, 66] width 10 height 18
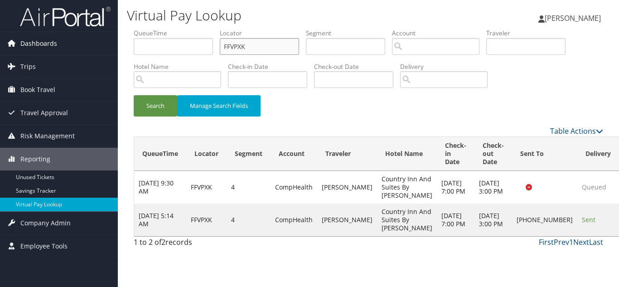
drag, startPoint x: 165, startPoint y: 47, endPoint x: 61, endPoint y: 50, distance: 103.8
click at [68, 47] on div "Dashboards AirPortal 360™ (Manager) My Travel Dashboard Trips Airtinerary® Look…" at bounding box center [309, 143] width 619 height 287
paste input "OJVSHW"
click at [134, 95] on button "Search" at bounding box center [155, 105] width 43 height 21
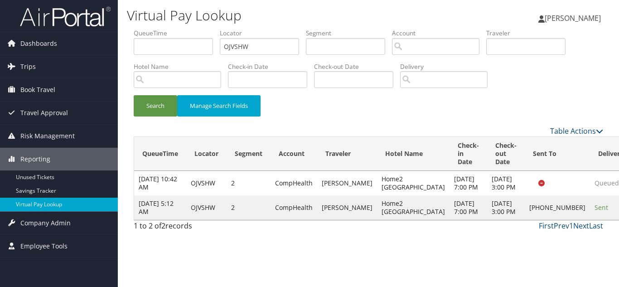
drag, startPoint x: 578, startPoint y: 232, endPoint x: 584, endPoint y: 238, distance: 9.3
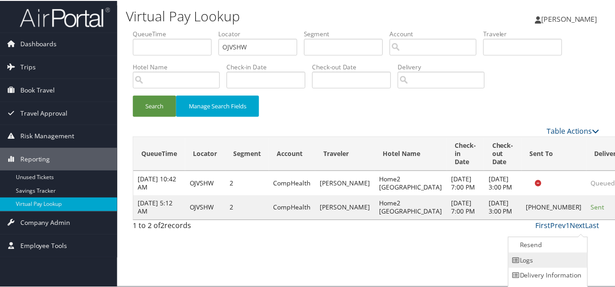
scroll to position [13, 0]
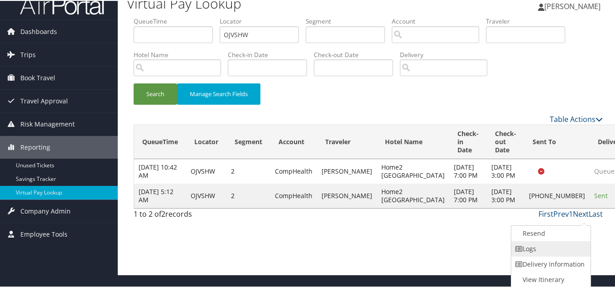
click at [548, 248] on link "Logs" at bounding box center [550, 247] width 77 height 15
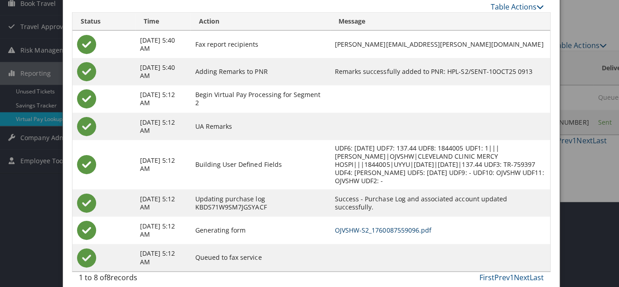
scroll to position [0, 0]
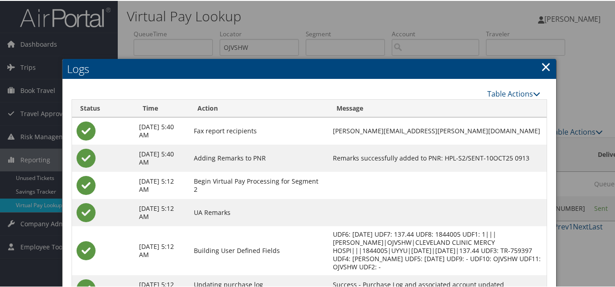
click at [542, 70] on link "×" at bounding box center [546, 66] width 10 height 18
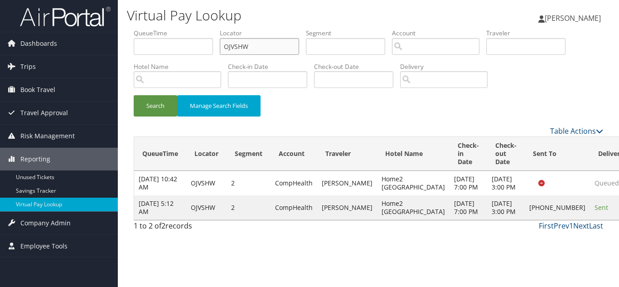
drag, startPoint x: 253, startPoint y: 49, endPoint x: 141, endPoint y: 54, distance: 112.5
click at [147, 29] on ul "QueueTime Locator OJVSHW Segment Account Traveler Hotel Name Check-in Date Chec…" at bounding box center [368, 29] width 469 height 0
paste input "TR-759402"
click at [261, 48] on input "OJVSHW" at bounding box center [259, 46] width 79 height 17
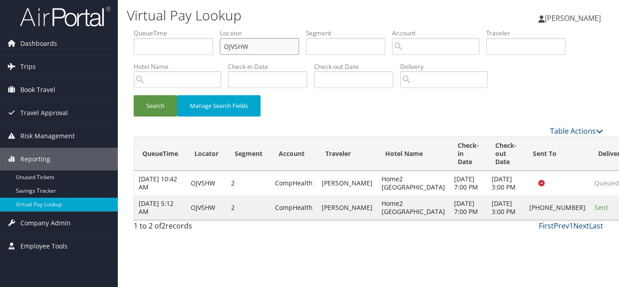
click at [261, 48] on input "OJVSHW" at bounding box center [259, 46] width 79 height 17
paste input "EXAMZN"
click at [134, 95] on button "Search" at bounding box center [155, 105] width 43 height 21
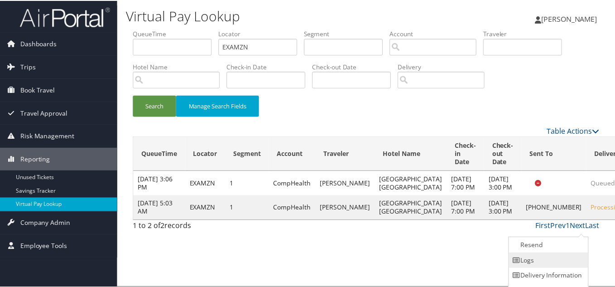
scroll to position [13, 0]
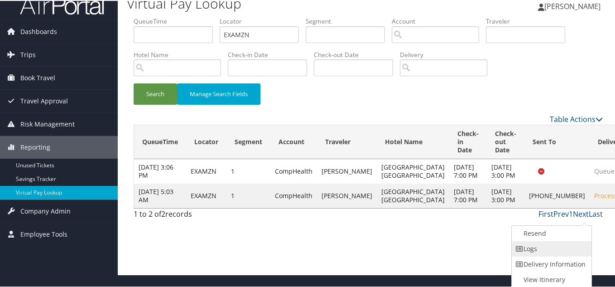
click at [551, 251] on link "Logs" at bounding box center [550, 247] width 77 height 15
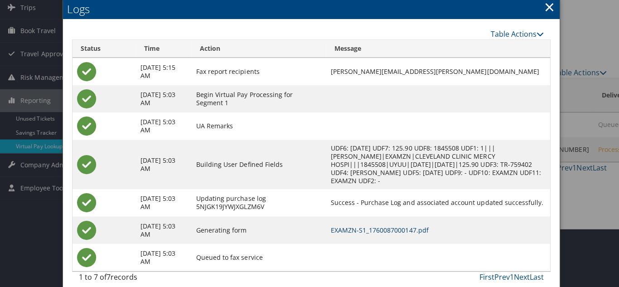
scroll to position [0, 0]
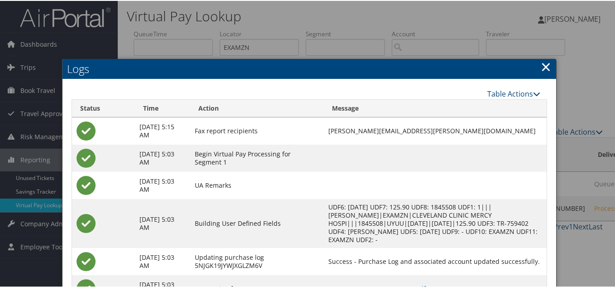
click at [541, 64] on link "×" at bounding box center [546, 66] width 10 height 18
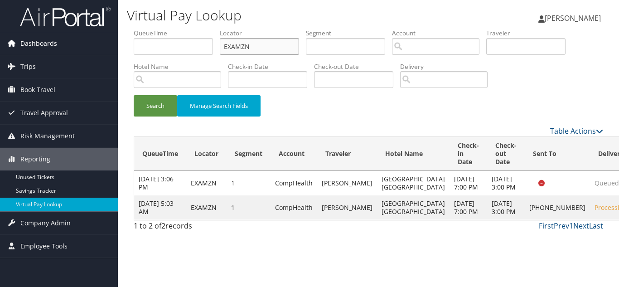
drag, startPoint x: 153, startPoint y: 48, endPoint x: 90, endPoint y: 48, distance: 63.0
click at [93, 48] on div "Dashboards AirPortal 360™ (Manager) My Travel Dashboard Trips Airtinerary® Look…" at bounding box center [309, 143] width 619 height 287
paste input "TR-759409"
click at [274, 48] on input "EXAMZN" at bounding box center [259, 46] width 79 height 17
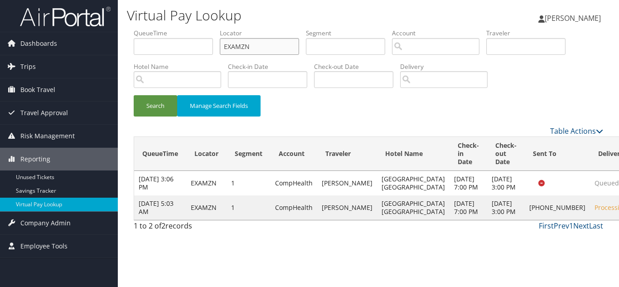
click at [274, 48] on input "EXAMZN" at bounding box center [259, 46] width 79 height 17
paste input "KVPHHU"
click at [134, 95] on button "Search" at bounding box center [155, 105] width 43 height 21
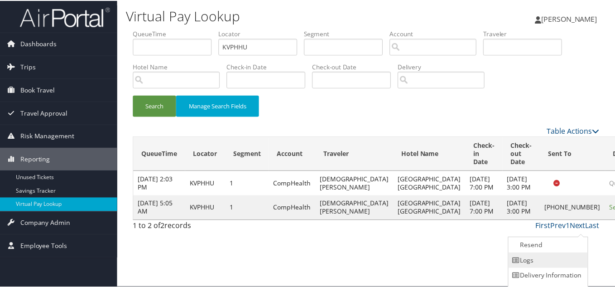
scroll to position [13, 0]
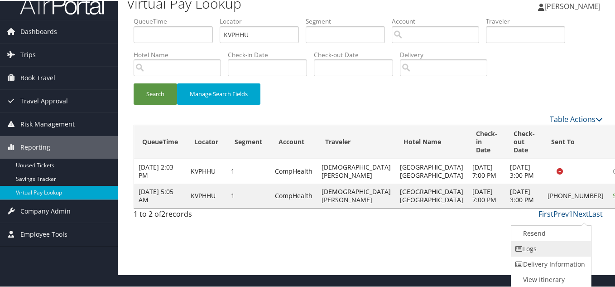
click at [545, 246] on link "Logs" at bounding box center [550, 247] width 77 height 15
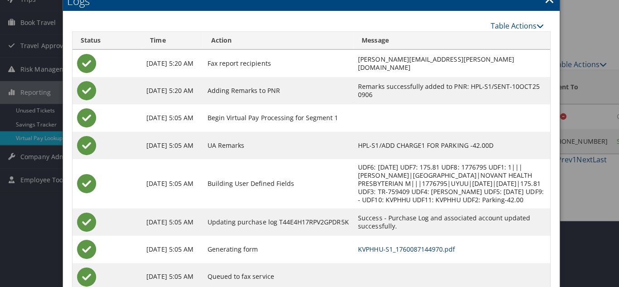
scroll to position [0, 0]
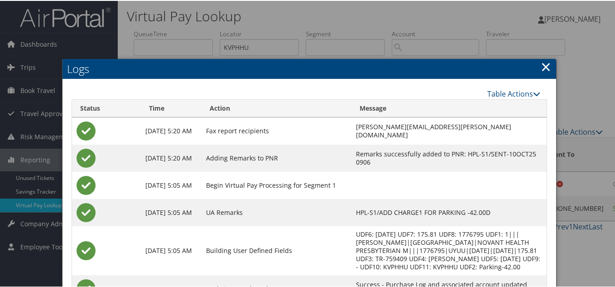
click at [541, 68] on link "×" at bounding box center [546, 66] width 10 height 18
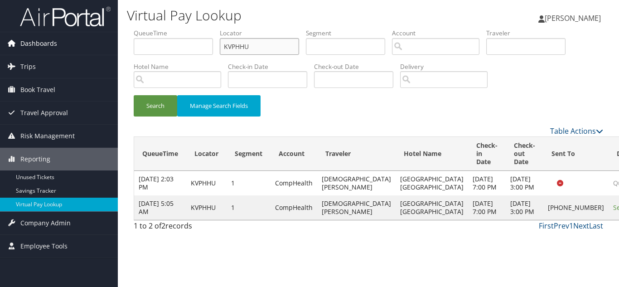
drag, startPoint x: 263, startPoint y: 48, endPoint x: 116, endPoint y: 48, distance: 147.3
click at [117, 48] on div "Dashboards AirPortal 360™ (Manager) My Travel Dashboard Trips Airtinerary® Look…" at bounding box center [309, 143] width 619 height 287
paste input "TR-759415"
click at [259, 47] on input "KVPHHU" at bounding box center [259, 46] width 79 height 17
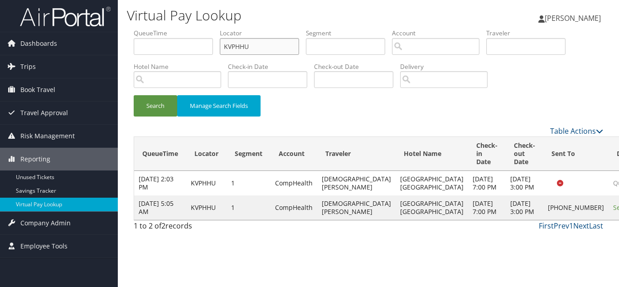
click at [259, 47] on input "KVPHHU" at bounding box center [259, 46] width 79 height 17
paste input "QQJCQG"
click at [134, 95] on button "Search" at bounding box center [155, 105] width 43 height 21
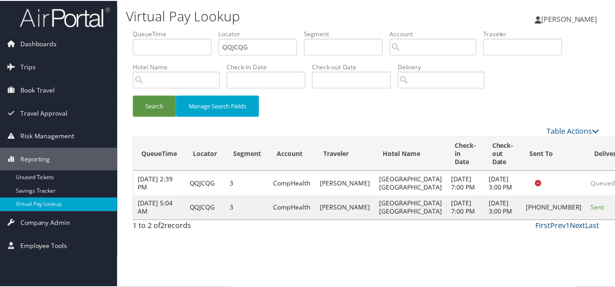
scroll to position [13, 0]
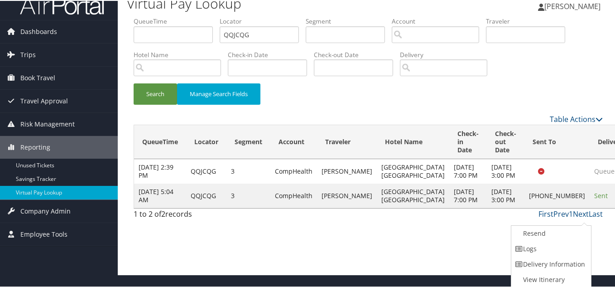
click at [550, 246] on link "Logs" at bounding box center [550, 247] width 77 height 15
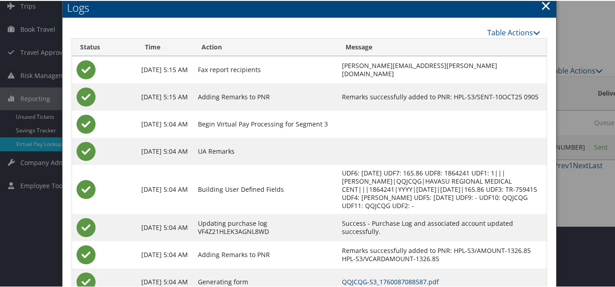
scroll to position [0, 0]
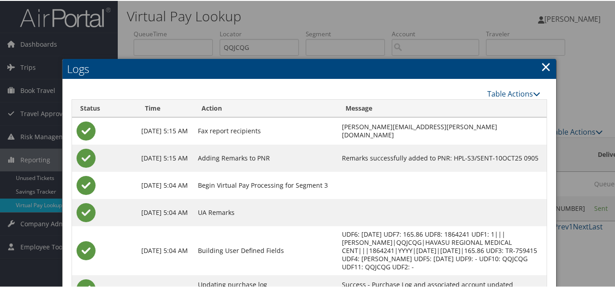
click at [541, 64] on link "×" at bounding box center [546, 66] width 10 height 18
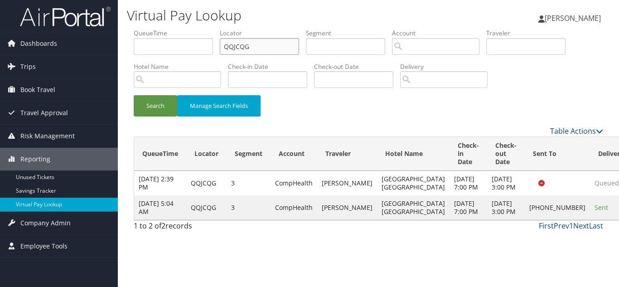
drag, startPoint x: 262, startPoint y: 49, endPoint x: 41, endPoint y: 32, distance: 221.3
click at [42, 32] on div "Dashboards AirPortal 360™ (Manager) My Travel Dashboard Trips Airtinerary® Look…" at bounding box center [309, 143] width 619 height 287
paste input "WTHHFI"
click at [134, 95] on button "Search" at bounding box center [155, 105] width 43 height 21
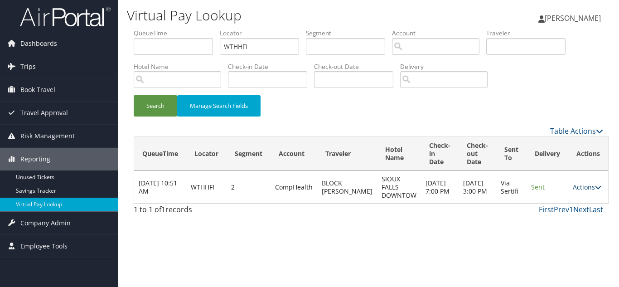
click at [578, 186] on link "Actions" at bounding box center [587, 187] width 29 height 9
click at [563, 213] on link "Logs" at bounding box center [564, 215] width 57 height 15
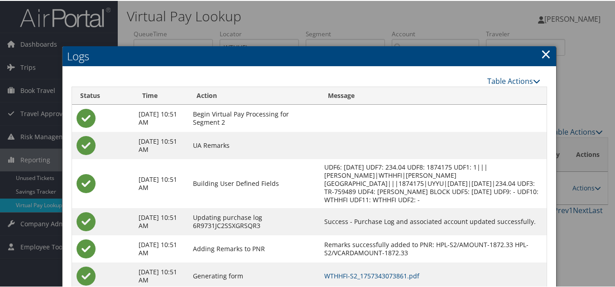
click at [544, 54] on link "×" at bounding box center [546, 53] width 10 height 18
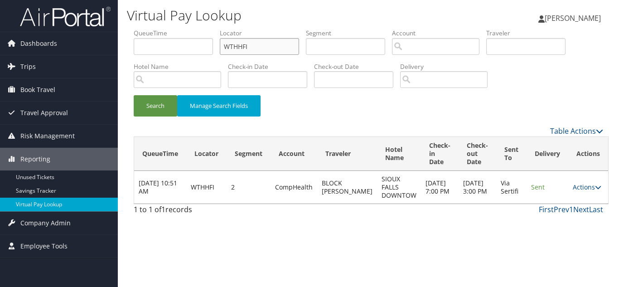
drag, startPoint x: 225, startPoint y: 39, endPoint x: 82, endPoint y: 21, distance: 144.3
click at [88, 21] on div "Dashboards AirPortal 360™ (Manager) My Travel Dashboard Trips Airtinerary® Look…" at bounding box center [309, 143] width 619 height 287
paste input "AQVDVU"
click at [134, 95] on button "Search" at bounding box center [155, 105] width 43 height 21
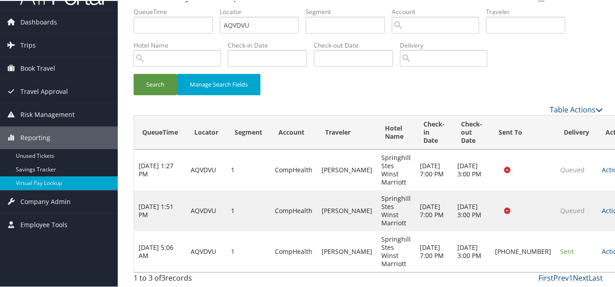
click at [602, 251] on link "Actions" at bounding box center [616, 250] width 29 height 9
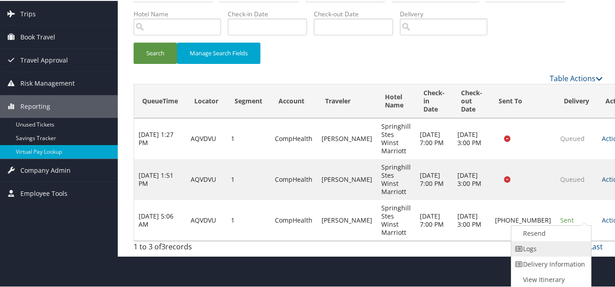
click at [539, 248] on link "Logs" at bounding box center [550, 247] width 77 height 15
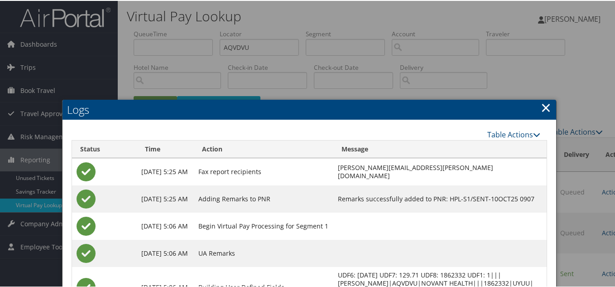
click at [543, 105] on link "×" at bounding box center [546, 106] width 10 height 18
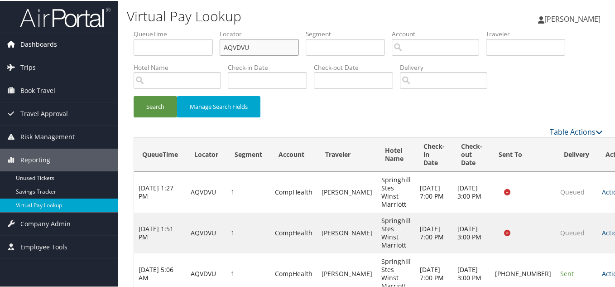
drag, startPoint x: 232, startPoint y: 49, endPoint x: 78, endPoint y: 48, distance: 154.5
click at [81, 48] on div "Dashboards AirPortal 360™ (Manager) My Travel Dashboard Trips Airtinerary® Look…" at bounding box center [309, 154] width 619 height 309
paste input "HBUHA"
click at [134, 95] on button "Search" at bounding box center [155, 105] width 43 height 21
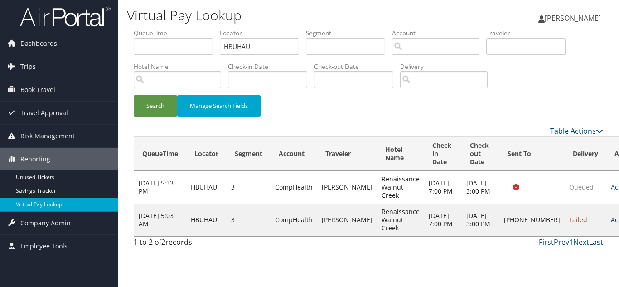
click at [611, 223] on link "Actions" at bounding box center [625, 219] width 29 height 9
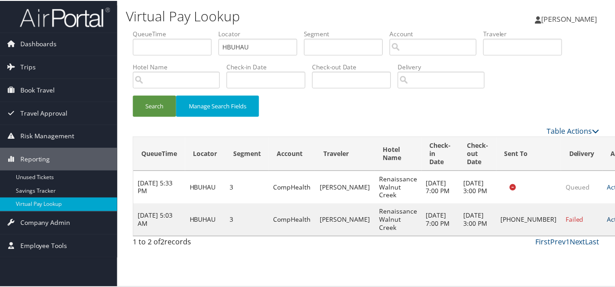
scroll to position [5, 0]
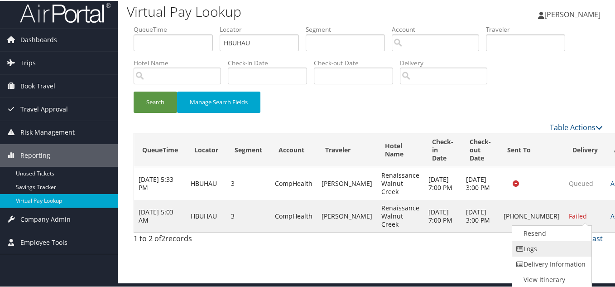
click at [544, 250] on link "Logs" at bounding box center [550, 247] width 77 height 15
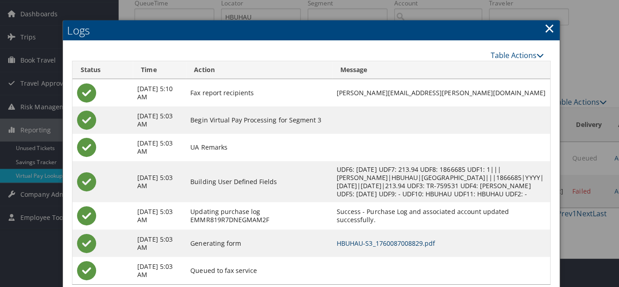
scroll to position [0, 0]
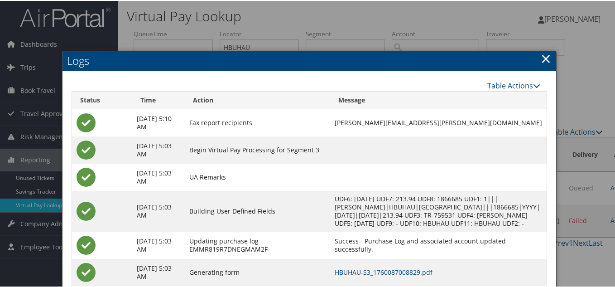
click at [544, 58] on link "×" at bounding box center [546, 57] width 10 height 18
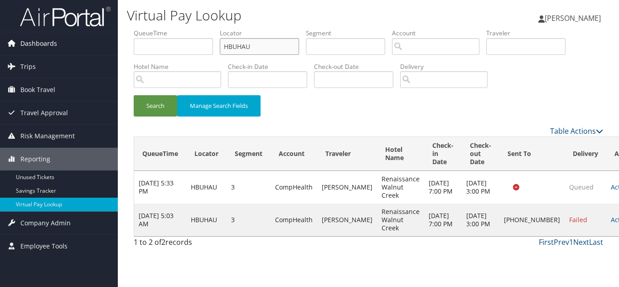
click at [92, 35] on div "Dashboards AirPortal 360™ (Manager) My Travel Dashboard Trips Airtinerary® Look…" at bounding box center [309, 143] width 619 height 287
paste input "TR-759564"
click at [266, 45] on input "HBUHAU" at bounding box center [259, 46] width 79 height 17
drag, startPoint x: 266, startPoint y: 45, endPoint x: 123, endPoint y: 33, distance: 144.1
click at [126, 33] on div "Virtual Pay Lookup [PERSON_NAME] [PERSON_NAME] My Settings Travel Agency Contac…" at bounding box center [368, 143] width 501 height 287
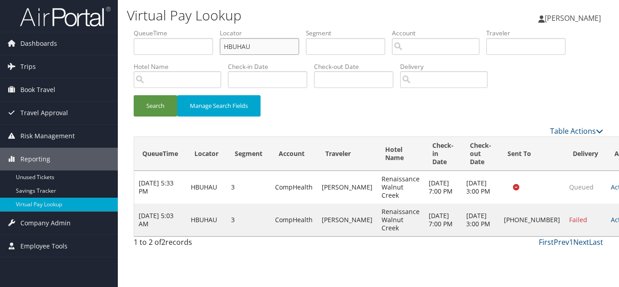
paste input "SPWNJJ"
click at [134, 95] on button "Search" at bounding box center [155, 105] width 43 height 21
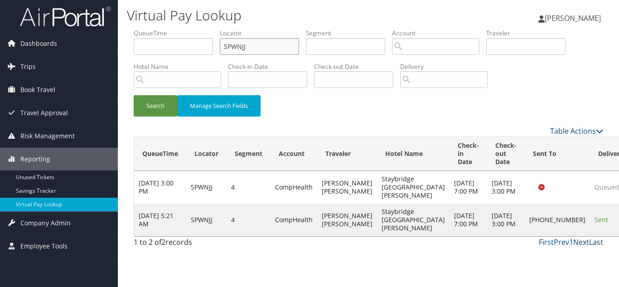
drag, startPoint x: 238, startPoint y: 45, endPoint x: 69, endPoint y: 25, distance: 169.7
click at [74, 25] on div "Dashboards AirPortal 360™ (Manager) My Travel Dashboard Trips Airtinerary® Look…" at bounding box center [309, 143] width 619 height 287
click at [134, 95] on button "Search" at bounding box center [155, 105] width 43 height 21
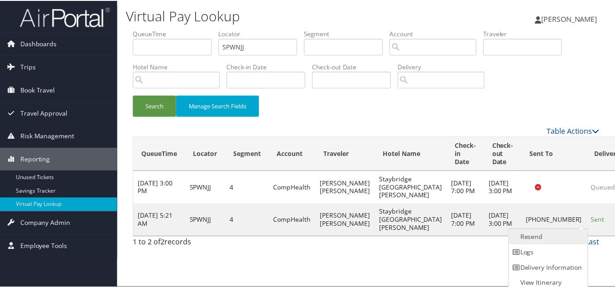
scroll to position [5, 0]
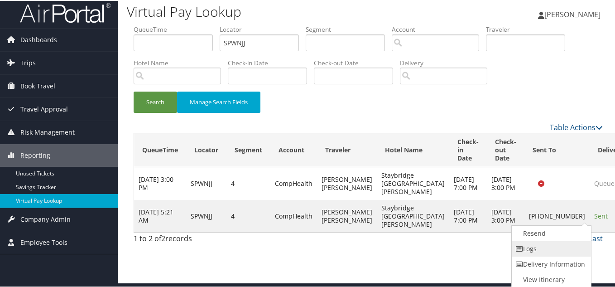
click at [549, 241] on link "Logs" at bounding box center [550, 247] width 77 height 15
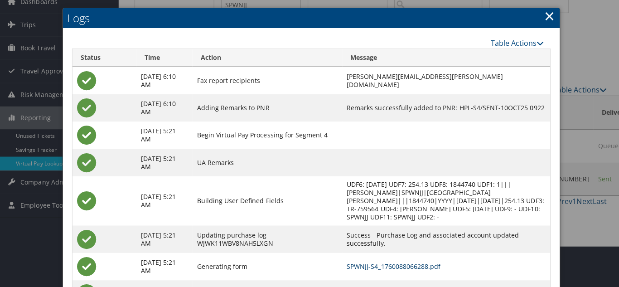
scroll to position [0, 0]
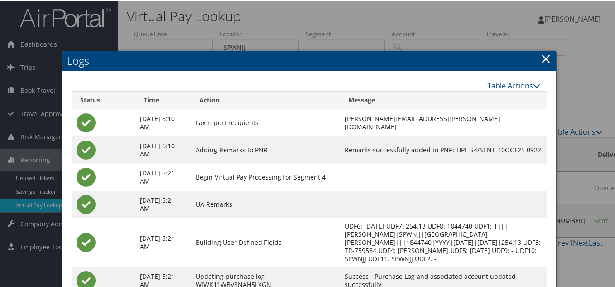
click at [543, 56] on link "×" at bounding box center [546, 57] width 10 height 18
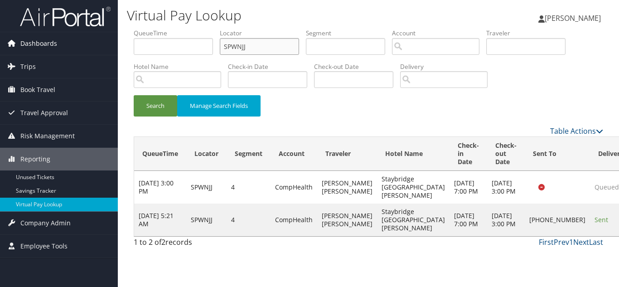
drag, startPoint x: 256, startPoint y: 44, endPoint x: 111, endPoint y: 44, distance: 145.0
click at [111, 44] on div "Dashboards AirPortal 360™ (Manager) My Travel Dashboard Trips Airtinerary® Look…" at bounding box center [309, 143] width 619 height 287
paste input "XZEUL"
click at [134, 95] on button "Search" at bounding box center [155, 105] width 43 height 21
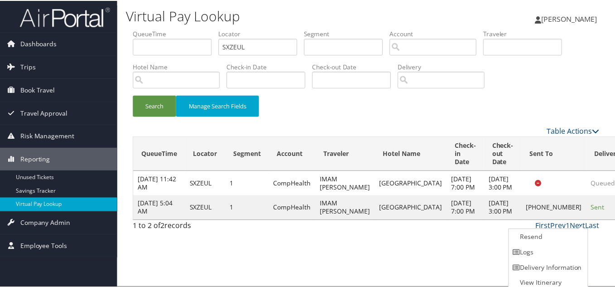
scroll to position [5, 0]
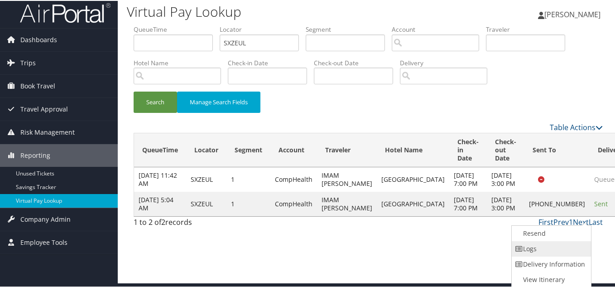
click at [554, 245] on link "Logs" at bounding box center [550, 247] width 77 height 15
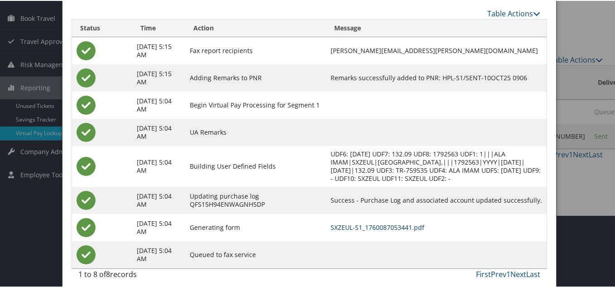
scroll to position [0, 0]
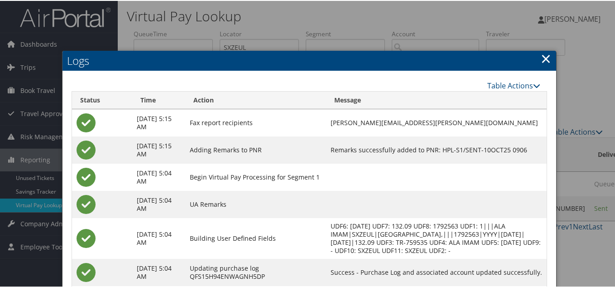
click at [546, 59] on link "×" at bounding box center [546, 57] width 10 height 18
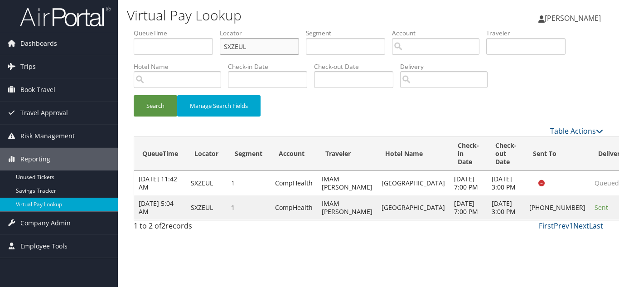
drag, startPoint x: 138, startPoint y: 49, endPoint x: 124, endPoint y: 49, distance: 14.1
click at [124, 49] on div "Virtual Pay Lookup [PERSON_NAME] [PERSON_NAME] My Settings Travel Agency Contac…" at bounding box center [368, 143] width 501 height 287
paste input "CMVHC"
click at [134, 95] on button "Search" at bounding box center [155, 105] width 43 height 21
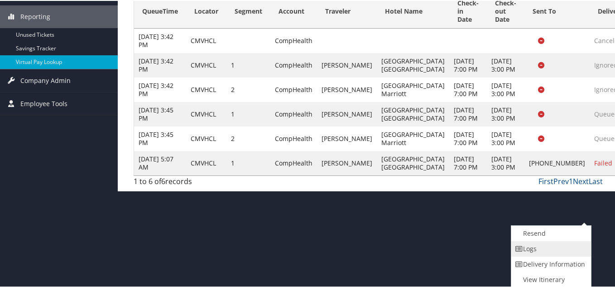
click at [534, 251] on link "Logs" at bounding box center [550, 247] width 77 height 15
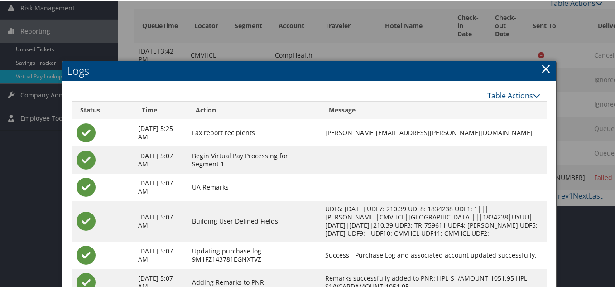
scroll to position [45, 0]
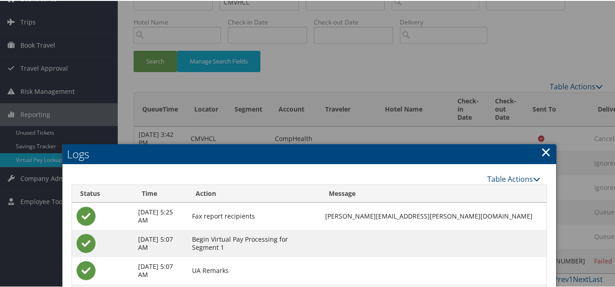
drag, startPoint x: 541, startPoint y: 153, endPoint x: 363, endPoint y: 105, distance: 184.7
click at [541, 153] on link "×" at bounding box center [546, 151] width 10 height 18
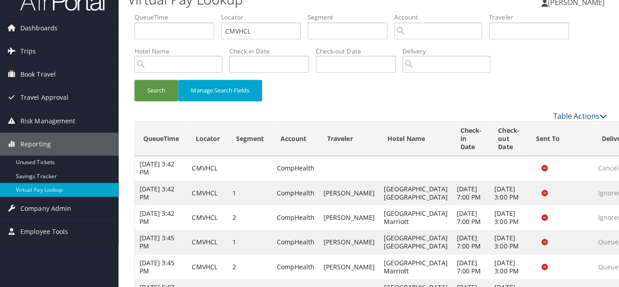
scroll to position [0, 0]
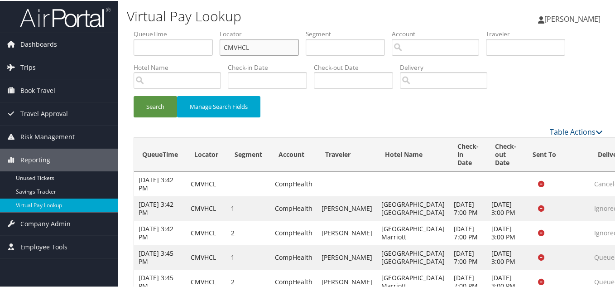
drag, startPoint x: 258, startPoint y: 48, endPoint x: 118, endPoint y: 43, distance: 139.6
click at [121, 42] on div "Virtual Pay Lookup [PERSON_NAME] [PERSON_NAME] My Settings Travel Agency Contac…" at bounding box center [368, 166] width 501 height 333
paste input "JPEDIH"
click at [134, 95] on button "Search" at bounding box center [155, 105] width 43 height 21
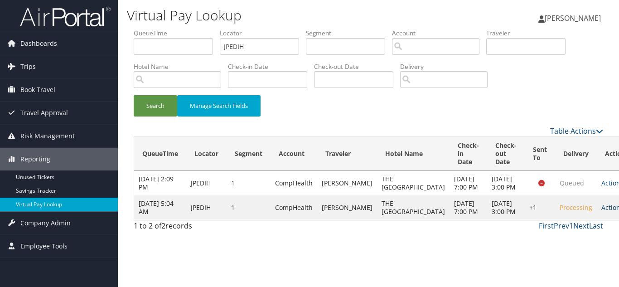
click at [601, 212] on link "Actions" at bounding box center [615, 207] width 29 height 9
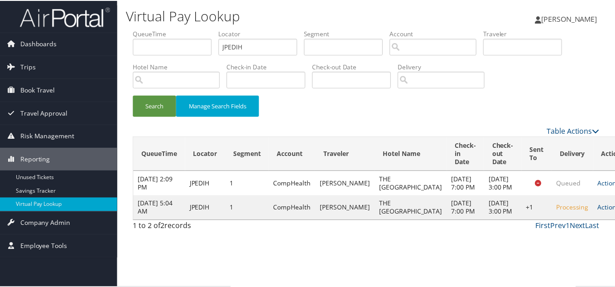
scroll to position [0, 0]
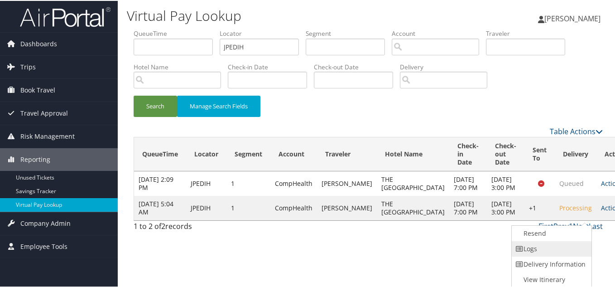
click at [544, 245] on link "Logs" at bounding box center [550, 247] width 77 height 15
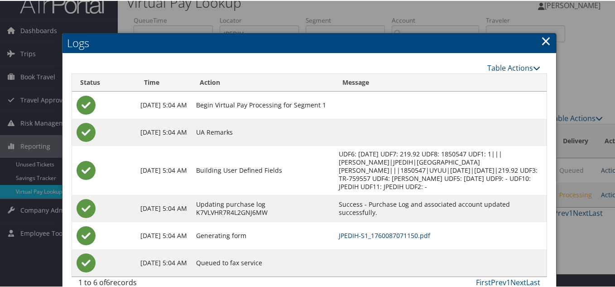
scroll to position [0, 0]
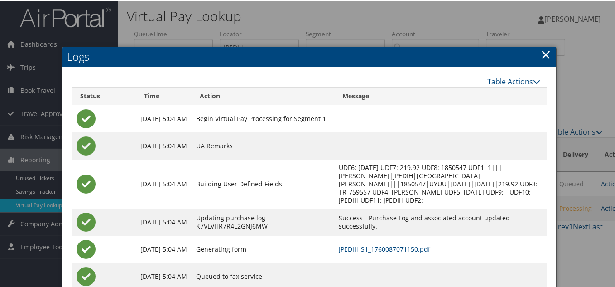
click at [544, 53] on link "×" at bounding box center [546, 53] width 10 height 18
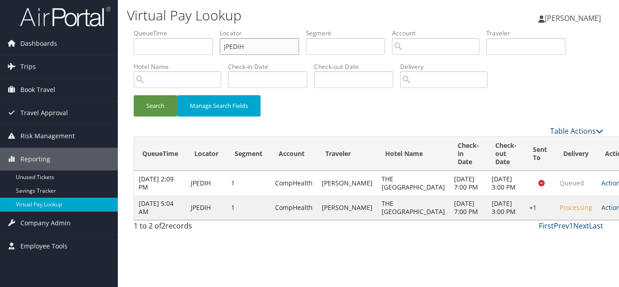
drag, startPoint x: 245, startPoint y: 49, endPoint x: 121, endPoint y: 53, distance: 123.7
click at [123, 52] on div "Virtual Pay Lookup [PERSON_NAME] [PERSON_NAME] My Settings Travel Agency Contac…" at bounding box center [368, 143] width 501 height 287
paste input "HIQKEU"
click at [134, 95] on button "Search" at bounding box center [155, 105] width 43 height 21
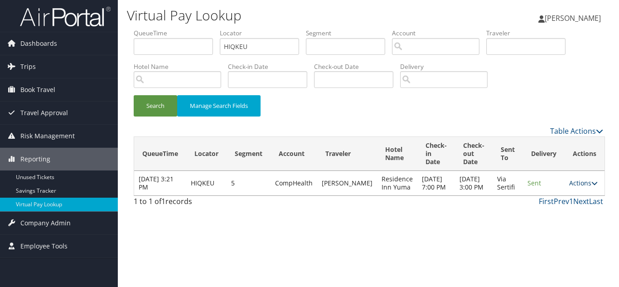
click at [573, 187] on link "Actions" at bounding box center [583, 183] width 29 height 9
click at [563, 215] on link "Logs" at bounding box center [564, 215] width 57 height 15
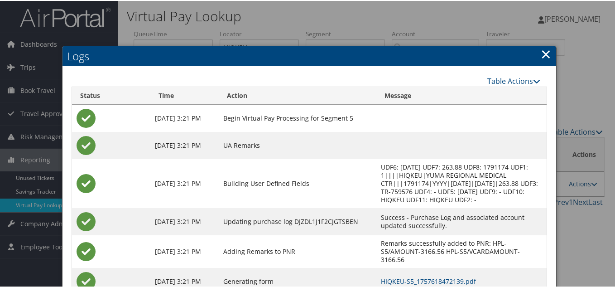
click at [544, 50] on link "×" at bounding box center [546, 53] width 10 height 18
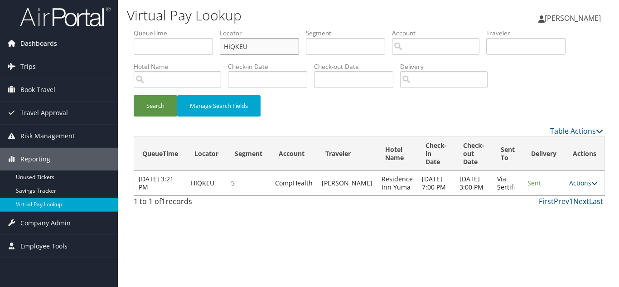
drag, startPoint x: 240, startPoint y: 49, endPoint x: 97, endPoint y: 49, distance: 143.6
click at [98, 49] on div "Dashboards AirPortal 360™ (Manager) My Travel Dashboard Trips Airtinerary® Look…" at bounding box center [309, 143] width 619 height 287
paste input "TR-759577"
click at [257, 48] on input "HIQKEU" at bounding box center [259, 46] width 79 height 17
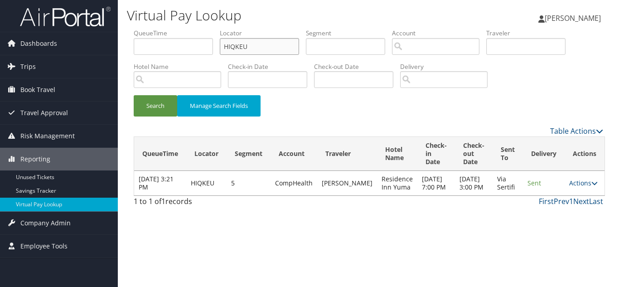
click at [257, 48] on input "HIQKEU" at bounding box center [259, 46] width 79 height 17
paste input "YVWFZX"
click at [134, 95] on button "Search" at bounding box center [155, 105] width 43 height 21
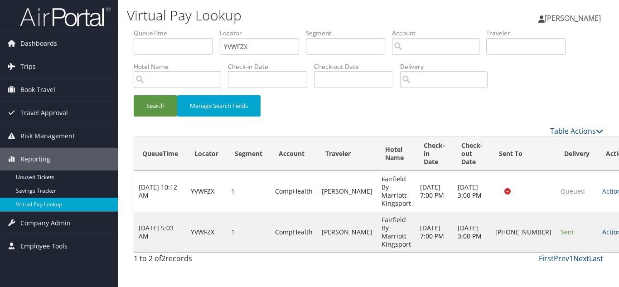
click at [618, 231] on icon at bounding box center [627, 232] width 6 height 6
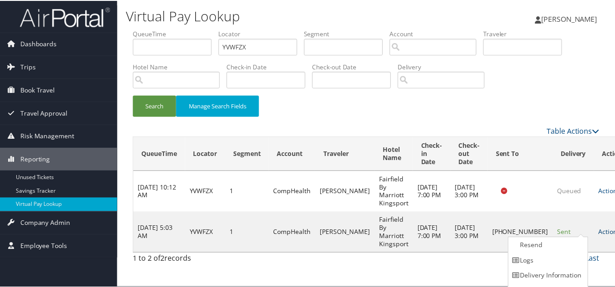
scroll to position [13, 0]
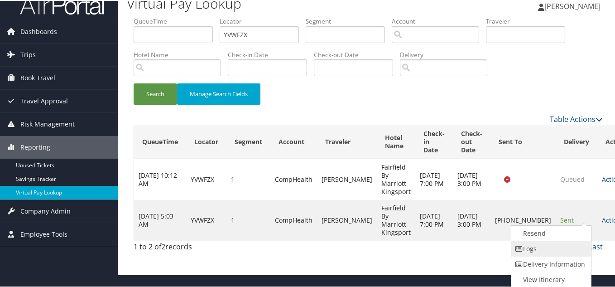
click at [548, 249] on link "Logs" at bounding box center [550, 247] width 77 height 15
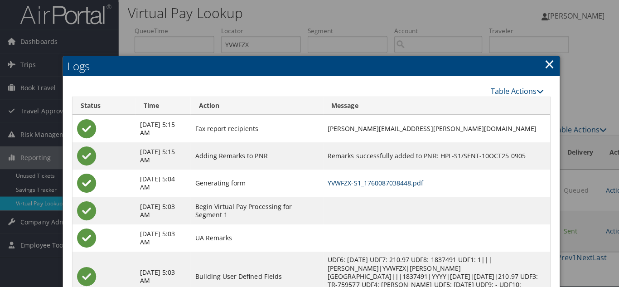
scroll to position [0, 0]
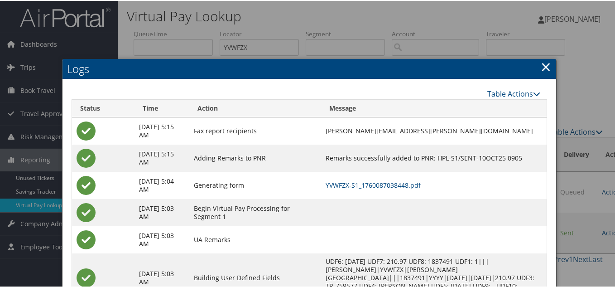
click at [543, 67] on link "×" at bounding box center [546, 66] width 10 height 18
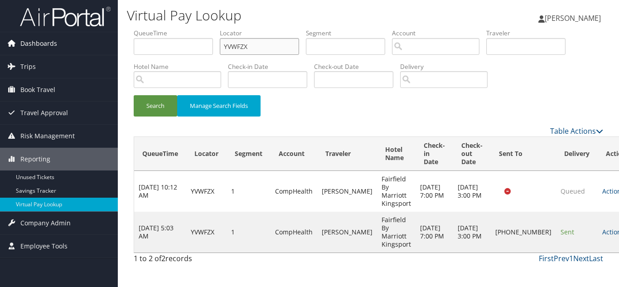
drag, startPoint x: 256, startPoint y: 45, endPoint x: 113, endPoint y: 43, distance: 143.2
click at [113, 43] on div "Dashboards AirPortal 360™ (Manager) My Travel Dashboard Trips Airtinerary® Look…" at bounding box center [309, 143] width 619 height 287
paste input "TR-759582"
click at [261, 46] on input "YVWFZX" at bounding box center [259, 46] width 79 height 17
paste input "OUCCGE"
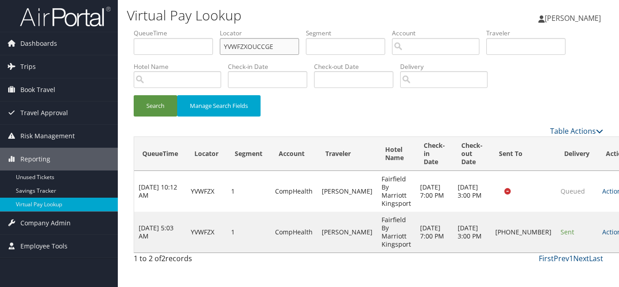
drag, startPoint x: 261, startPoint y: 46, endPoint x: 199, endPoint y: 46, distance: 61.2
click at [199, 29] on ul "QueueTime Locator YVWFZXOUCCGE Segment Account Traveler Hotel Name Check-in Dat…" at bounding box center [368, 29] width 469 height 0
drag, startPoint x: 102, startPoint y: 40, endPoint x: 55, endPoint y: 38, distance: 47.2
click at [56, 38] on div "Dashboards AirPortal 360™ (Manager) My Travel Dashboard Trips Airtinerary® Look…" at bounding box center [309, 143] width 619 height 287
paste input "text"
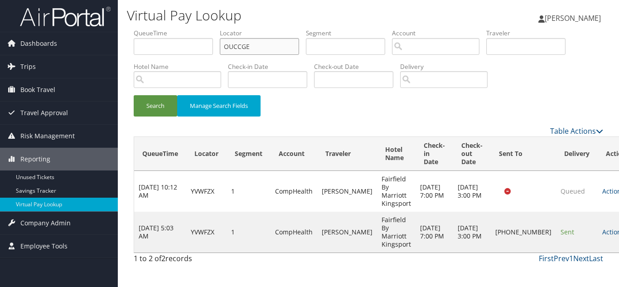
click at [134, 95] on button "Search" at bounding box center [155, 105] width 43 height 21
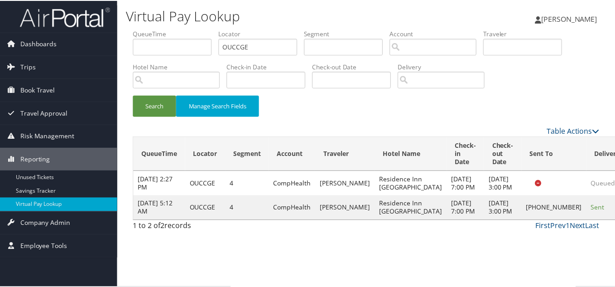
scroll to position [13, 0]
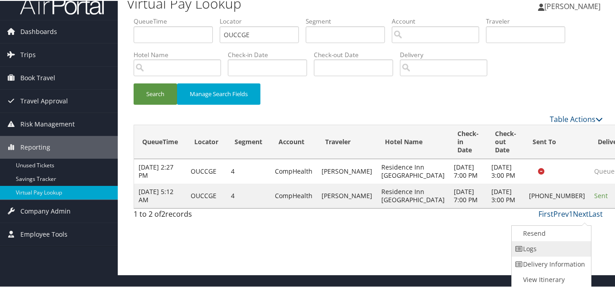
click at [551, 247] on link "Logs" at bounding box center [550, 247] width 77 height 15
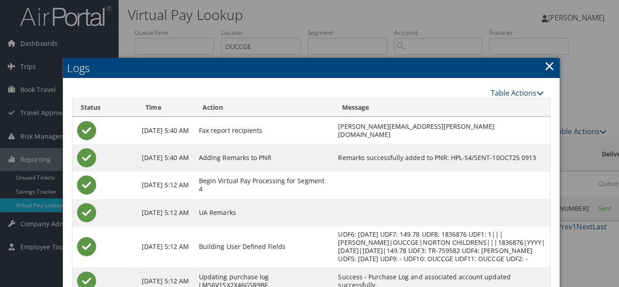
scroll to position [0, 0]
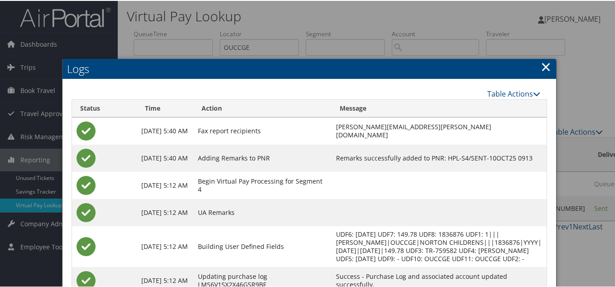
click at [546, 66] on link "×" at bounding box center [546, 66] width 10 height 18
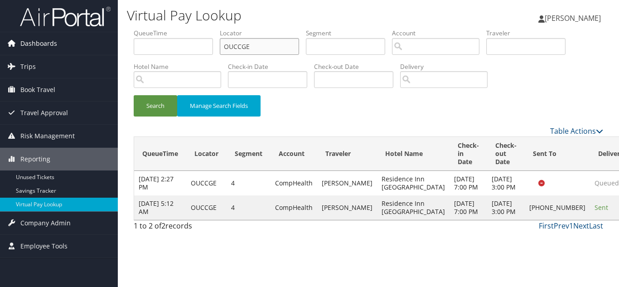
drag, startPoint x: 268, startPoint y: 43, endPoint x: 47, endPoint y: 43, distance: 221.1
click at [48, 43] on div "Dashboards AirPortal 360™ (Manager) My Travel Dashboard Trips Airtinerary® Look…" at bounding box center [309, 143] width 619 height 287
paste input "MZJPLZ"
click at [134, 95] on button "Search" at bounding box center [155, 105] width 43 height 21
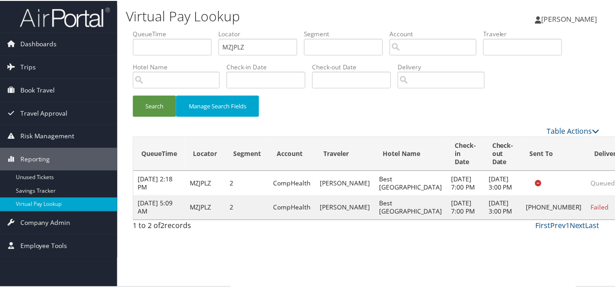
scroll to position [13, 0]
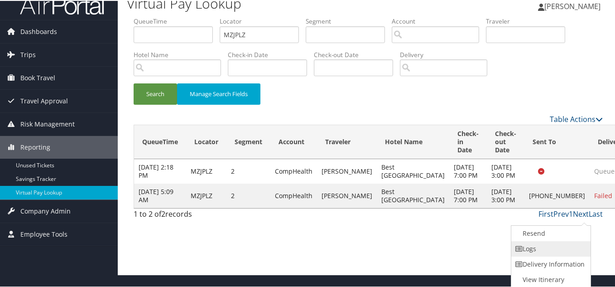
click at [548, 247] on link "Logs" at bounding box center [550, 247] width 77 height 15
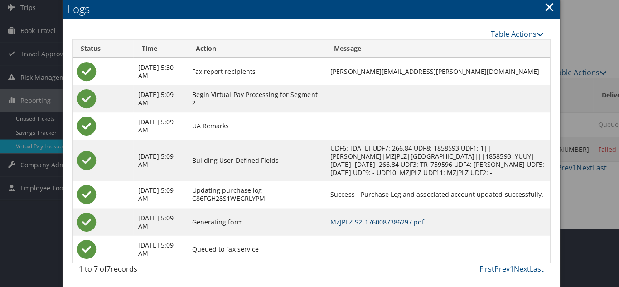
scroll to position [0, 0]
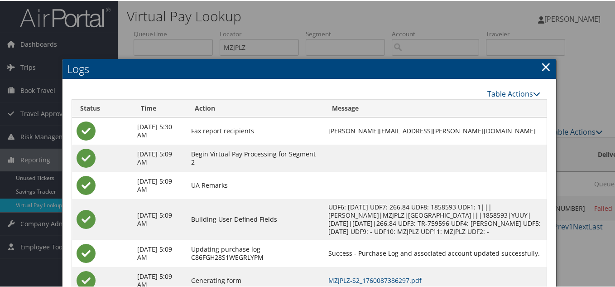
click at [541, 68] on link "×" at bounding box center [546, 66] width 10 height 18
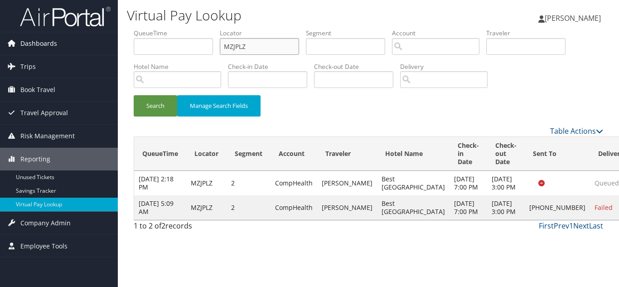
drag, startPoint x: 219, startPoint y: 46, endPoint x: 107, endPoint y: 39, distance: 112.1
click at [118, 36] on div "Virtual Pay Lookup [PERSON_NAME] [PERSON_NAME] My Settings Travel Agency Contac…" at bounding box center [368, 143] width 501 height 287
paste input "WAHXNA"
click at [134, 95] on button "Search" at bounding box center [155, 105] width 43 height 21
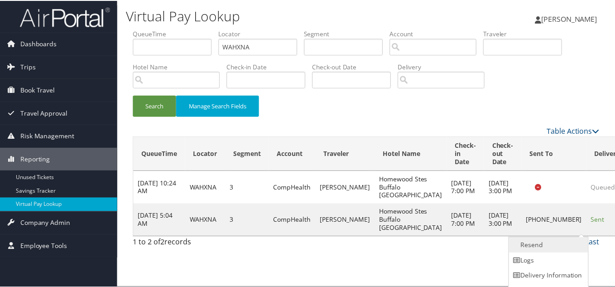
scroll to position [13, 0]
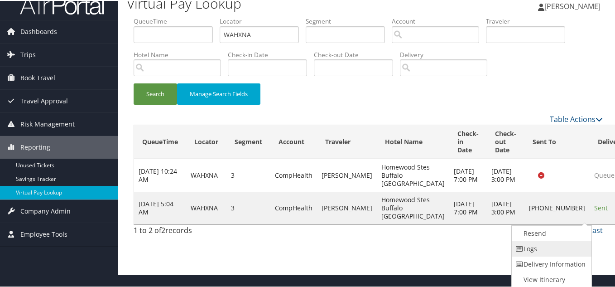
click at [544, 245] on link "Logs" at bounding box center [550, 247] width 77 height 15
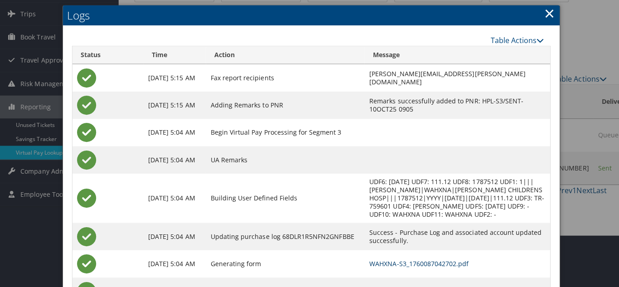
scroll to position [0, 0]
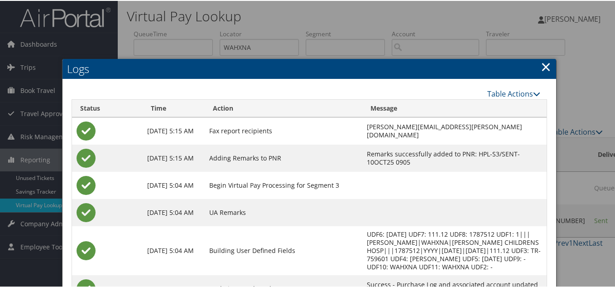
click at [542, 62] on link "×" at bounding box center [546, 66] width 10 height 18
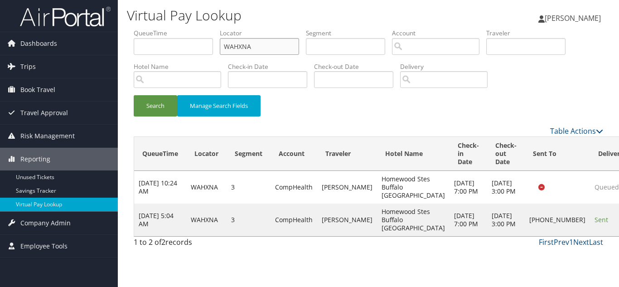
drag, startPoint x: 124, startPoint y: 30, endPoint x: 62, endPoint y: 24, distance: 62.8
click at [71, 24] on div "Dashboards AirPortal 360™ (Manager) My Travel Dashboard Trips Airtinerary® Look…" at bounding box center [309, 143] width 619 height 287
paste input "SFTHES"
click at [134, 95] on button "Search" at bounding box center [155, 105] width 43 height 21
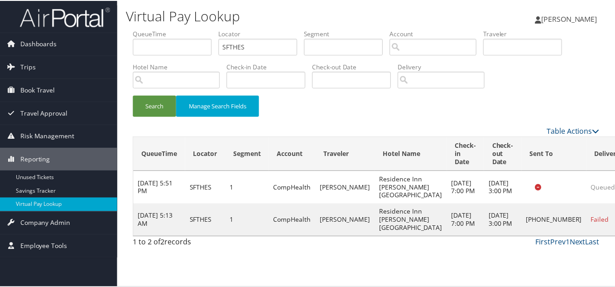
scroll to position [25, 0]
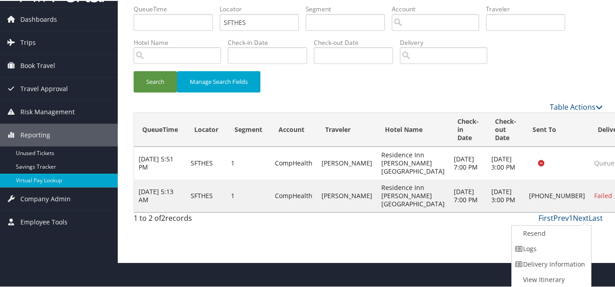
click at [533, 247] on link "Logs" at bounding box center [550, 247] width 77 height 15
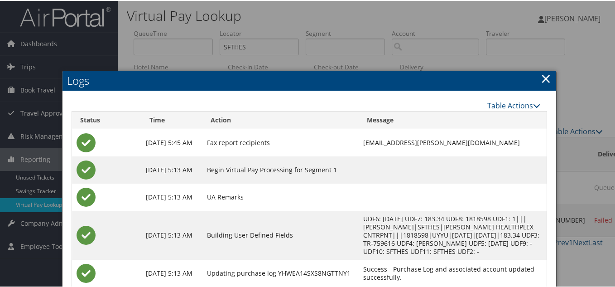
scroll to position [0, 0]
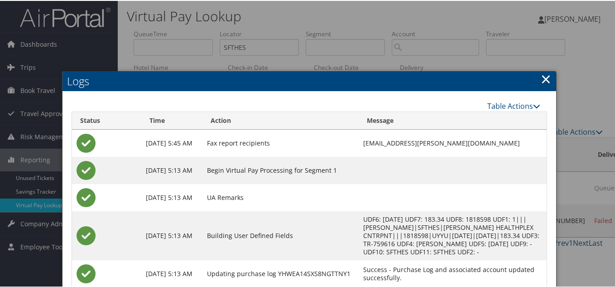
click at [541, 79] on link "×" at bounding box center [546, 78] width 10 height 18
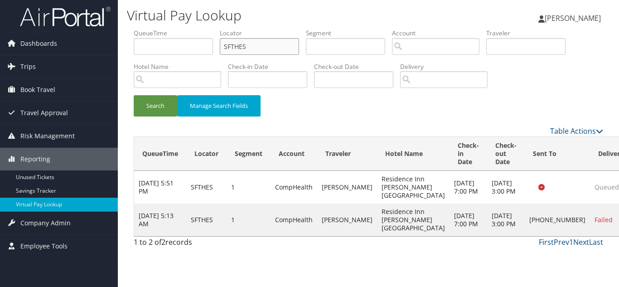
drag, startPoint x: 252, startPoint y: 47, endPoint x: 138, endPoint y: 35, distance: 114.8
click at [140, 29] on ul "QueueTime Locator SFTHES Segment Account Traveler Hotel Name Check-in Date Chec…" at bounding box center [368, 29] width 469 height 0
paste input "FHGPFW"
click at [134, 95] on button "Search" at bounding box center [155, 105] width 43 height 21
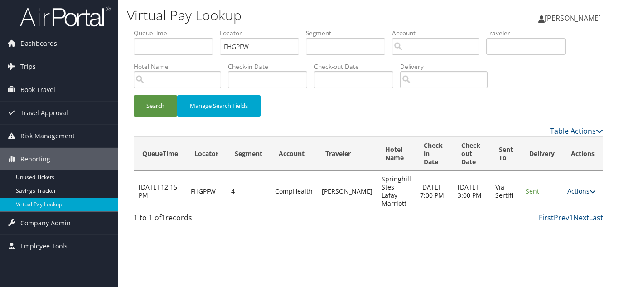
click at [589, 191] on icon at bounding box center [592, 191] width 6 height 6
click at [565, 219] on link "Logs" at bounding box center [563, 219] width 57 height 15
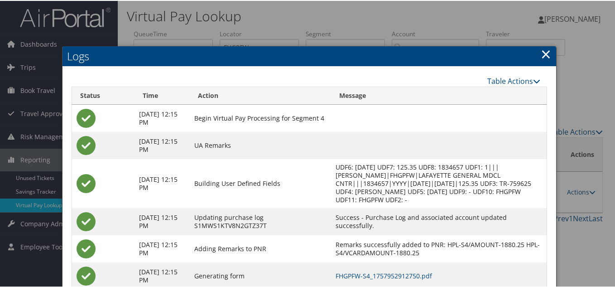
click at [545, 53] on link "×" at bounding box center [546, 53] width 10 height 18
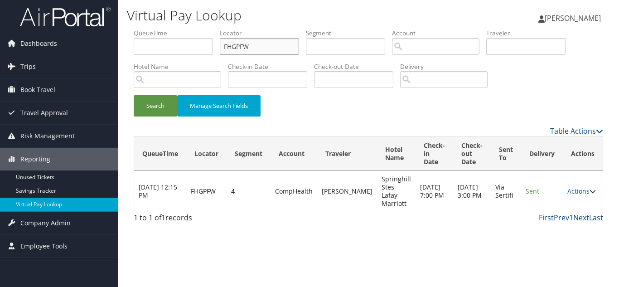
drag, startPoint x: 266, startPoint y: 46, endPoint x: 134, endPoint y: 42, distance: 132.8
click at [135, 29] on ul "QueueTime Locator FHGPFW Segment Account Traveler Hotel Name Check-in Date Chec…" at bounding box center [368, 29] width 469 height 0
paste input "ECAQMY"
click at [134, 95] on button "Search" at bounding box center [155, 105] width 43 height 21
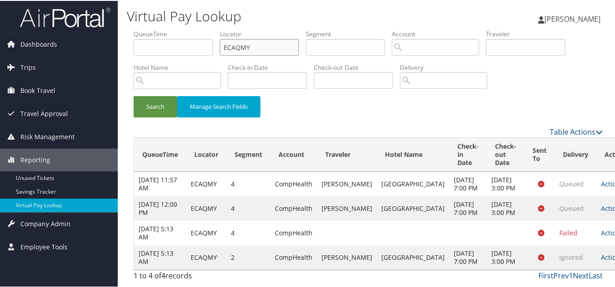
scroll to position [47, 0]
click at [601, 227] on link "Actions" at bounding box center [615, 231] width 29 height 9
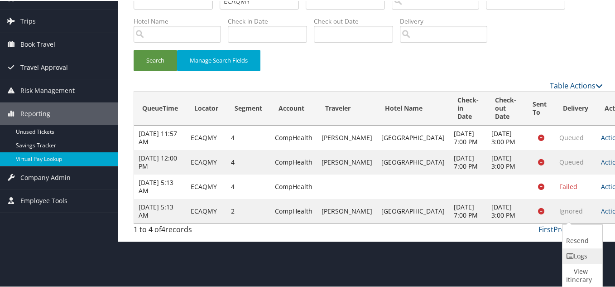
click at [579, 251] on link "Logs" at bounding box center [582, 254] width 38 height 15
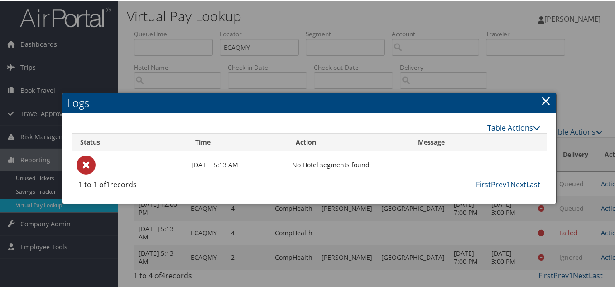
click at [543, 91] on link "×" at bounding box center [546, 100] width 10 height 18
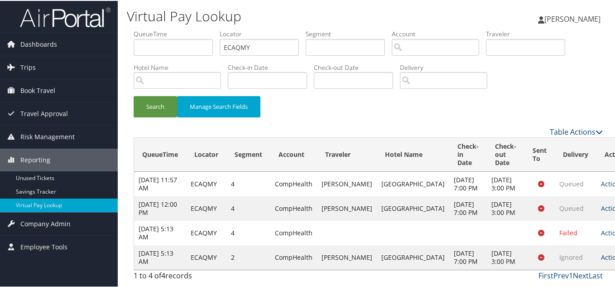
click at [618, 253] on icon at bounding box center [626, 256] width 6 height 6
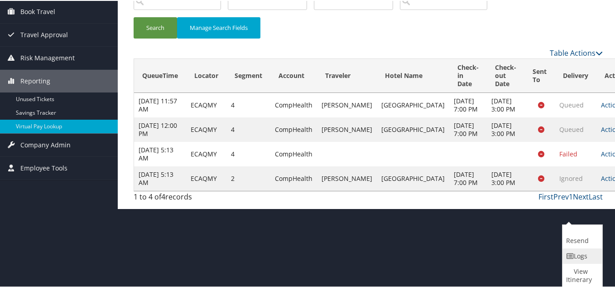
click at [579, 261] on link "Logs" at bounding box center [582, 254] width 38 height 15
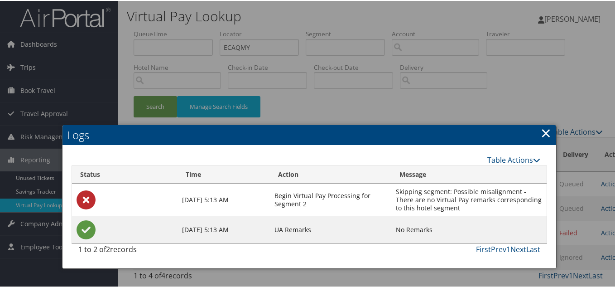
click at [543, 123] on link "×" at bounding box center [546, 132] width 10 height 18
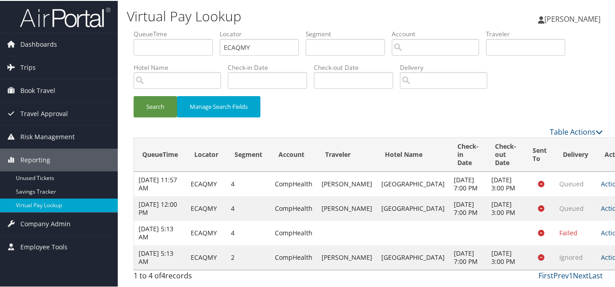
drag, startPoint x: 361, startPoint y: 77, endPoint x: 357, endPoint y: 72, distance: 5.5
click at [361, 95] on div "Search Manage Search Fields" at bounding box center [368, 110] width 483 height 30
drag, startPoint x: 198, startPoint y: 46, endPoint x: 171, endPoint y: 45, distance: 26.7
click at [176, 29] on ul "QueueTime Locator ECAQMY Segment Account Traveler Hotel Name Check-in Date Chec…" at bounding box center [368, 29] width 469 height 0
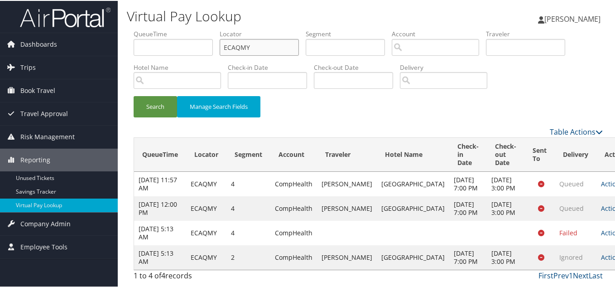
paste input "[PHONE_NUMBER]"
type input "ECAQMY"
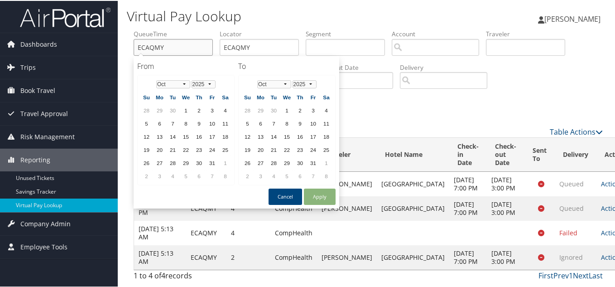
paste input "FJKLAL"
type input "ECAQMY"
click at [257, 52] on input "ECAQMY" at bounding box center [259, 46] width 79 height 17
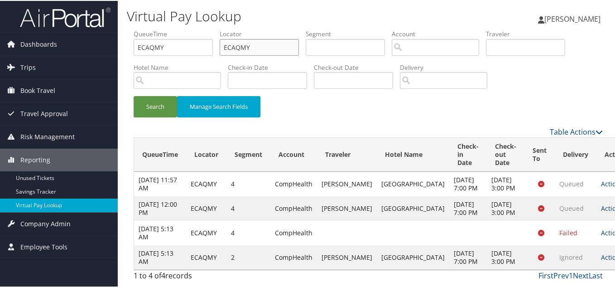
click at [260, 49] on input "ECAQMY" at bounding box center [259, 46] width 79 height 17
click at [268, 47] on input "ECAQMY" at bounding box center [259, 46] width 79 height 17
drag, startPoint x: 268, startPoint y: 47, endPoint x: 181, endPoint y: 53, distance: 87.6
click at [185, 29] on ul "QueueTime Locator ECAQMY Segment Account Traveler Hotel Name Check-in Date Chec…" at bounding box center [368, 29] width 469 height 0
paste input "FJKLAL"
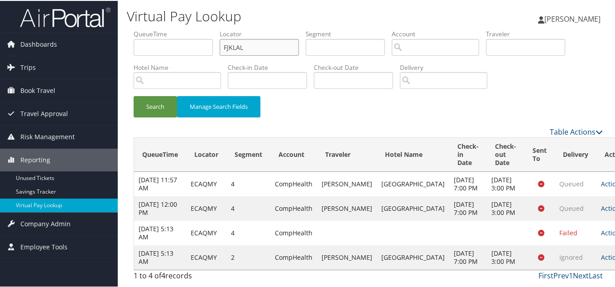
click at [134, 95] on button "Search" at bounding box center [155, 105] width 43 height 21
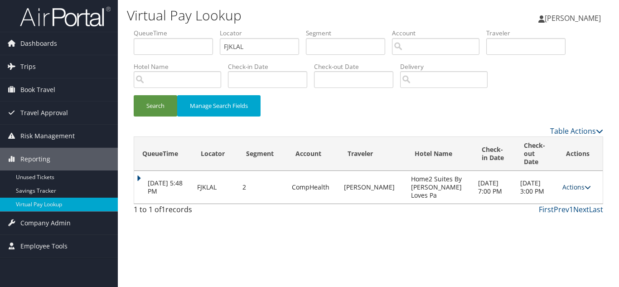
click at [574, 184] on link "Actions" at bounding box center [576, 187] width 29 height 9
click at [558, 208] on link "Logs" at bounding box center [555, 211] width 57 height 15
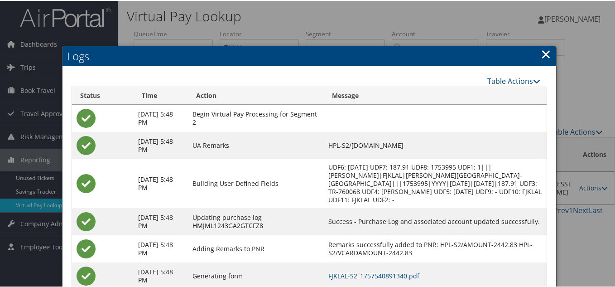
click at [541, 55] on link "×" at bounding box center [546, 53] width 10 height 18
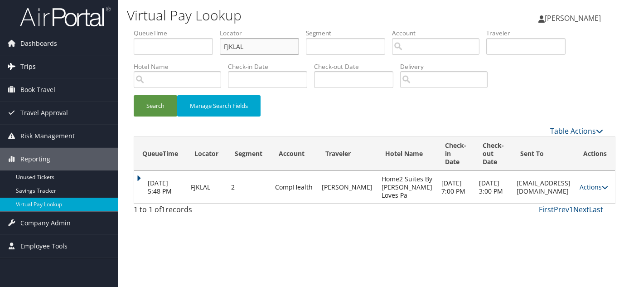
drag, startPoint x: 241, startPoint y: 44, endPoint x: 68, endPoint y: 62, distance: 174.9
click at [89, 53] on div "Dashboards AirPortal 360™ (Manager) My Travel Dashboard Trips Airtinerary® Look…" at bounding box center [309, 143] width 619 height 287
paste input "MGTQPW"
click at [134, 95] on button "Search" at bounding box center [155, 105] width 43 height 21
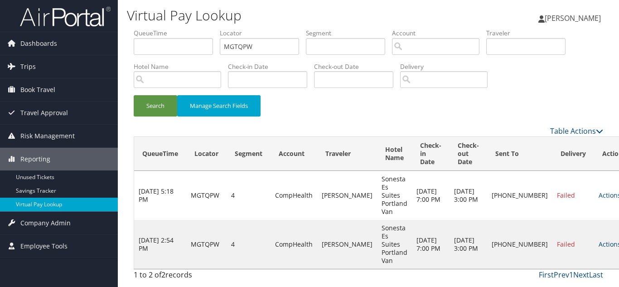
click at [599, 240] on link "Actions" at bounding box center [613, 244] width 29 height 9
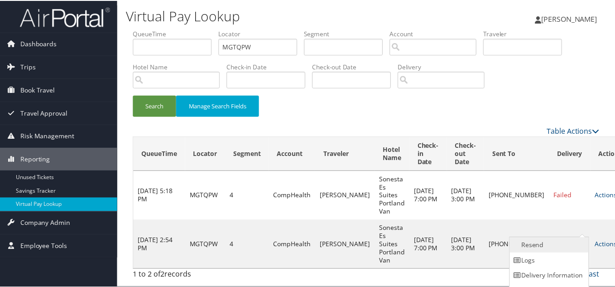
scroll to position [13, 0]
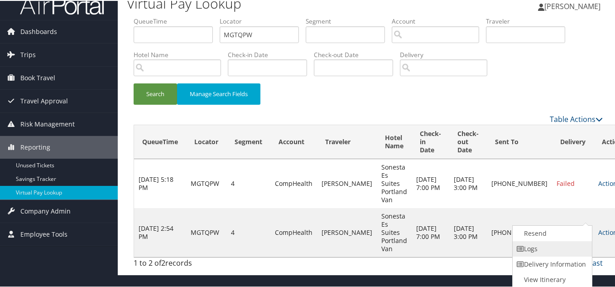
click at [557, 249] on link "Logs" at bounding box center [551, 247] width 77 height 15
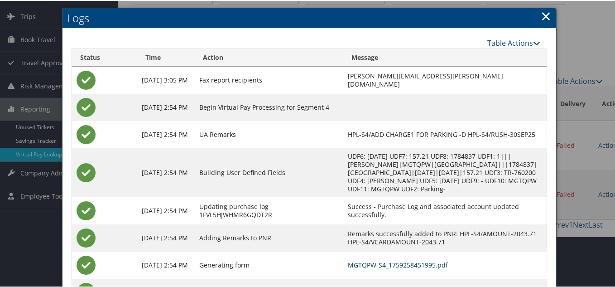
scroll to position [0, 0]
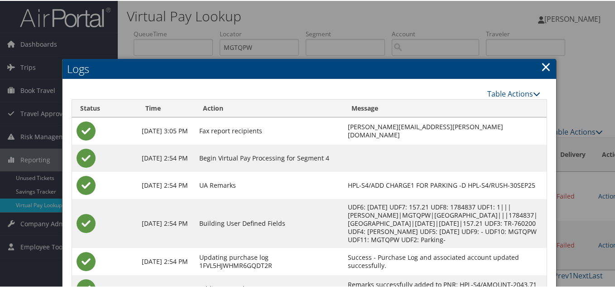
click at [543, 69] on link "×" at bounding box center [546, 66] width 10 height 18
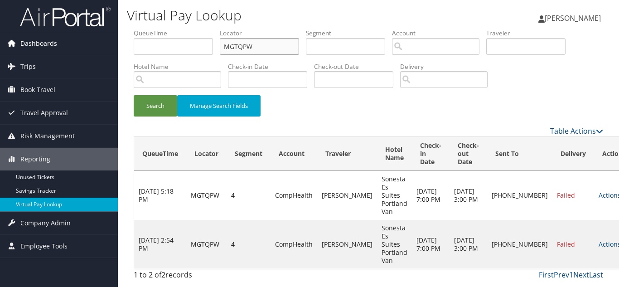
drag, startPoint x: 94, startPoint y: 38, endPoint x: 82, endPoint y: 38, distance: 11.8
click at [83, 38] on div "Dashboards AirPortal 360™ (Manager) My Travel Dashboard Trips Airtinerary® Look…" at bounding box center [309, 143] width 619 height 287
paste input "LKLUNF"
click at [134, 95] on button "Search" at bounding box center [155, 105] width 43 height 21
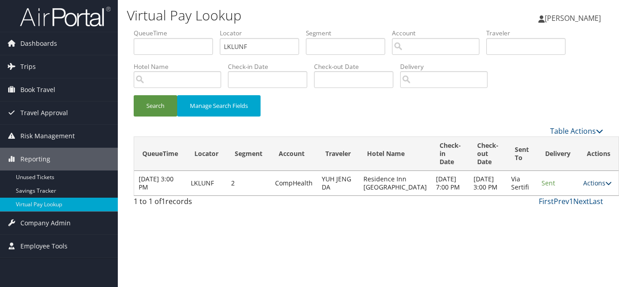
click at [583, 187] on link "Actions" at bounding box center [597, 183] width 29 height 9
click at [562, 218] on link "Logs" at bounding box center [564, 219] width 57 height 15
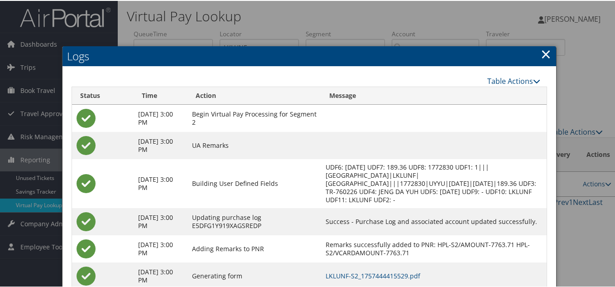
drag, startPoint x: 542, startPoint y: 56, endPoint x: 537, endPoint y: 68, distance: 13.8
click at [542, 56] on link "×" at bounding box center [546, 53] width 10 height 18
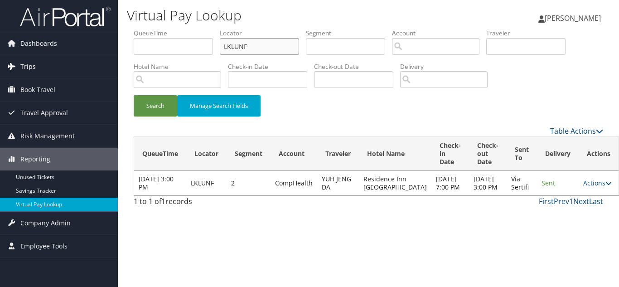
drag, startPoint x: 261, startPoint y: 46, endPoint x: 111, endPoint y: 60, distance: 150.2
click at [116, 58] on div "Dashboards AirPortal 360™ (Manager) My Travel Dashboard Trips Airtinerary® Look…" at bounding box center [309, 143] width 619 height 287
paste input "TR-760236"
paste input "GJMFAH"
drag, startPoint x: 253, startPoint y: 48, endPoint x: 209, endPoint y: 48, distance: 44.0
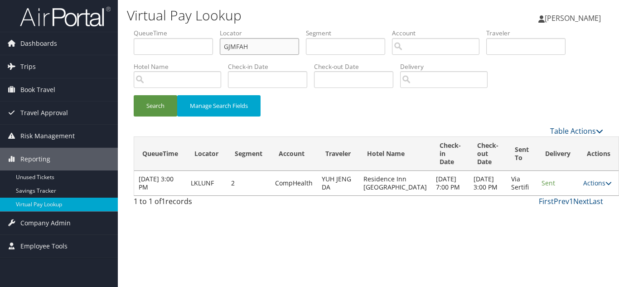
click at [209, 29] on ul "QueueTime Locator GJMFAH Segment Account Traveler Hotel Name Check-in Date Chec…" at bounding box center [368, 29] width 469 height 0
paste input "text"
click at [134, 95] on button "Search" at bounding box center [155, 105] width 43 height 21
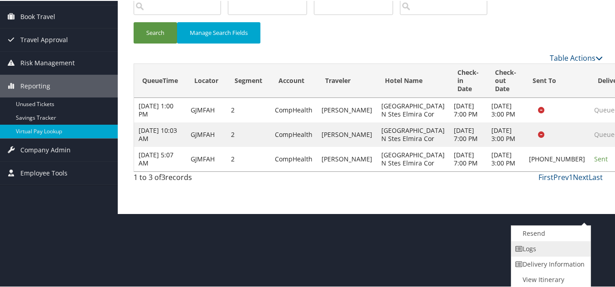
click at [542, 246] on link "Logs" at bounding box center [550, 247] width 77 height 15
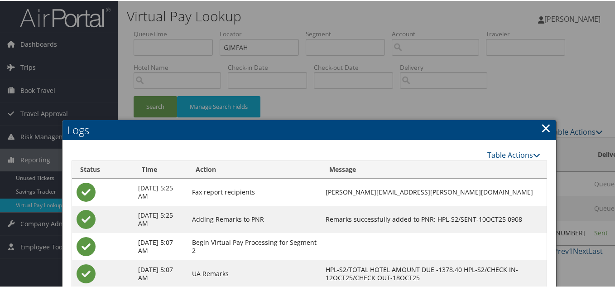
click at [542, 129] on link "×" at bounding box center [546, 127] width 10 height 18
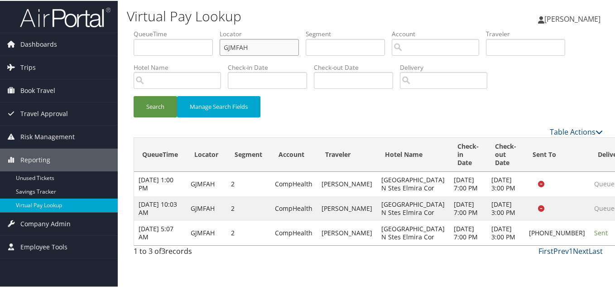
drag, startPoint x: 213, startPoint y: 46, endPoint x: 197, endPoint y: 44, distance: 16.4
click at [197, 29] on ul "QueueTime Locator GJMFAH Segment Account Traveler Hotel Name Check-in Date Chec…" at bounding box center [368, 29] width 469 height 0
paste input "LSNMB"
click at [134, 95] on button "Search" at bounding box center [155, 105] width 43 height 21
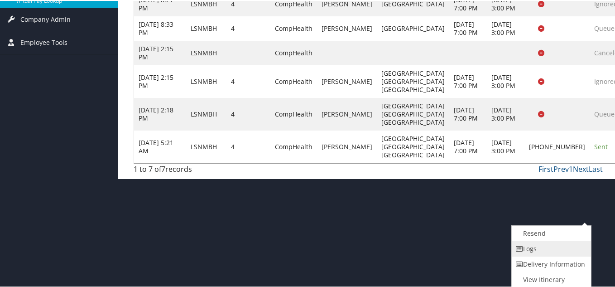
click at [548, 246] on link "Logs" at bounding box center [550, 247] width 77 height 15
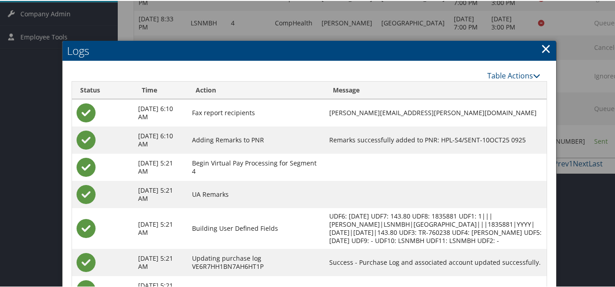
scroll to position [142, 0]
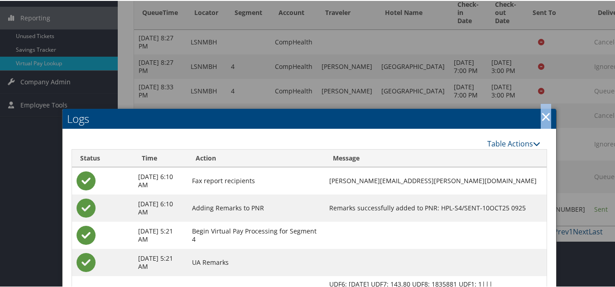
click at [543, 116] on link "×" at bounding box center [546, 115] width 10 height 18
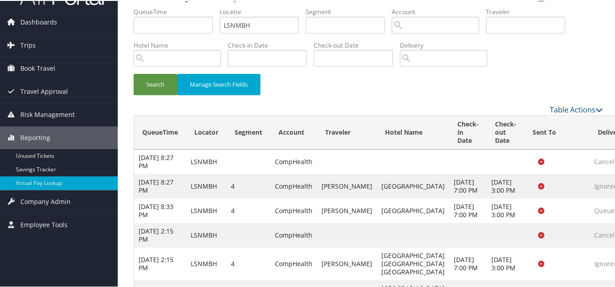
scroll to position [0, 0]
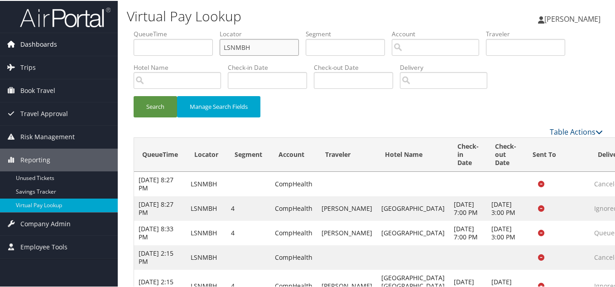
drag, startPoint x: 261, startPoint y: 48, endPoint x: 103, endPoint y: 48, distance: 158.1
click at [103, 48] on div "Dashboards AirPortal 360™ (Manager) My Travel Dashboard Trips Airtinerary® Look…" at bounding box center [309, 191] width 619 height 382
paste input "NNHXAM"
click at [134, 95] on button "Search" at bounding box center [155, 105] width 43 height 21
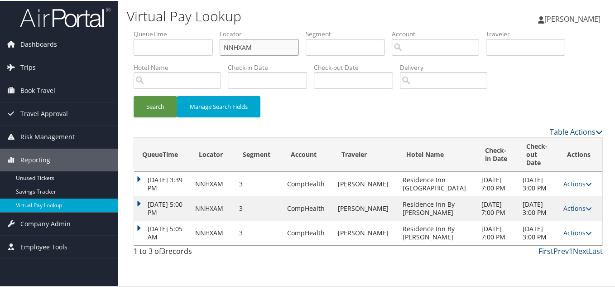
scroll to position [6, 0]
click at [568, 236] on link "Actions" at bounding box center [578, 231] width 29 height 9
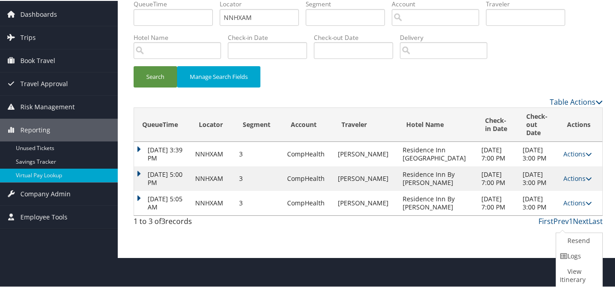
click at [576, 255] on link "Logs" at bounding box center [578, 254] width 44 height 15
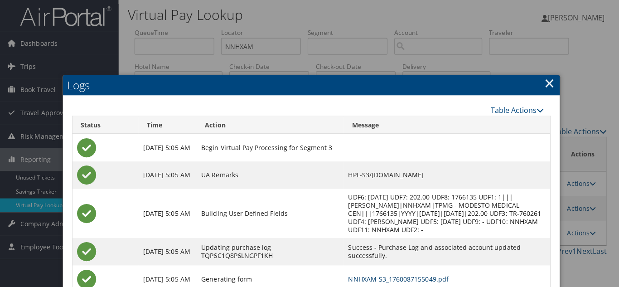
scroll to position [0, 0]
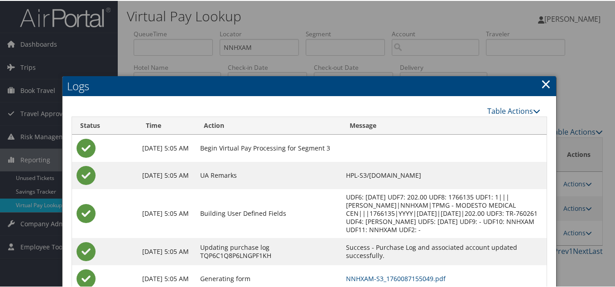
click at [543, 83] on link "×" at bounding box center [546, 83] width 10 height 18
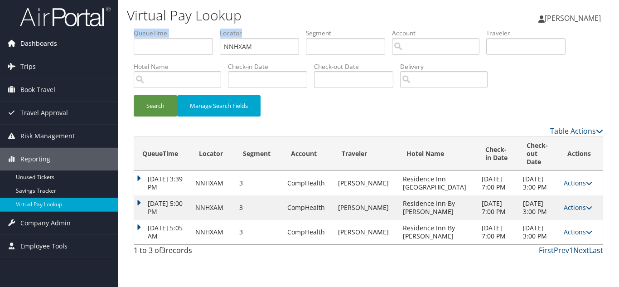
drag, startPoint x: 264, startPoint y: 56, endPoint x: 81, endPoint y: 33, distance: 184.0
click at [83, 33] on div "Dashboards AirPortal 360™ (Manager) My Travel Dashboard Trips Airtinerary® Look…" at bounding box center [309, 143] width 619 height 287
click at [327, 96] on div "Search Manage Search Fields" at bounding box center [368, 110] width 483 height 30
click at [138, 29] on ul "QueueTime Locator LSNMBH Segment Account Traveler Hotel Name Check-in Date Chec…" at bounding box center [368, 29] width 469 height 0
paste input "DPZHUS"
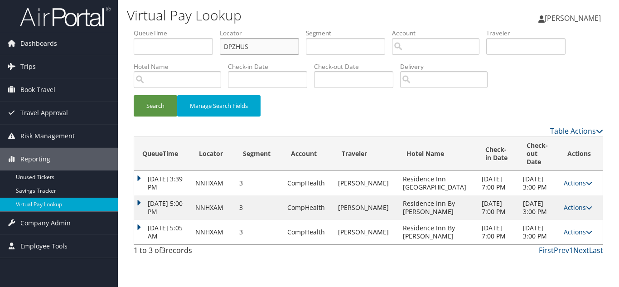
click at [134, 95] on button "Search" at bounding box center [155, 105] width 43 height 21
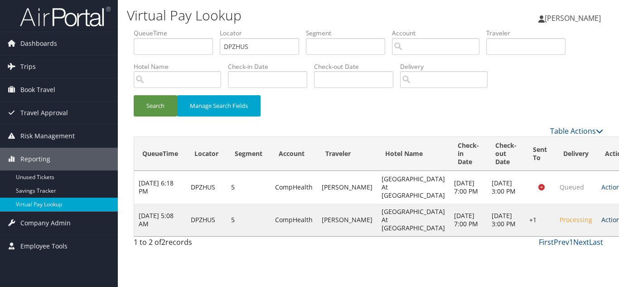
click at [601, 224] on link "Actions" at bounding box center [615, 219] width 29 height 9
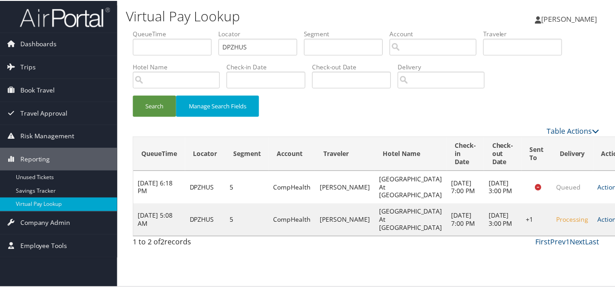
scroll to position [25, 0]
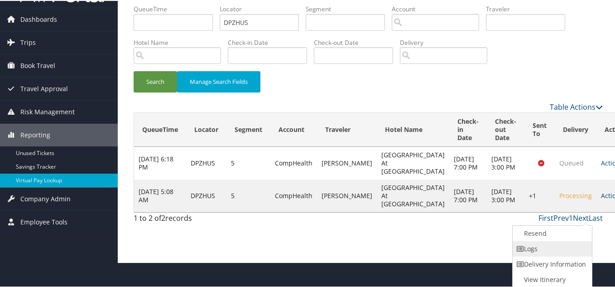
click at [557, 248] on link "Logs" at bounding box center [551, 247] width 77 height 15
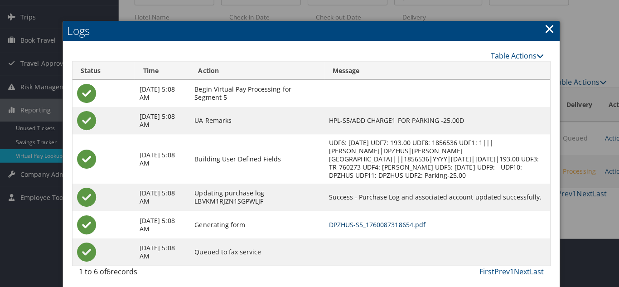
scroll to position [0, 0]
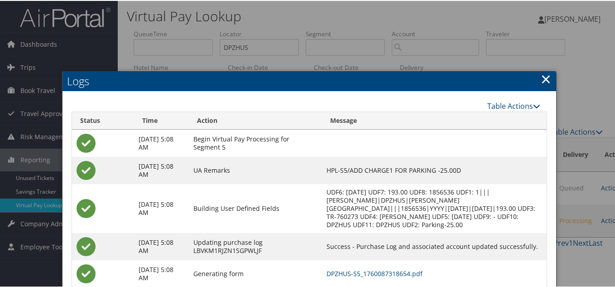
click at [543, 78] on link "×" at bounding box center [546, 78] width 10 height 18
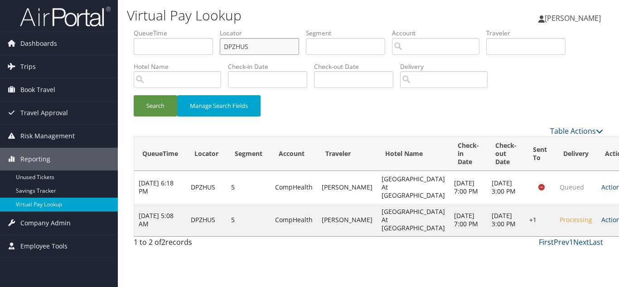
drag, startPoint x: 241, startPoint y: 47, endPoint x: 140, endPoint y: 39, distance: 101.3
click at [140, 29] on ul "QueueTime Locator DPZHUS Segment Account Traveler Hotel Name Check-in Date Chec…" at bounding box center [368, 29] width 469 height 0
paste input "ISMLZB"
click at [134, 95] on button "Search" at bounding box center [155, 105] width 43 height 21
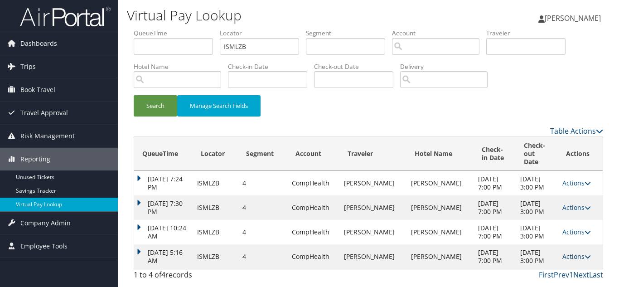
click at [577, 252] on link "Actions" at bounding box center [576, 256] width 29 height 9
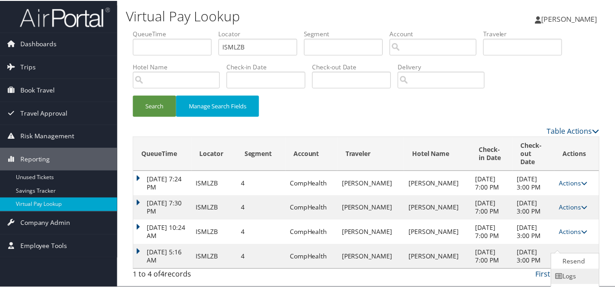
scroll to position [22, 0]
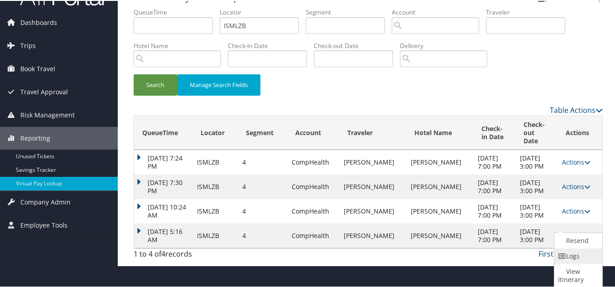
click at [562, 253] on icon at bounding box center [562, 255] width 8 height 6
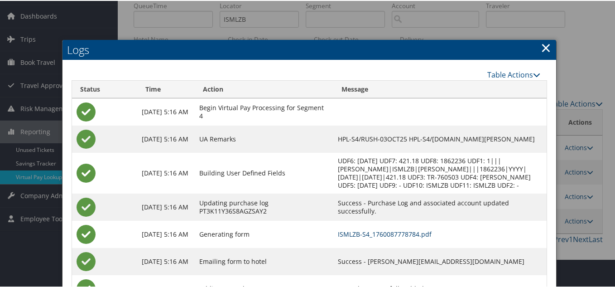
scroll to position [0, 0]
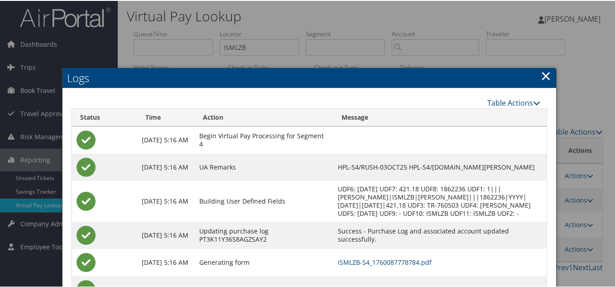
click at [543, 73] on link "×" at bounding box center [546, 75] width 10 height 18
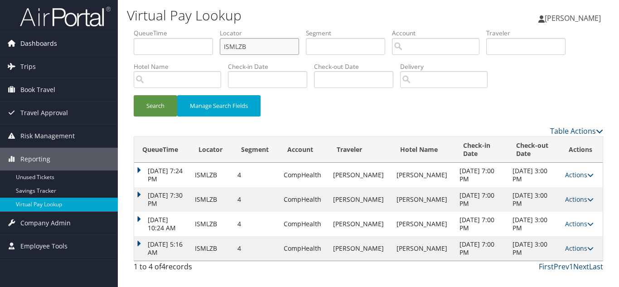
drag, startPoint x: 154, startPoint y: 48, endPoint x: 77, endPoint y: 52, distance: 77.2
click at [77, 52] on div "Dashboards AirPortal 360™ (Manager) My Travel Dashboard Trips Airtinerary® Look…" at bounding box center [309, 143] width 619 height 287
paste input "TR-760508"
paste input "KNCAF"
click at [134, 95] on button "Search" at bounding box center [155, 105] width 43 height 21
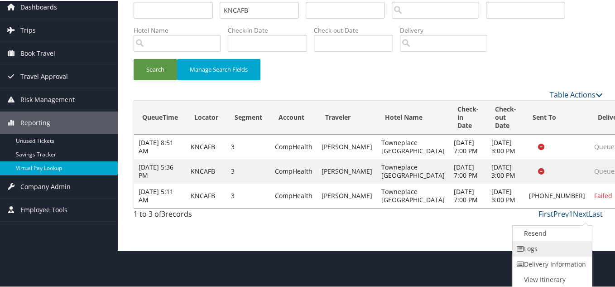
click at [538, 244] on link "Logs" at bounding box center [551, 247] width 77 height 15
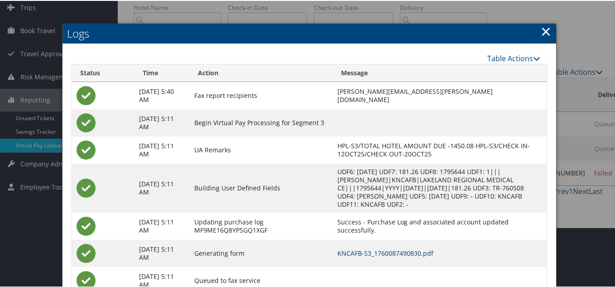
scroll to position [92, 0]
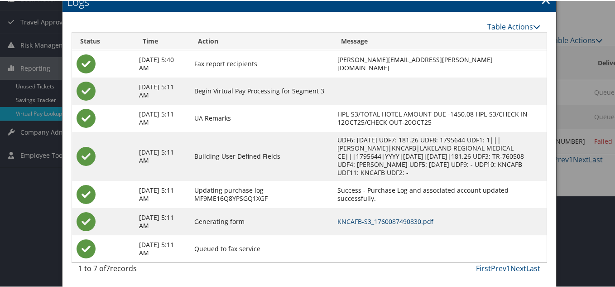
drag, startPoint x: 394, startPoint y: 220, endPoint x: 293, endPoint y: 169, distance: 112.9
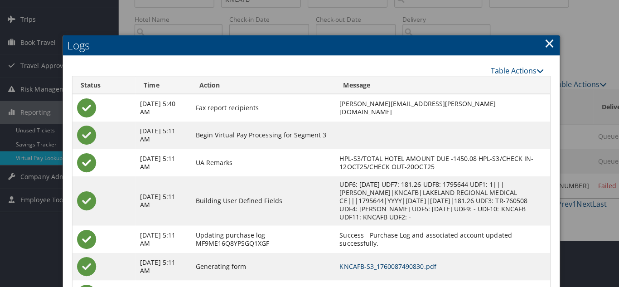
scroll to position [0, 0]
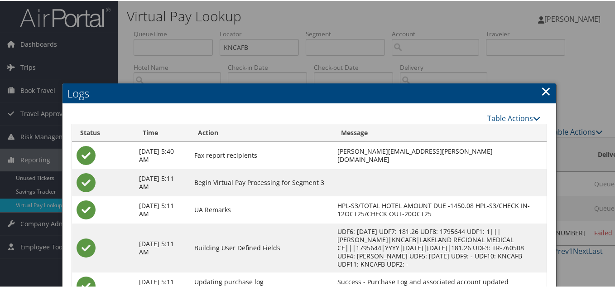
click at [542, 91] on link "×" at bounding box center [546, 90] width 10 height 18
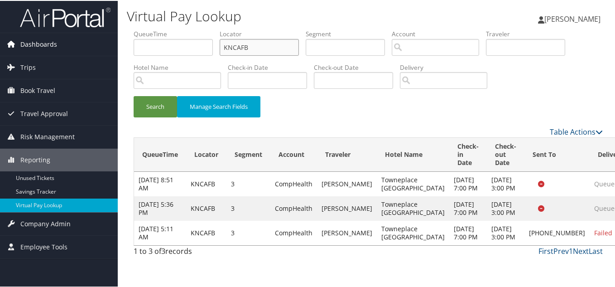
drag, startPoint x: 115, startPoint y: 36, endPoint x: 71, endPoint y: 32, distance: 44.1
click at [71, 32] on div "Dashboards AirPortal 360™ (Manager) My Travel Dashboard Trips Airtinerary® Look…" at bounding box center [309, 143] width 619 height 287
paste input "TR-760527"
paste input "DTUFMP"
click at [134, 95] on button "Search" at bounding box center [155, 105] width 43 height 21
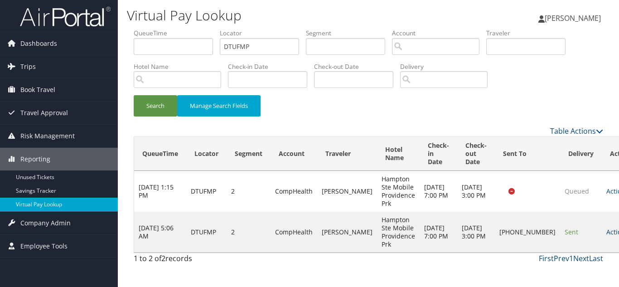
click at [606, 229] on link "Actions" at bounding box center [620, 231] width 29 height 9
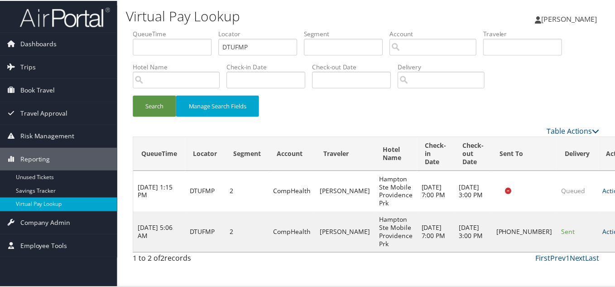
scroll to position [13, 0]
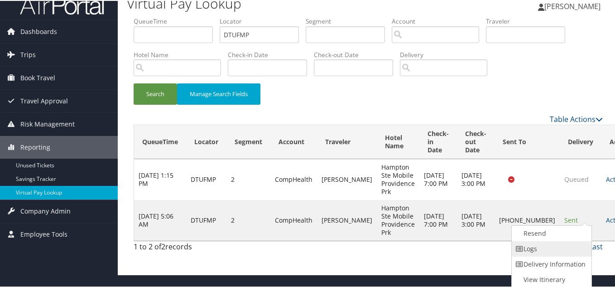
click at [549, 241] on link "Logs" at bounding box center [550, 247] width 77 height 15
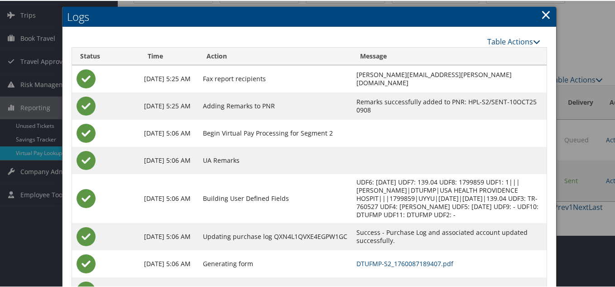
scroll to position [94, 0]
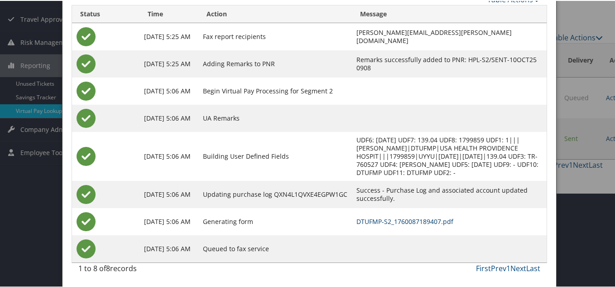
drag, startPoint x: 386, startPoint y: 217, endPoint x: 329, endPoint y: 178, distance: 68.6
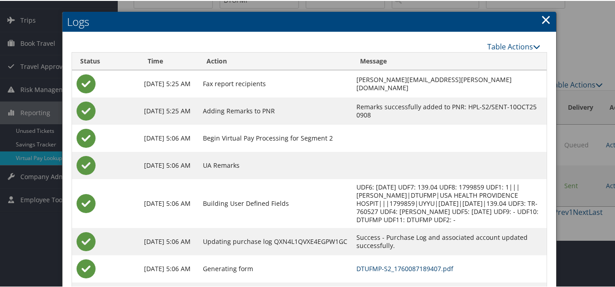
scroll to position [4, 0]
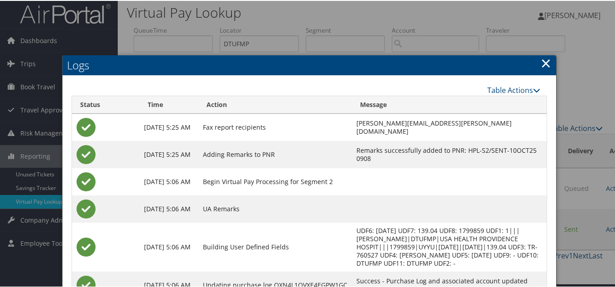
click at [543, 61] on link "×" at bounding box center [546, 62] width 10 height 18
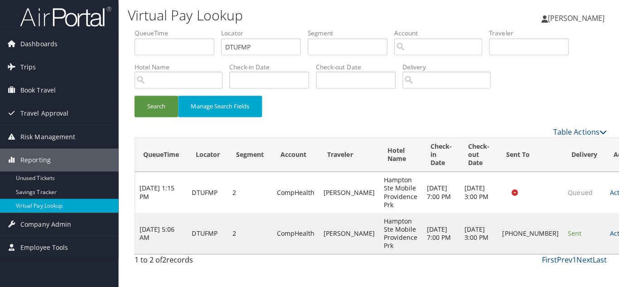
scroll to position [0, 0]
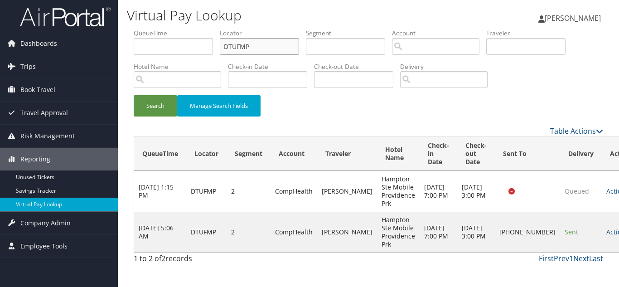
drag, startPoint x: 260, startPoint y: 45, endPoint x: 120, endPoint y: 40, distance: 140.1
click at [125, 37] on div "Virtual Pay Lookup [PERSON_NAME] [PERSON_NAME] My Settings Travel Agency Contac…" at bounding box center [368, 143] width 501 height 287
paste input "OFWQCJ"
click at [134, 95] on button "Search" at bounding box center [155, 105] width 43 height 21
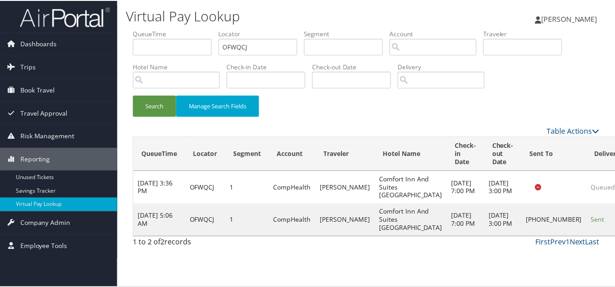
scroll to position [13, 0]
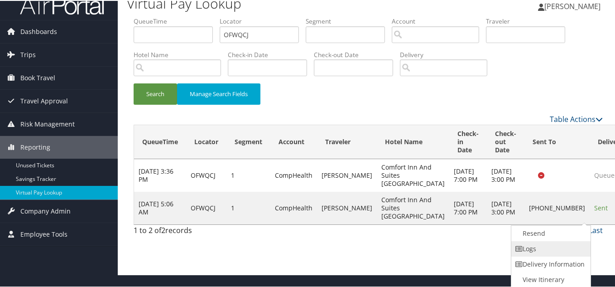
click at [545, 251] on link "Logs" at bounding box center [550, 247] width 77 height 15
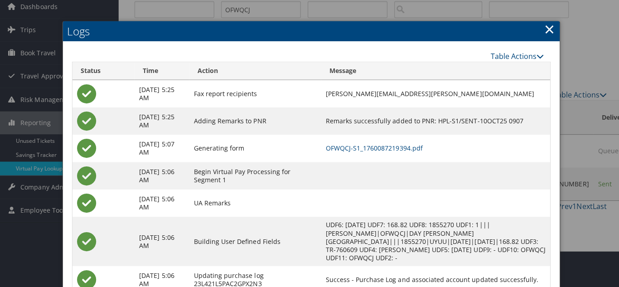
scroll to position [0, 0]
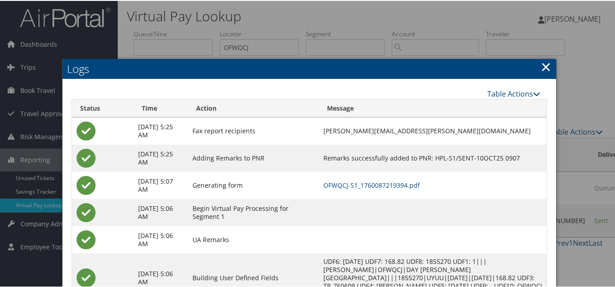
click at [547, 66] on link "×" at bounding box center [546, 66] width 10 height 18
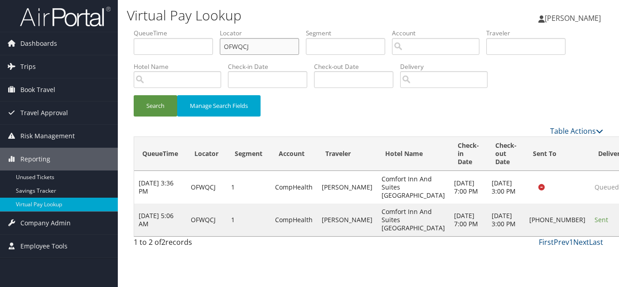
click at [134, 40] on form "QueueTime Locator OFWQCJ Segment Account Traveler Hotel Name Check-in Date Chec…" at bounding box center [368, 77] width 469 height 97
paste input "CLABS"
click at [134, 95] on button "Search" at bounding box center [155, 105] width 43 height 21
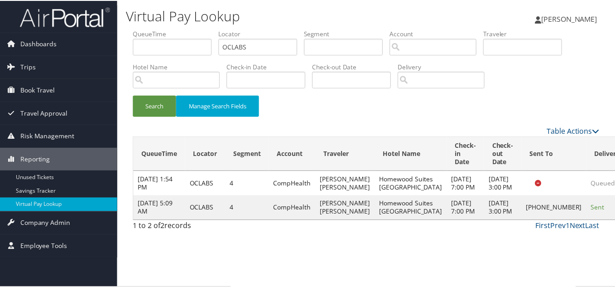
scroll to position [5, 0]
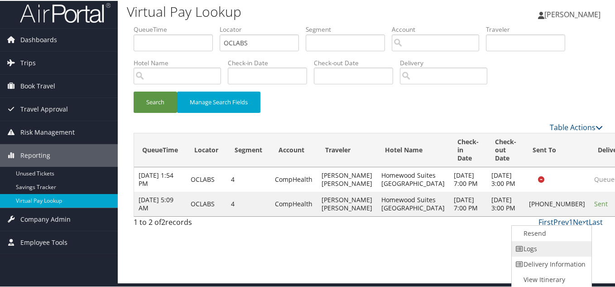
click at [548, 244] on link "Logs" at bounding box center [550, 247] width 77 height 15
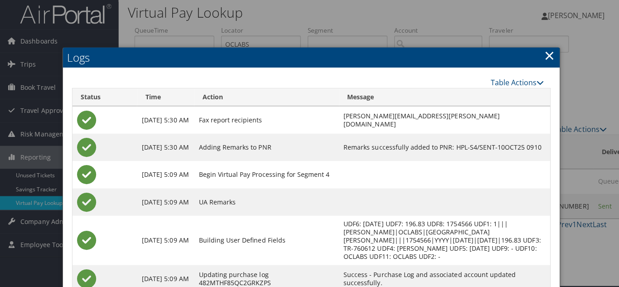
scroll to position [0, 0]
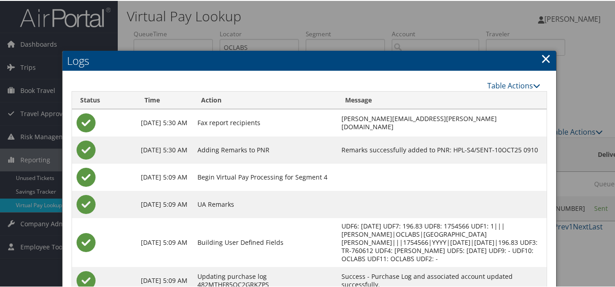
click at [544, 58] on link "×" at bounding box center [546, 57] width 10 height 18
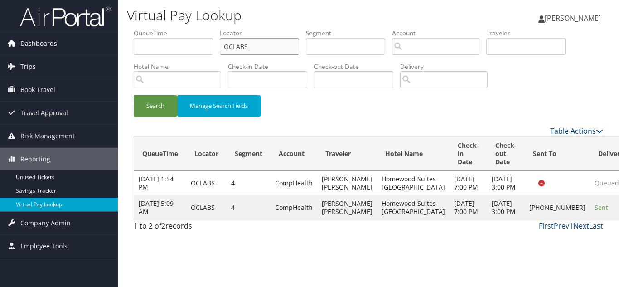
drag, startPoint x: 155, startPoint y: 37, endPoint x: 86, endPoint y: 33, distance: 69.9
click at [86, 33] on div "Dashboards AirPortal 360™ (Manager) My Travel Dashboard Trips Airtinerary® Look…" at bounding box center [309, 143] width 619 height 287
paste input "EJMCXE"
click at [134, 95] on button "Search" at bounding box center [155, 105] width 43 height 21
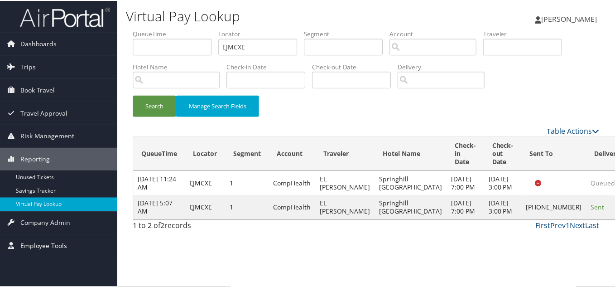
scroll to position [13, 0]
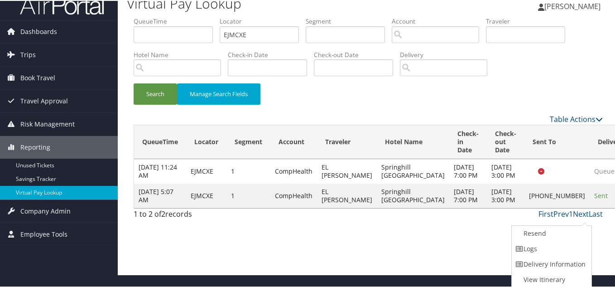
click at [555, 246] on link "Logs" at bounding box center [550, 247] width 77 height 15
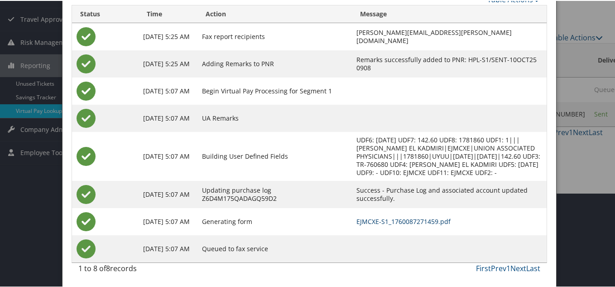
scroll to position [102, 0]
drag, startPoint x: 381, startPoint y: 217, endPoint x: 366, endPoint y: 212, distance: 16.1
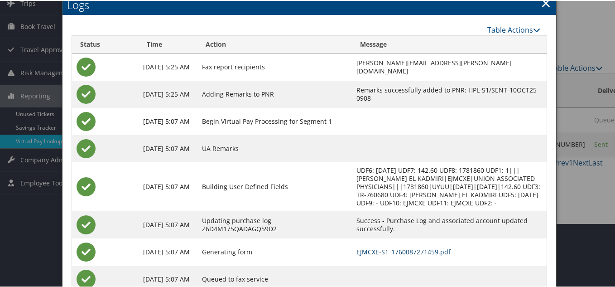
scroll to position [12, 0]
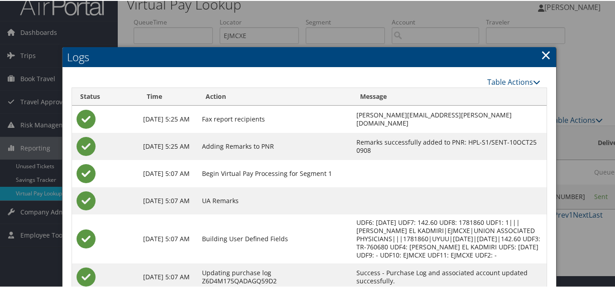
click at [544, 55] on link "×" at bounding box center [546, 54] width 10 height 18
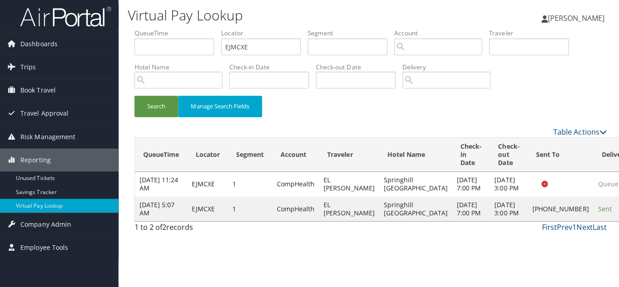
scroll to position [0, 0]
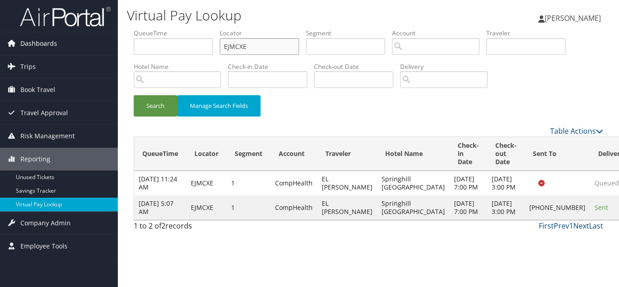
drag, startPoint x: 257, startPoint y: 48, endPoint x: 99, endPoint y: 39, distance: 158.8
click at [105, 38] on div "Dashboards AirPortal 360™ (Manager) My Travel Dashboard Trips Airtinerary® Look…" at bounding box center [309, 143] width 619 height 287
paste input "PWCZR"
click at [134, 95] on button "Search" at bounding box center [155, 105] width 43 height 21
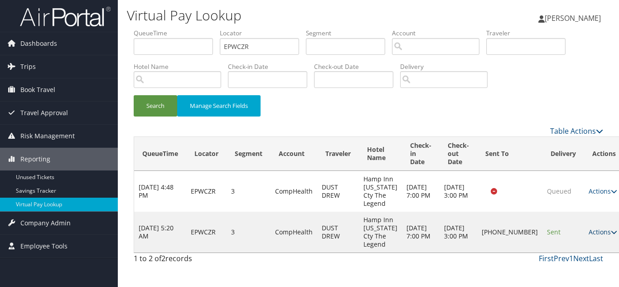
click at [589, 236] on link "Actions" at bounding box center [603, 231] width 29 height 9
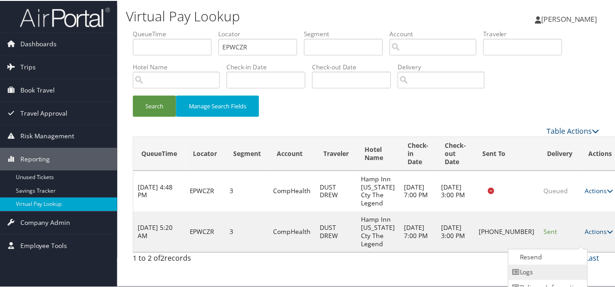
scroll to position [25, 0]
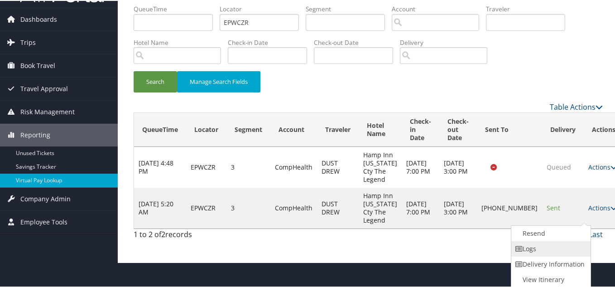
click at [545, 251] on link "Logs" at bounding box center [550, 247] width 77 height 15
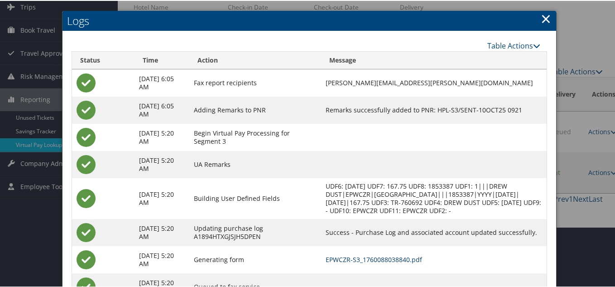
scroll to position [0, 0]
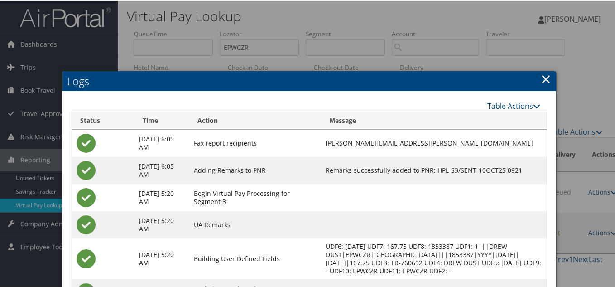
drag, startPoint x: 544, startPoint y: 77, endPoint x: 548, endPoint y: 101, distance: 25.3
click at [544, 77] on link "×" at bounding box center [546, 78] width 10 height 18
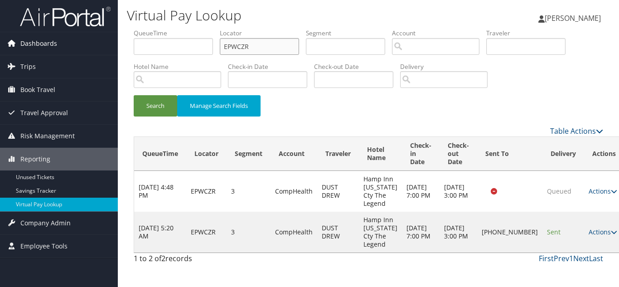
click at [58, 40] on div "Dashboards AirPortal 360™ (Manager) My Travel Dashboard Trips Airtinerary® Look…" at bounding box center [309, 143] width 619 height 287
paste input "OCHOBC"
drag, startPoint x: 269, startPoint y: 46, endPoint x: 71, endPoint y: 40, distance: 198.1
click at [71, 40] on div "Dashboards AirPortal 360™ (Manager) My Travel Dashboard Trips Airtinerary® Look…" at bounding box center [309, 143] width 619 height 287
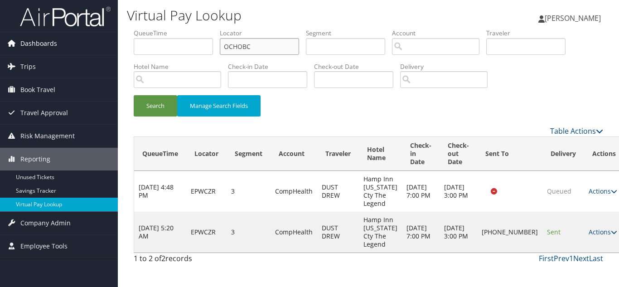
paste input "text"
click at [134, 95] on button "Search" at bounding box center [155, 105] width 43 height 21
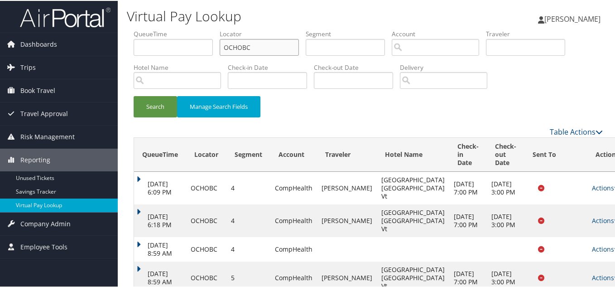
scroll to position [87, 0]
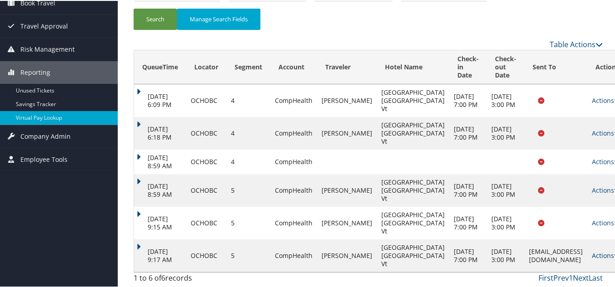
click at [592, 255] on link "Actions" at bounding box center [606, 254] width 29 height 9
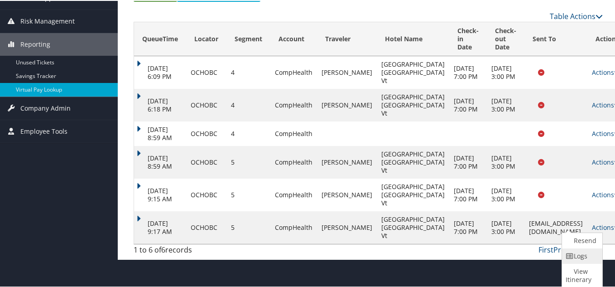
click at [579, 251] on link "Logs" at bounding box center [581, 254] width 38 height 15
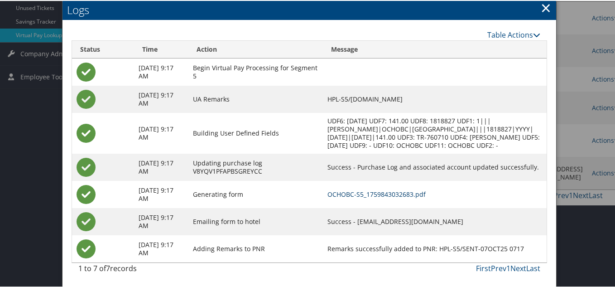
scroll to position [0, 0]
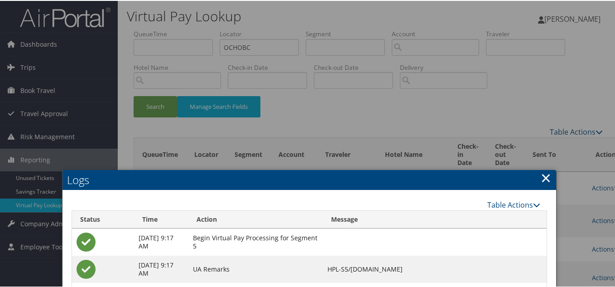
click at [546, 178] on link "×" at bounding box center [546, 177] width 10 height 18
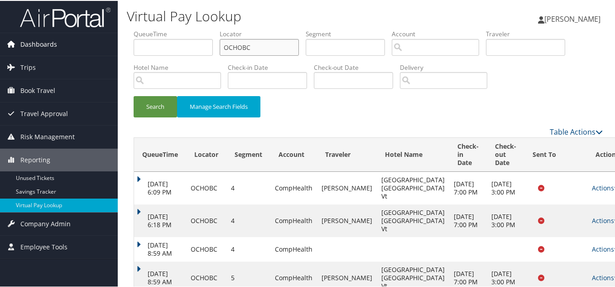
click at [73, 53] on div "Dashboards AirPortal 360™ (Manager) My Travel Dashboard Trips Airtinerary® Look…" at bounding box center [309, 187] width 619 height 374
paste input "ITLHTX"
click at [134, 95] on button "Search" at bounding box center [155, 105] width 43 height 21
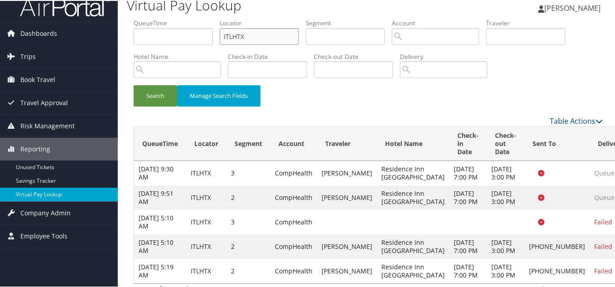
scroll to position [87, 0]
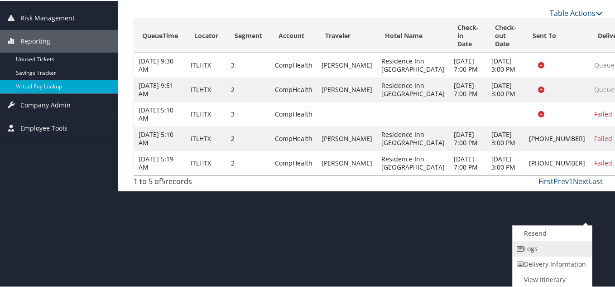
click at [549, 250] on link "Logs" at bounding box center [551, 247] width 77 height 15
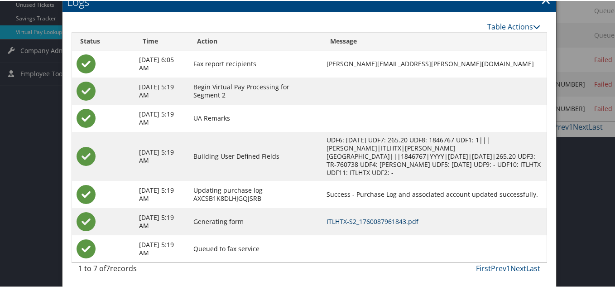
scroll to position [0, 0]
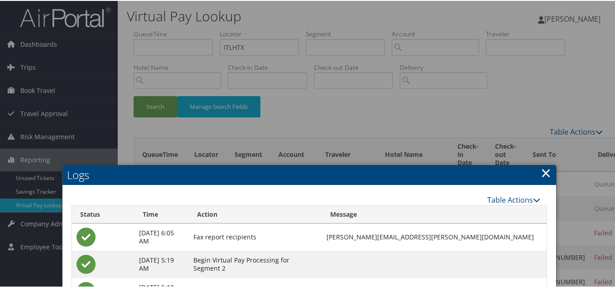
click at [546, 174] on link "×" at bounding box center [546, 172] width 10 height 18
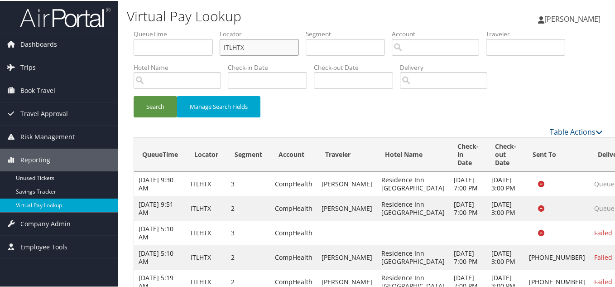
drag, startPoint x: 257, startPoint y: 46, endPoint x: 95, endPoint y: 26, distance: 163.4
click at [99, 26] on div "Dashboards AirPortal 360™ (Manager) My Travel Dashboard Trips Airtinerary® Look…" at bounding box center [309, 154] width 619 height 309
paste input "QPEJYH"
click at [134, 95] on button "Search" at bounding box center [155, 105] width 43 height 21
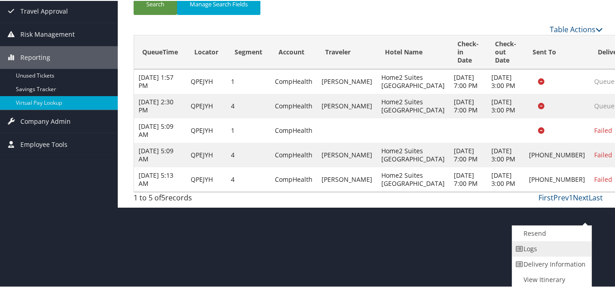
click at [538, 245] on link "Logs" at bounding box center [550, 247] width 77 height 15
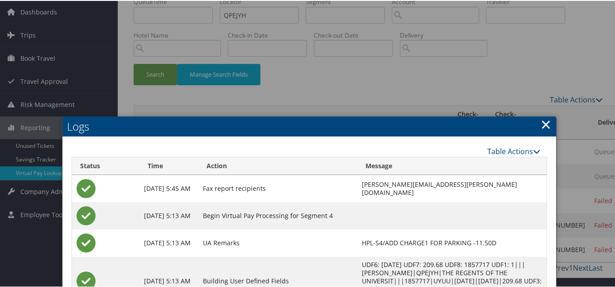
scroll to position [21, 0]
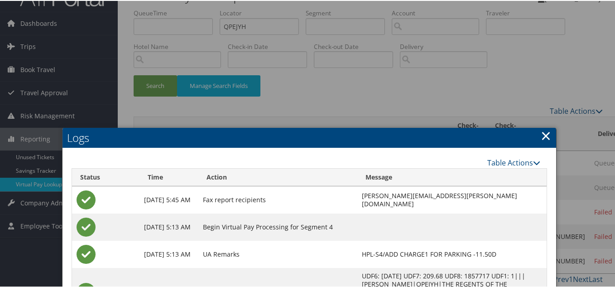
click at [543, 136] on link "×" at bounding box center [546, 135] width 10 height 18
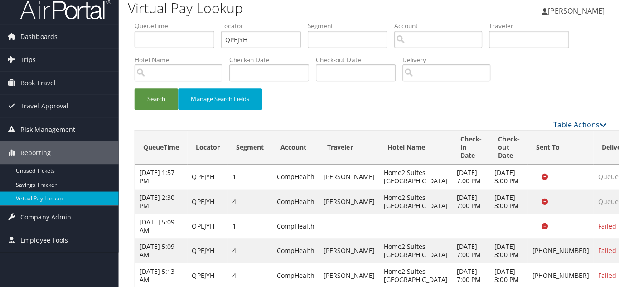
scroll to position [0, 0]
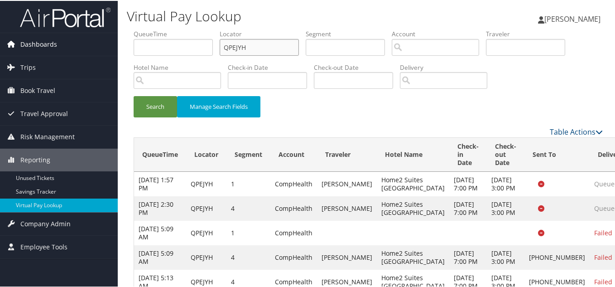
drag, startPoint x: 262, startPoint y: 48, endPoint x: 99, endPoint y: 45, distance: 163.1
click at [99, 45] on div "Dashboards AirPortal 360™ (Manager) My Travel Dashboard Trips Airtinerary® Look…" at bounding box center [309, 154] width 619 height 309
paste input "CORQZI"
type input "CORQZI"
click at [134, 95] on button "Search" at bounding box center [155, 105] width 43 height 21
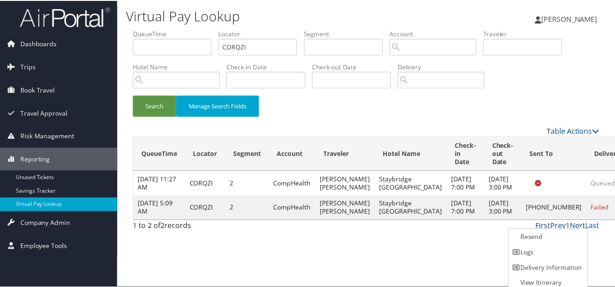
scroll to position [5, 0]
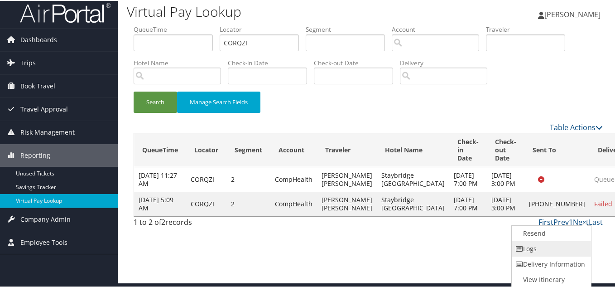
click at [549, 245] on link "Logs" at bounding box center [550, 247] width 77 height 15
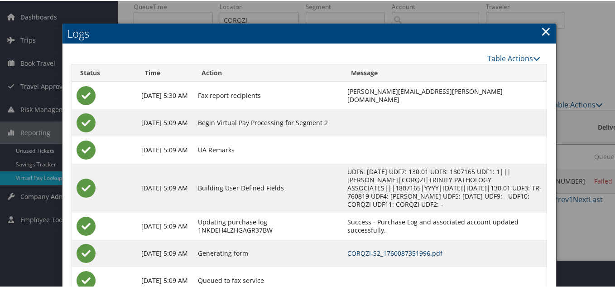
scroll to position [14, 0]
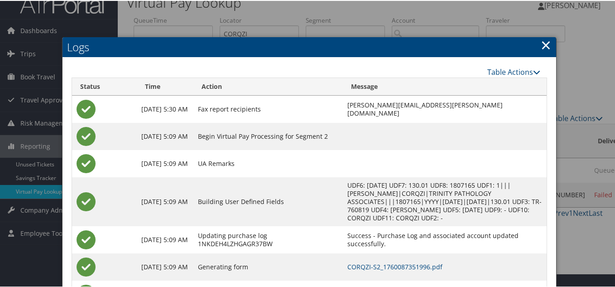
click at [541, 45] on link "×" at bounding box center [546, 44] width 10 height 18
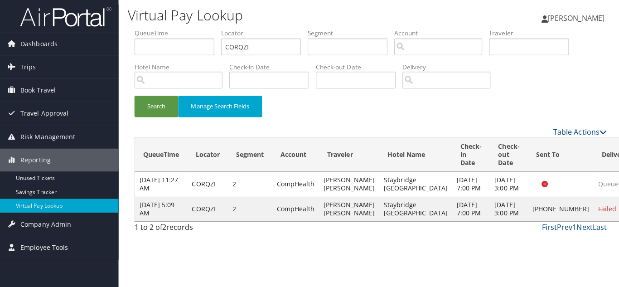
scroll to position [0, 0]
